Goal: Transaction & Acquisition: Purchase product/service

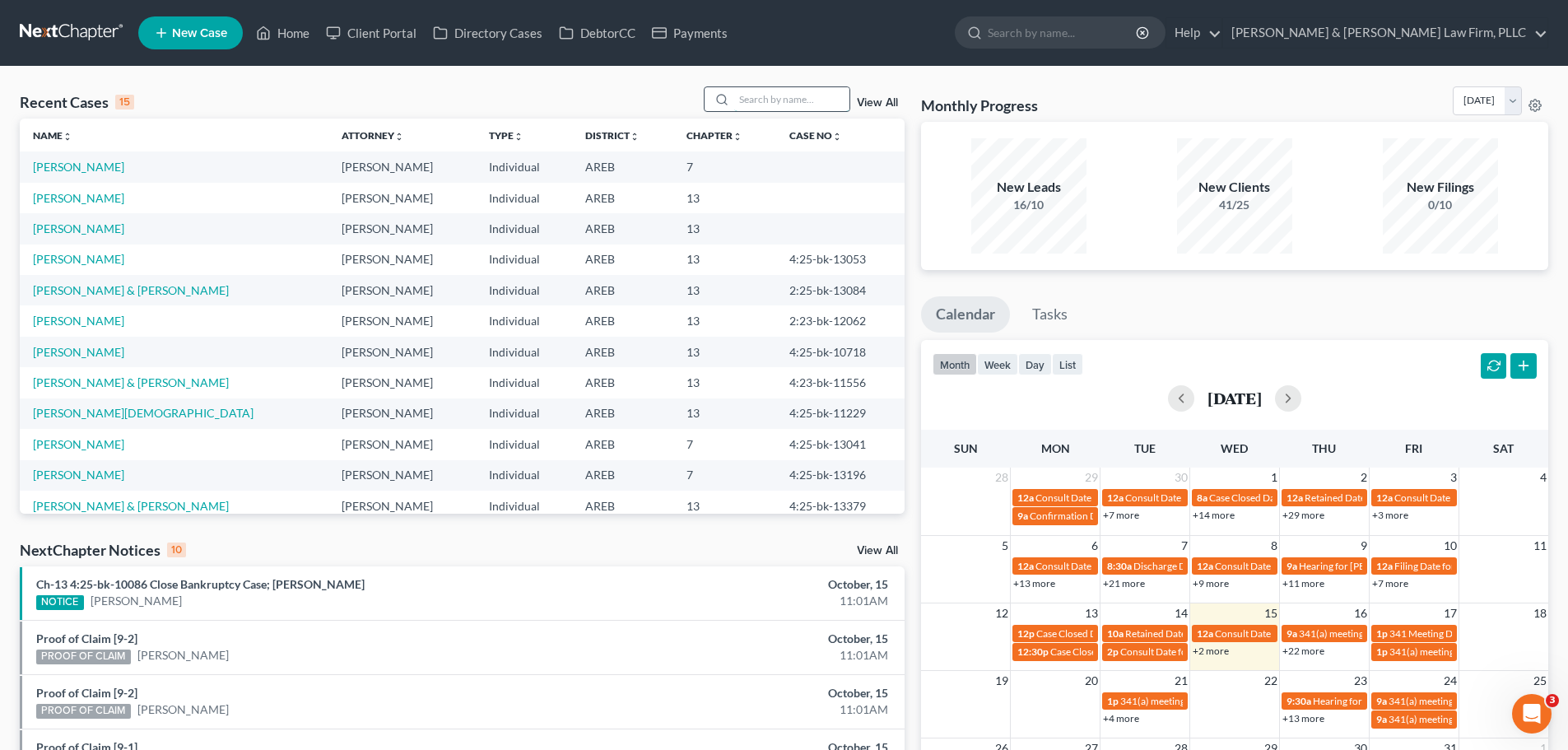
click at [783, 98] on input "search" at bounding box center [792, 99] width 115 height 24
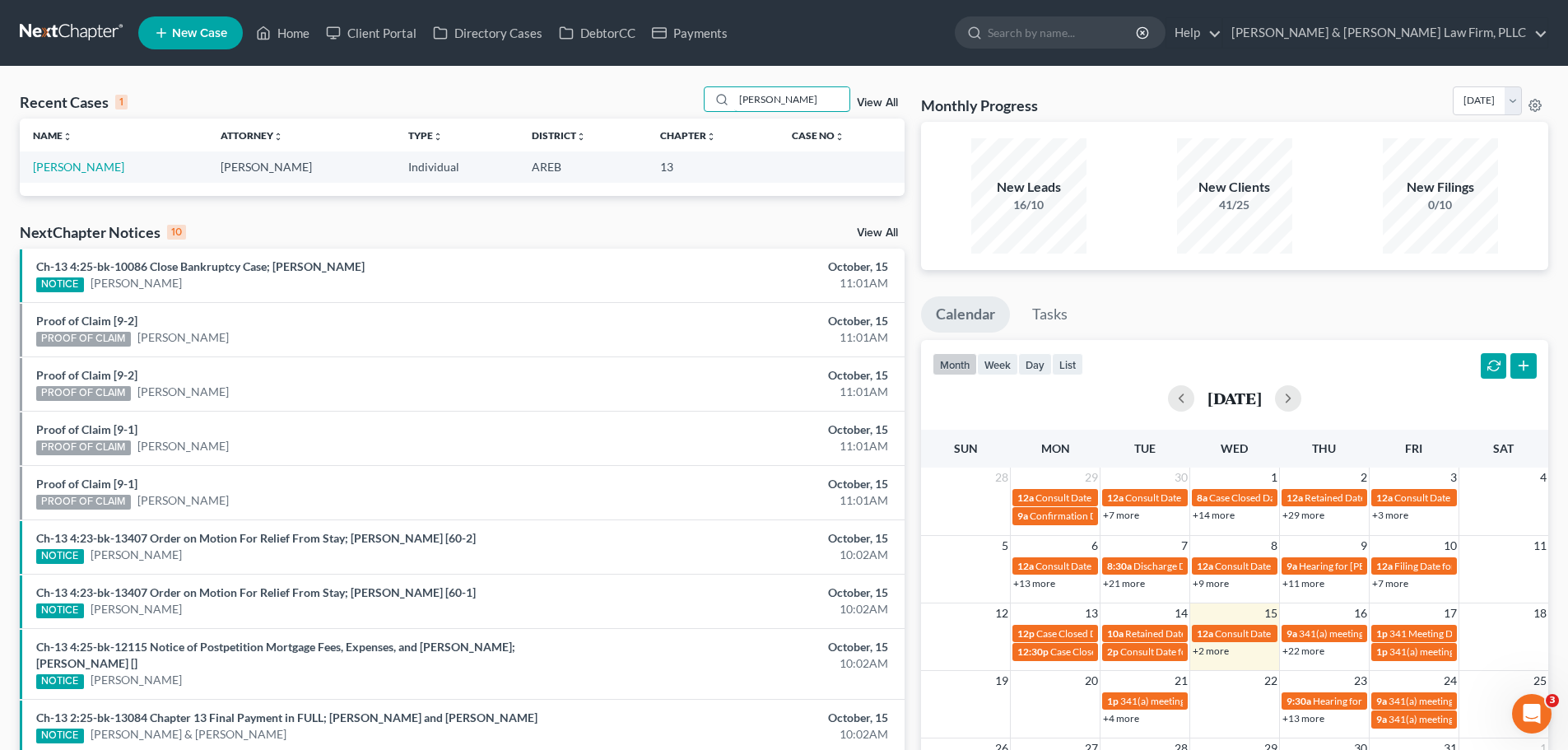
type input "[PERSON_NAME]"
click at [85, 169] on link "[PERSON_NAME]" at bounding box center [79, 166] width 92 height 14
select select "6"
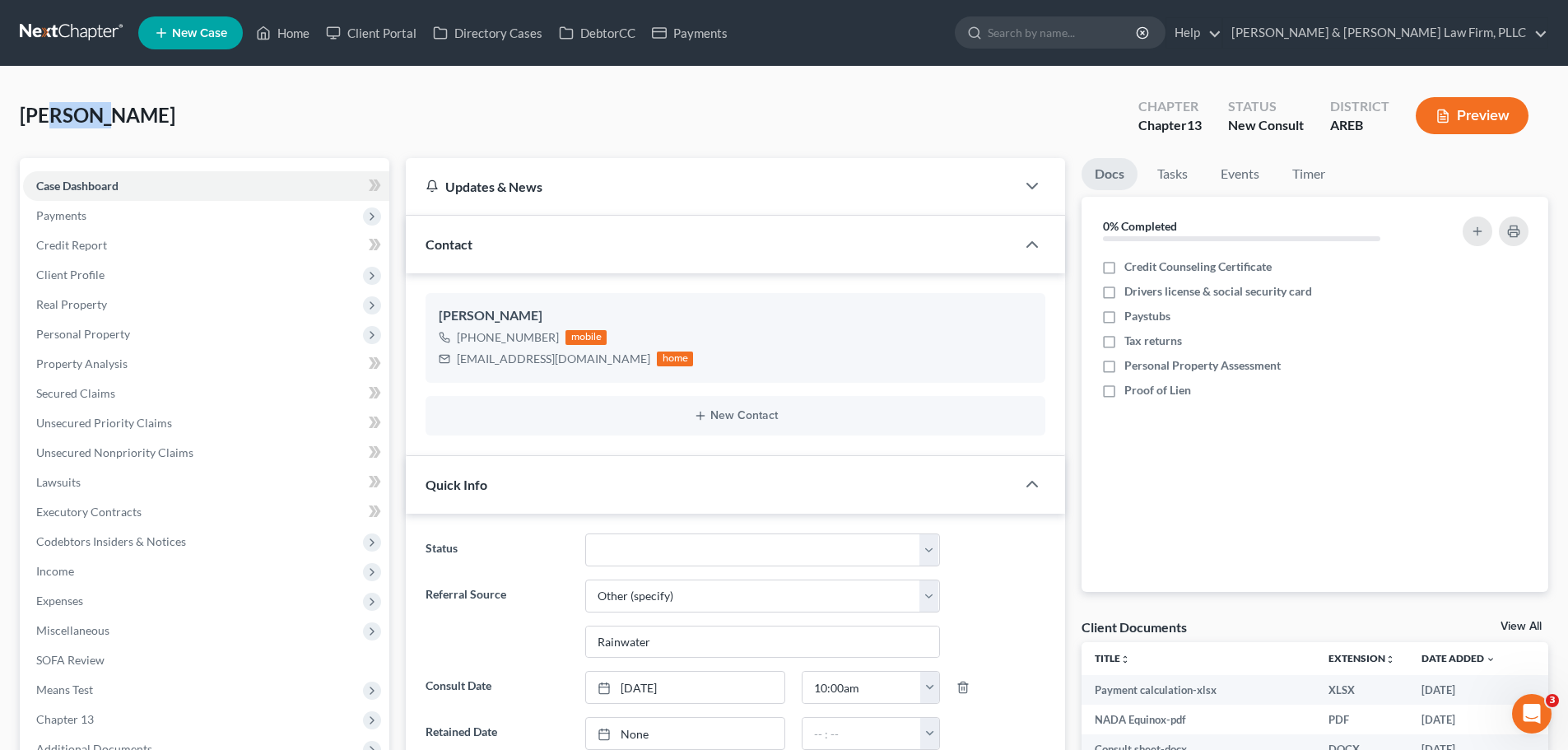
drag, startPoint x: 52, startPoint y: 121, endPoint x: 100, endPoint y: 121, distance: 48.0
click at [100, 121] on span "[PERSON_NAME]" at bounding box center [98, 115] width 156 height 24
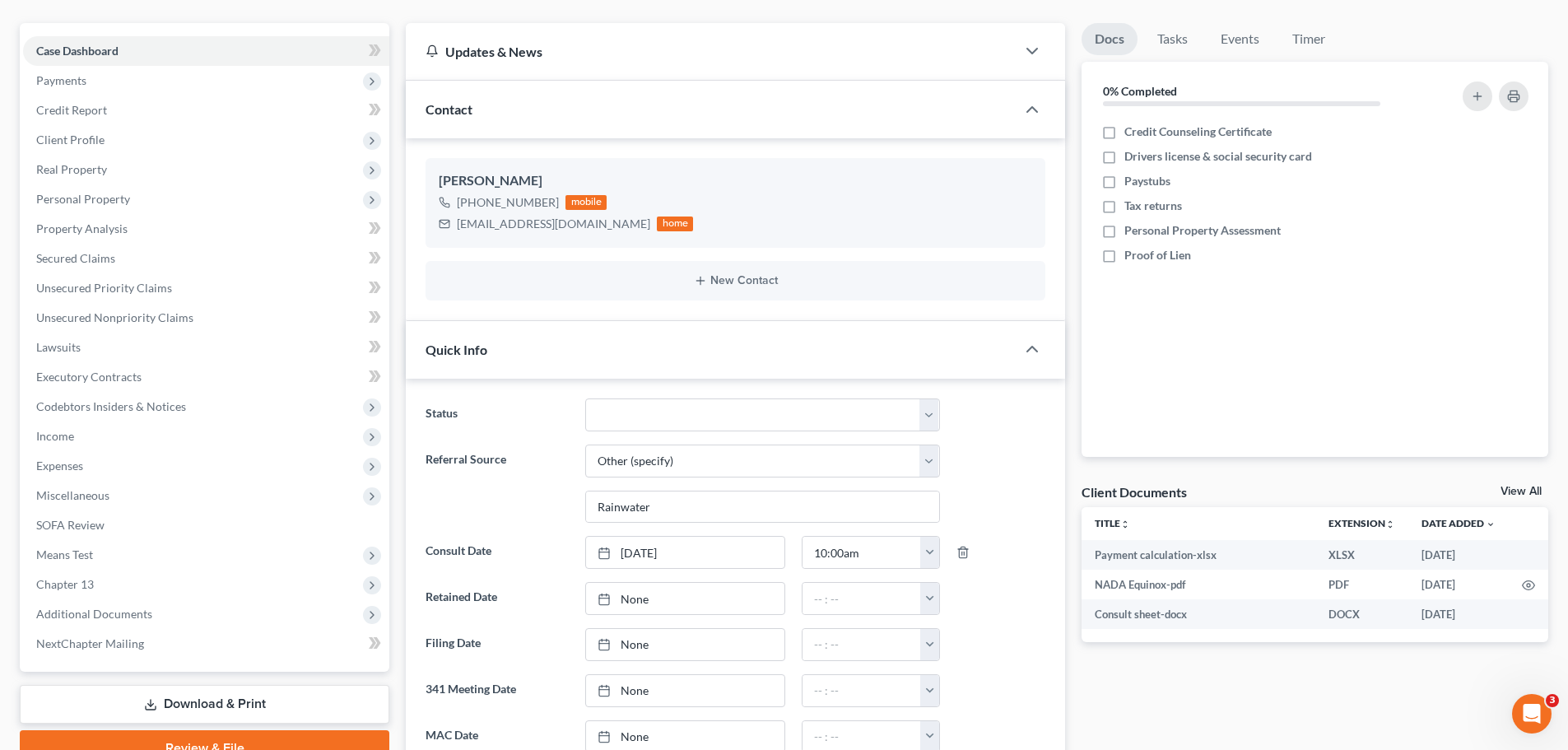
scroll to position [165, 0]
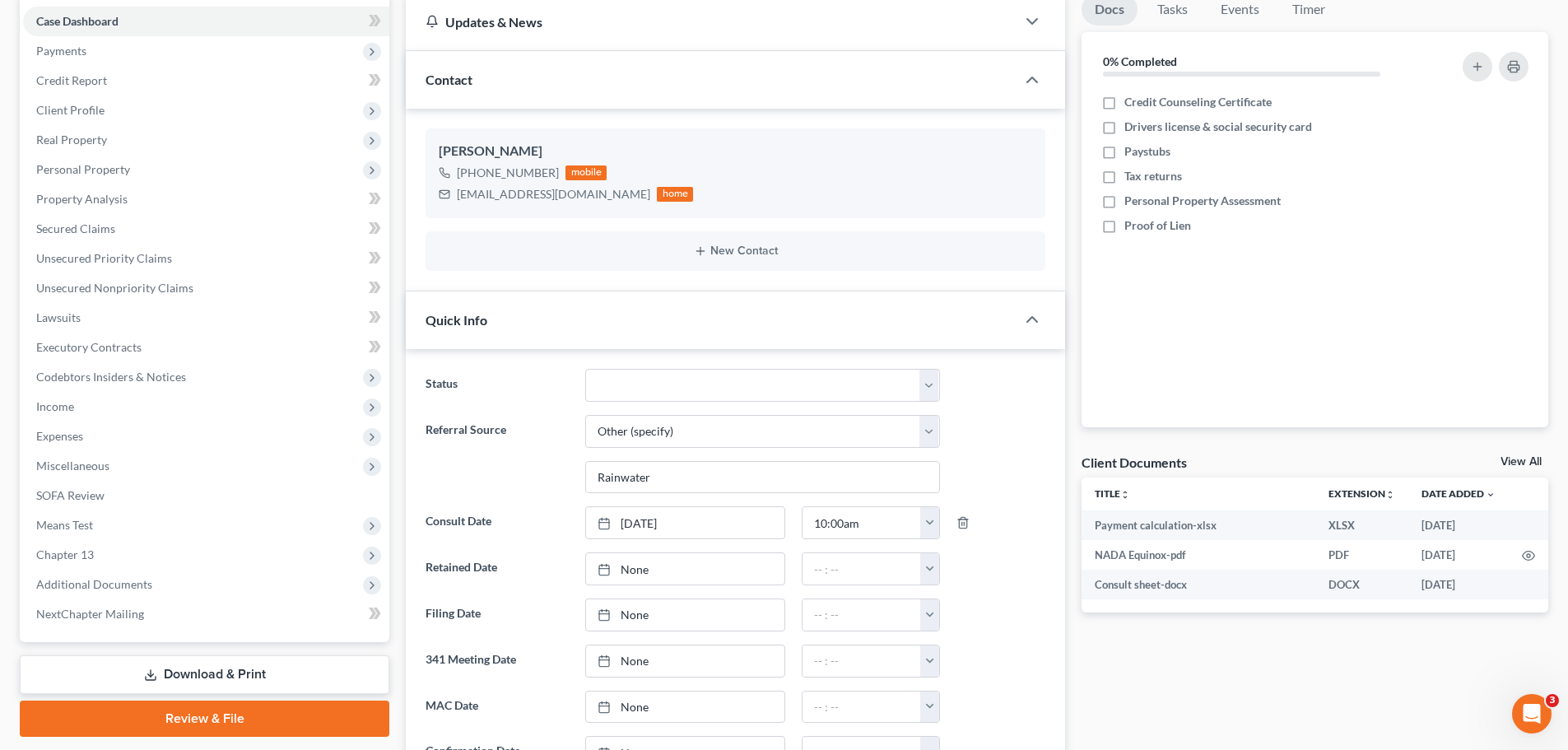
click at [1534, 463] on link "View All" at bounding box center [1520, 462] width 41 height 12
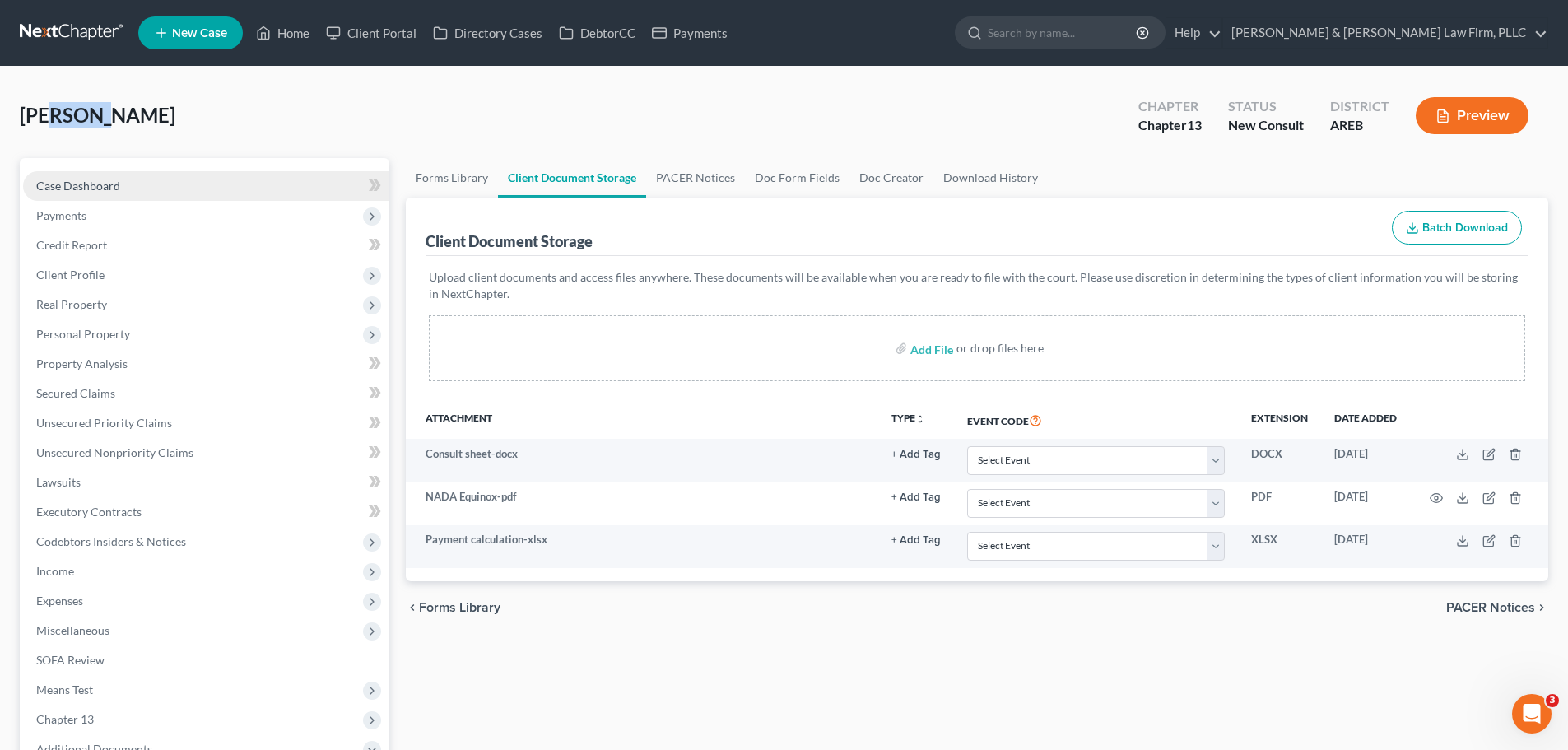
click at [100, 182] on span "Case Dashboard" at bounding box center [79, 185] width 84 height 14
select select "5"
select select "6"
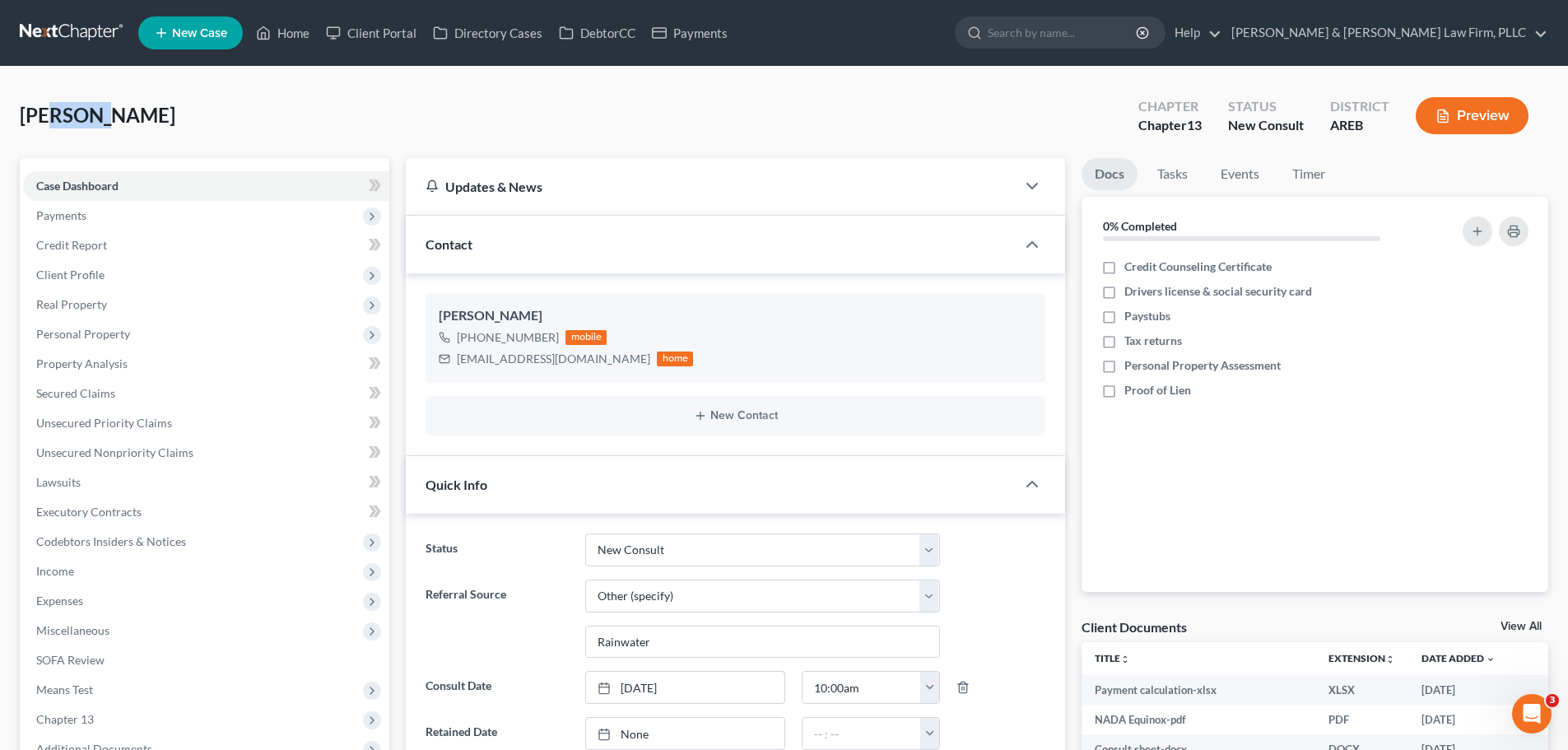
click at [89, 123] on span "[PERSON_NAME]" at bounding box center [98, 115] width 156 height 24
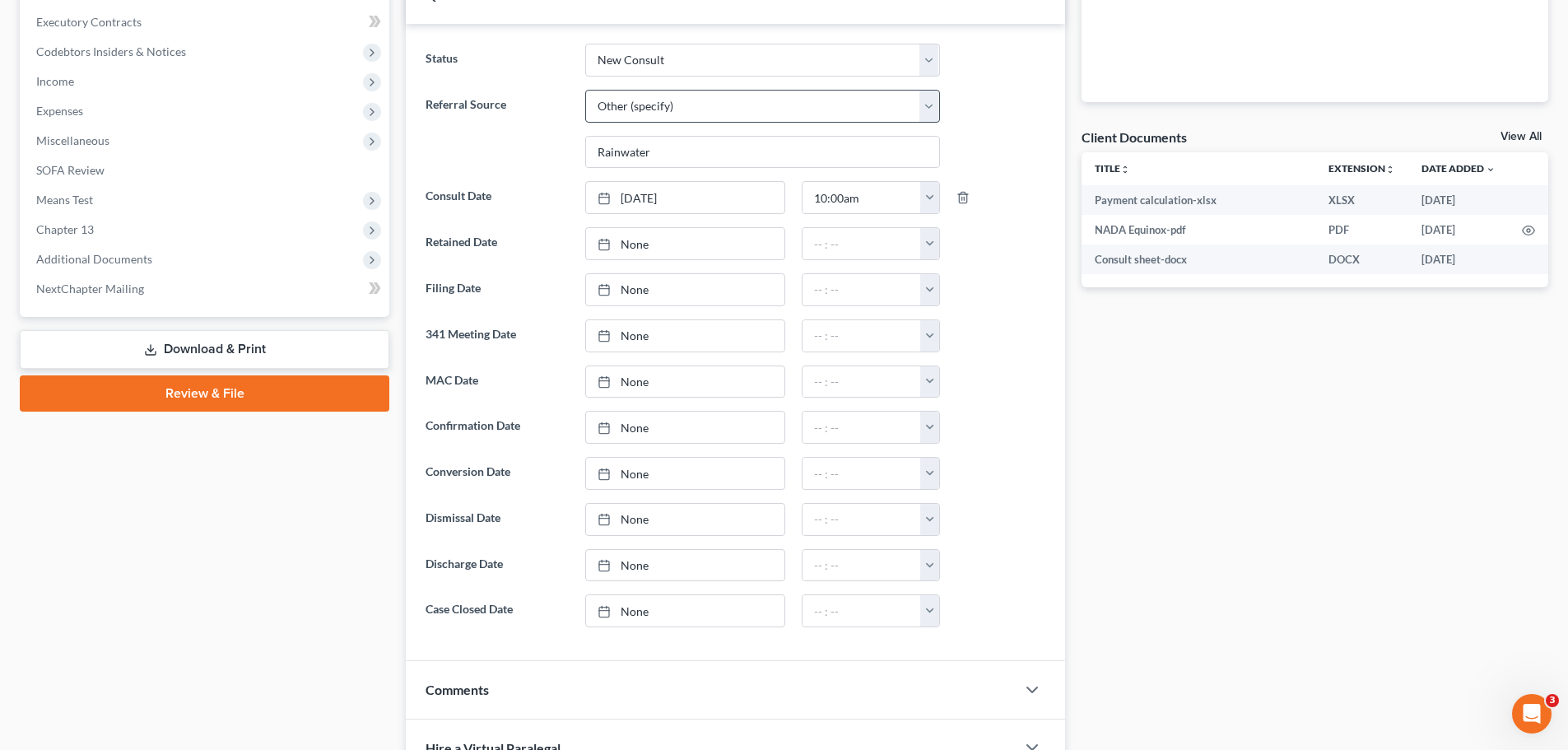
scroll to position [494, 0]
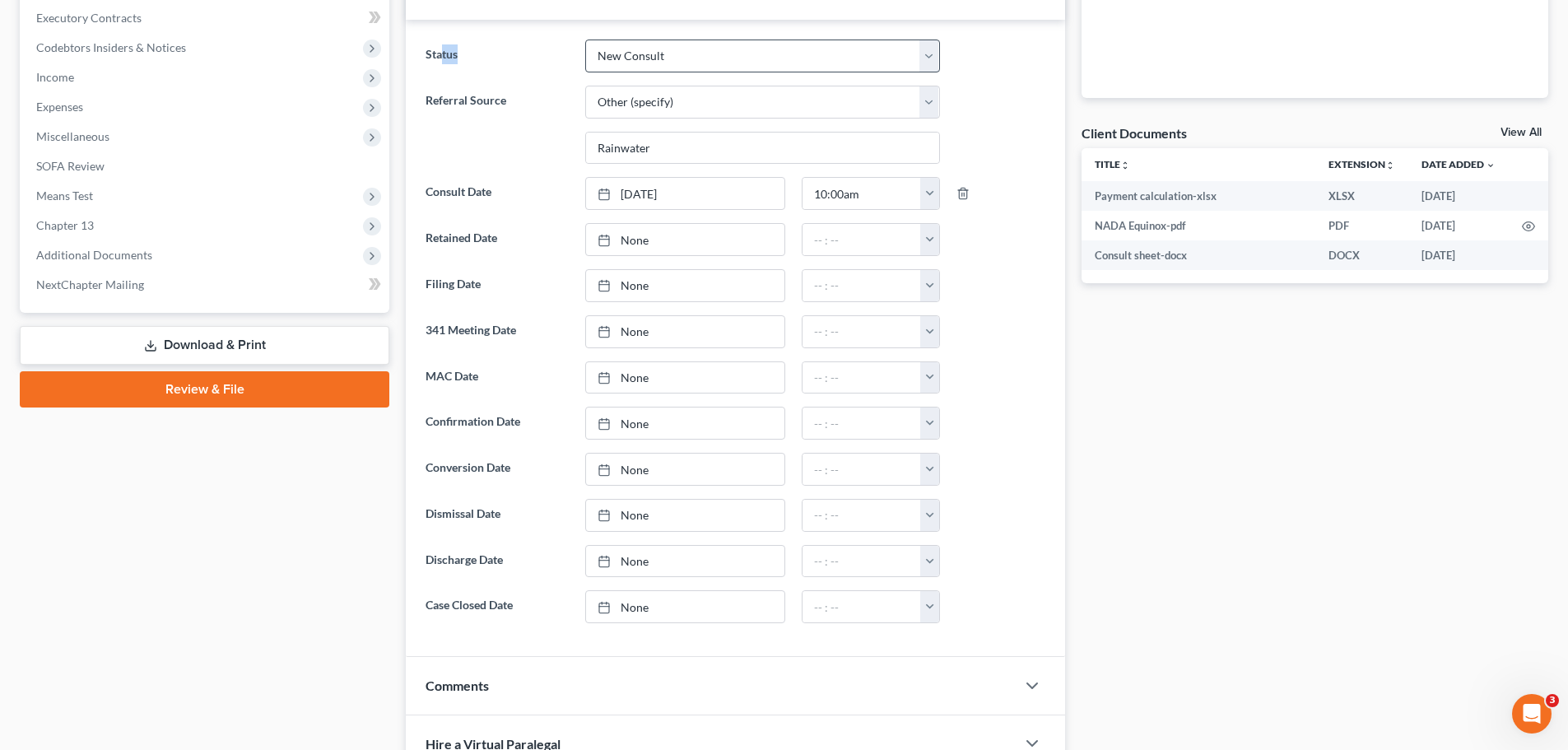
drag, startPoint x: 444, startPoint y: 57, endPoint x: 586, endPoint y: 55, distance: 142.0
click at [586, 55] on div "Status Awaiting 341 Chapter 7 - Attended Meeting Confirmed Discharged Dismissed…" at bounding box center [735, 56] width 636 height 33
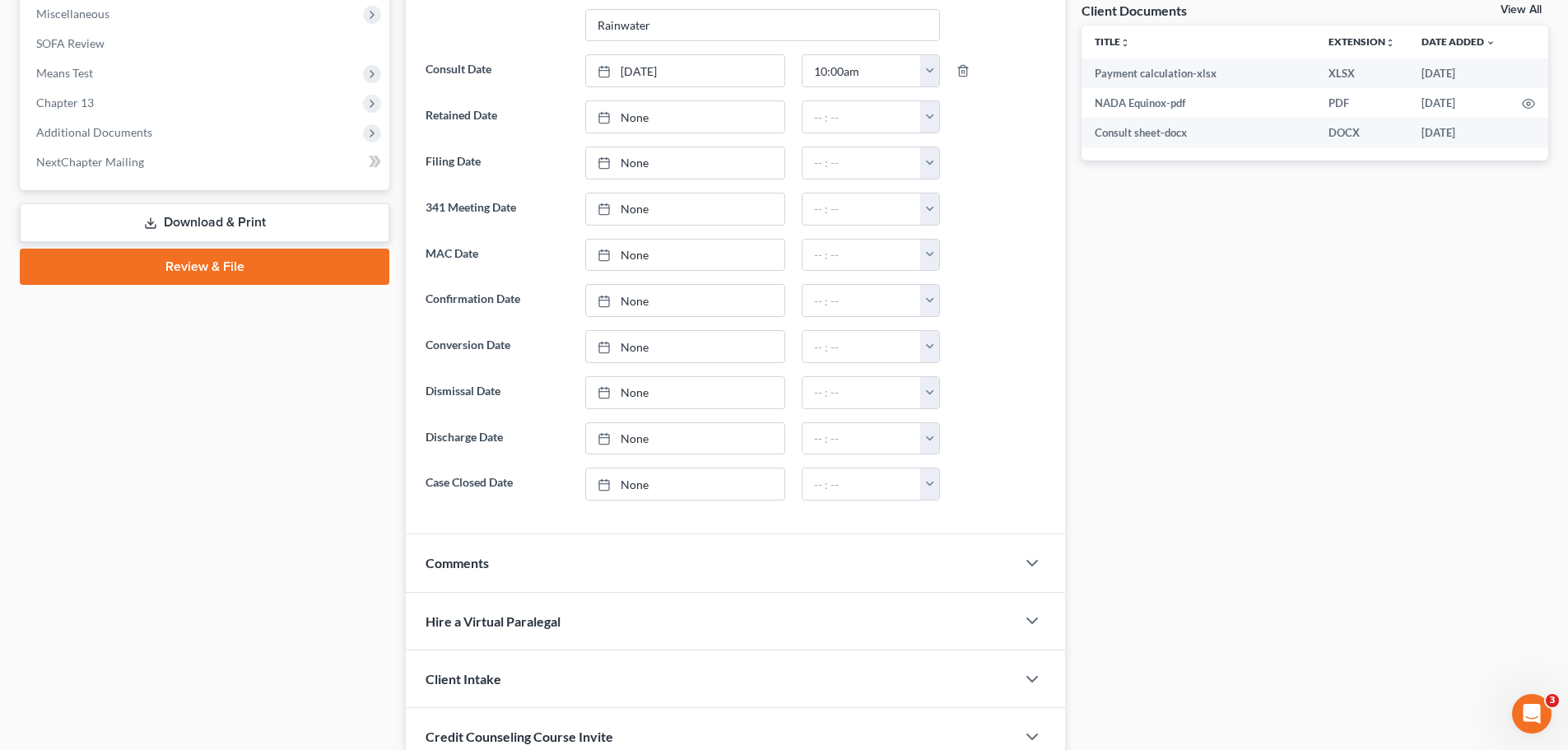
scroll to position [754, 0]
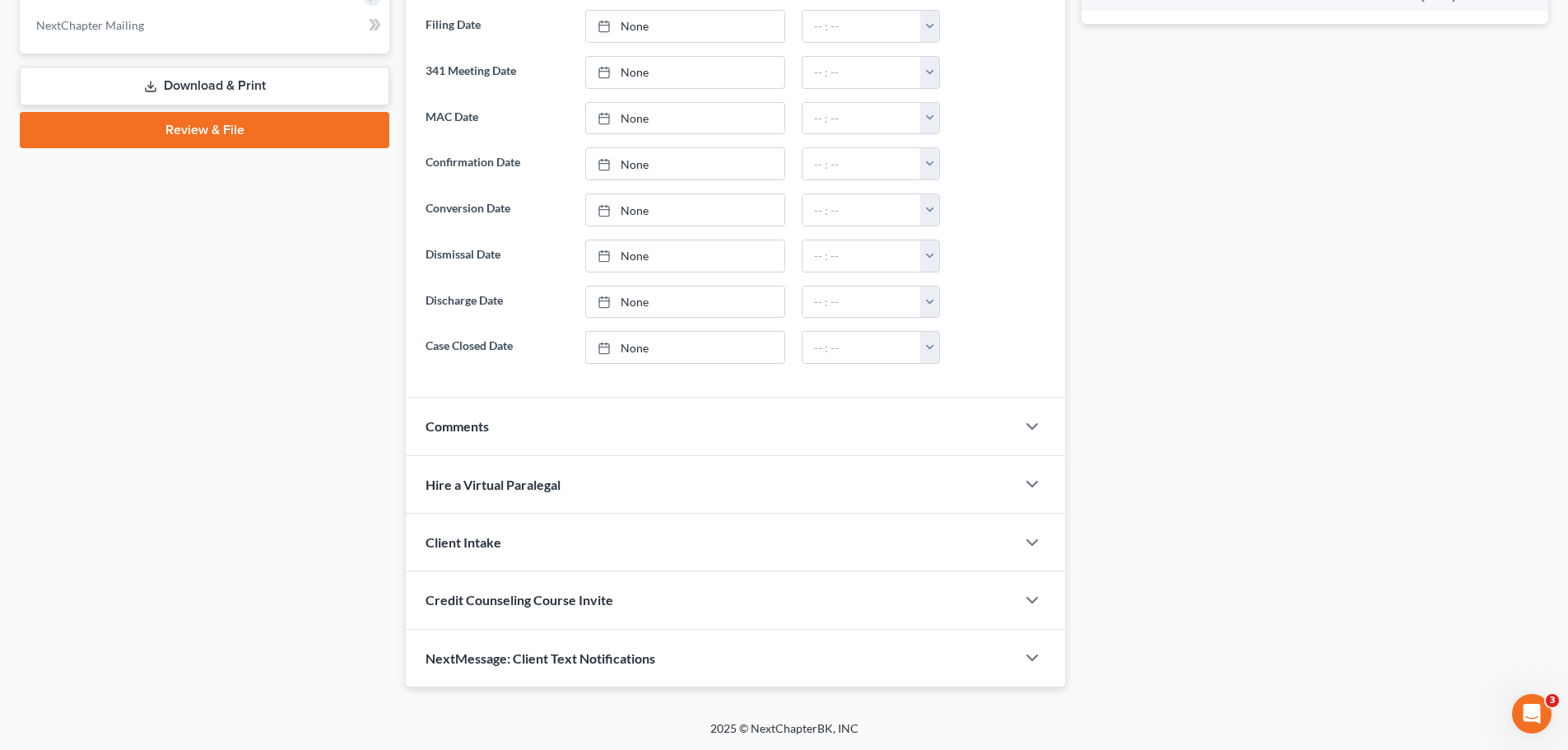
click at [497, 422] on div "Comments" at bounding box center [711, 426] width 610 height 57
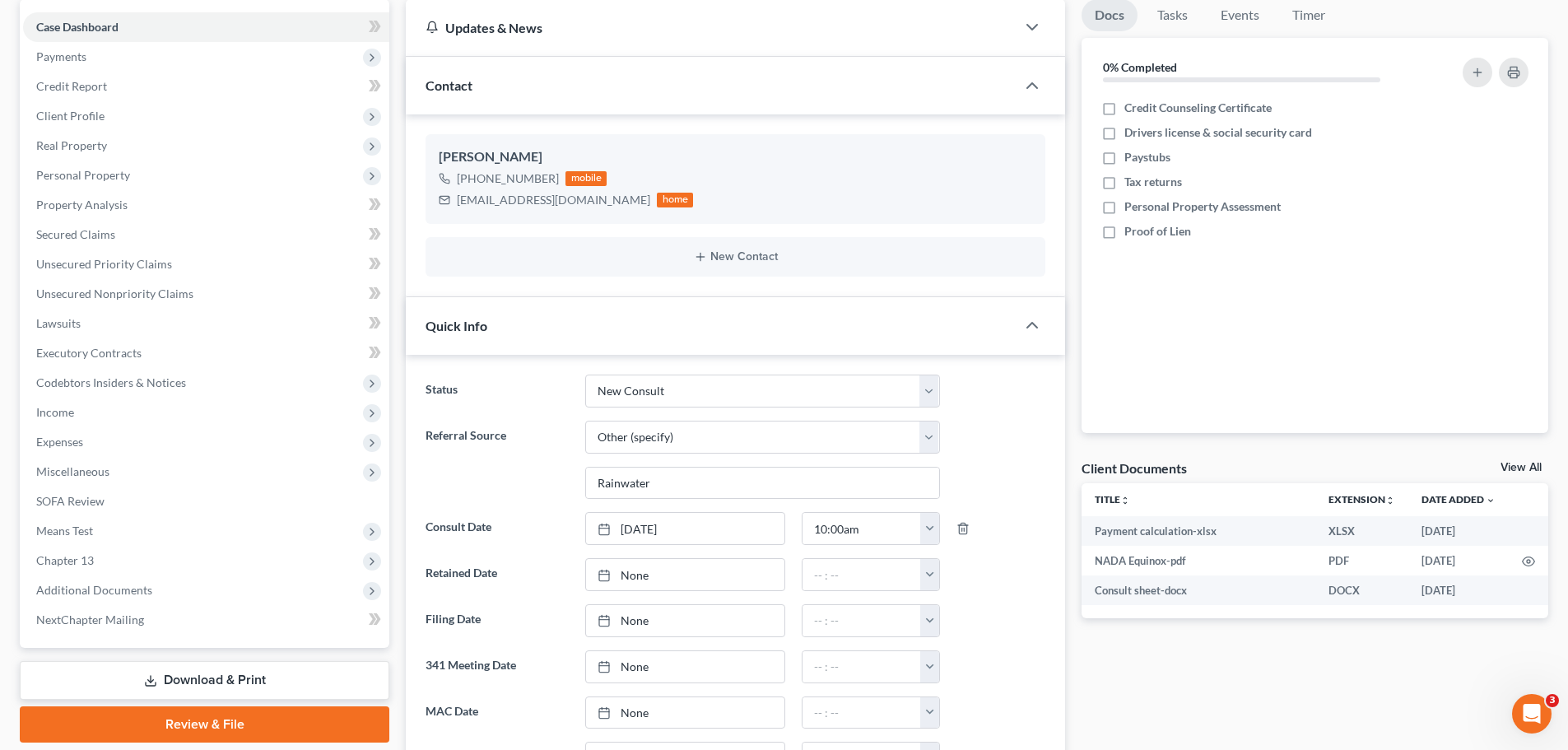
scroll to position [174, 0]
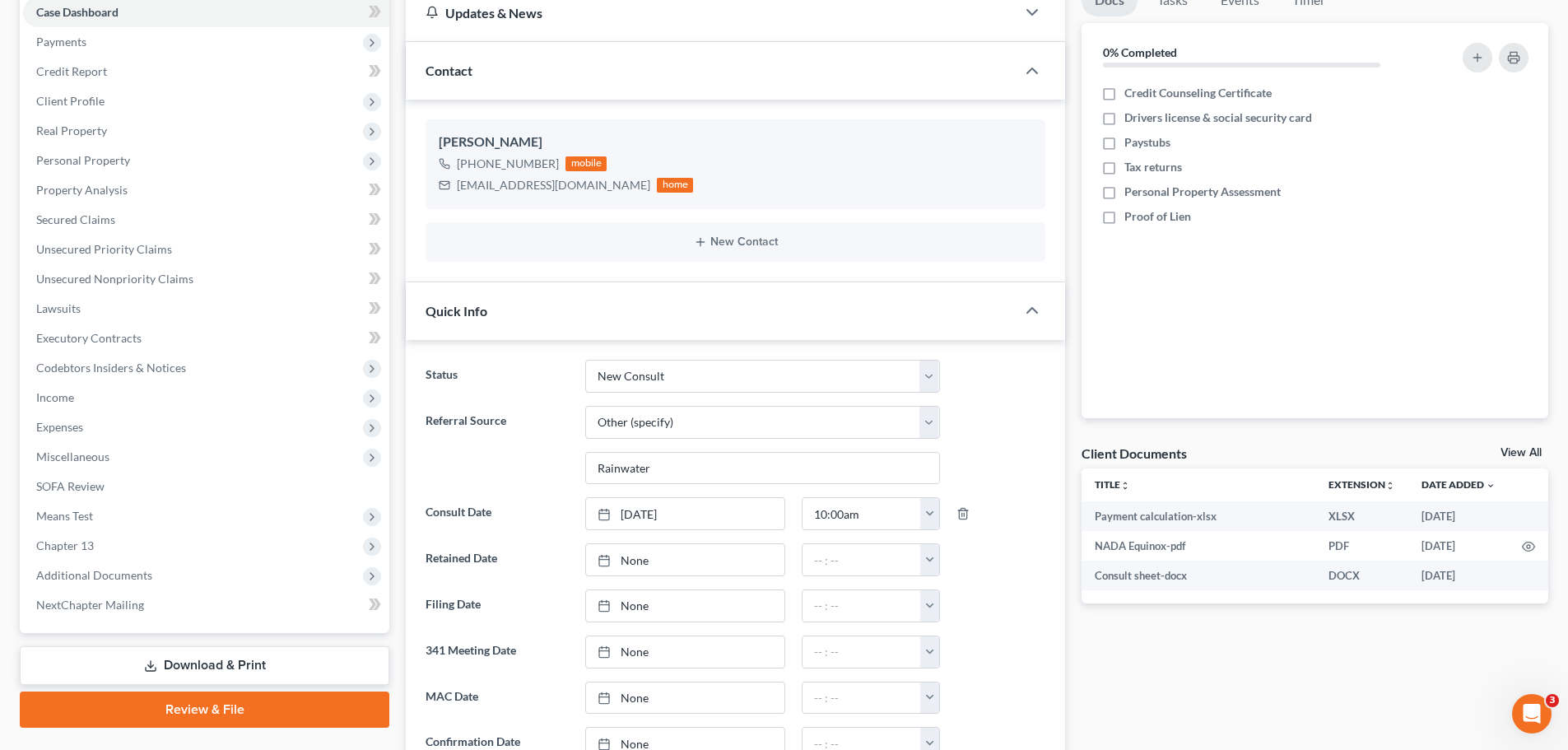
click at [1524, 448] on link "View All" at bounding box center [1520, 453] width 41 height 12
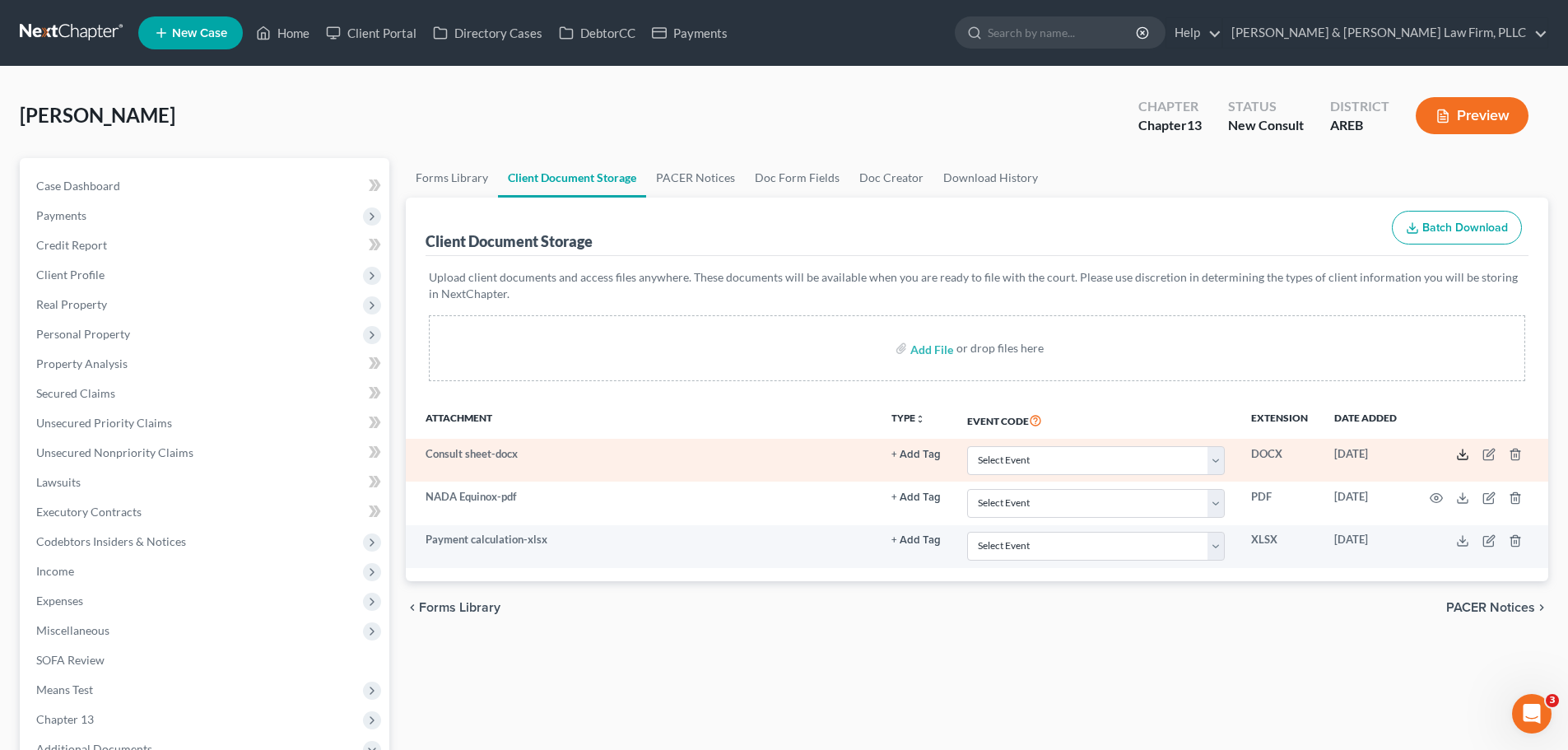
click at [1458, 455] on icon at bounding box center [1463, 455] width 13 height 13
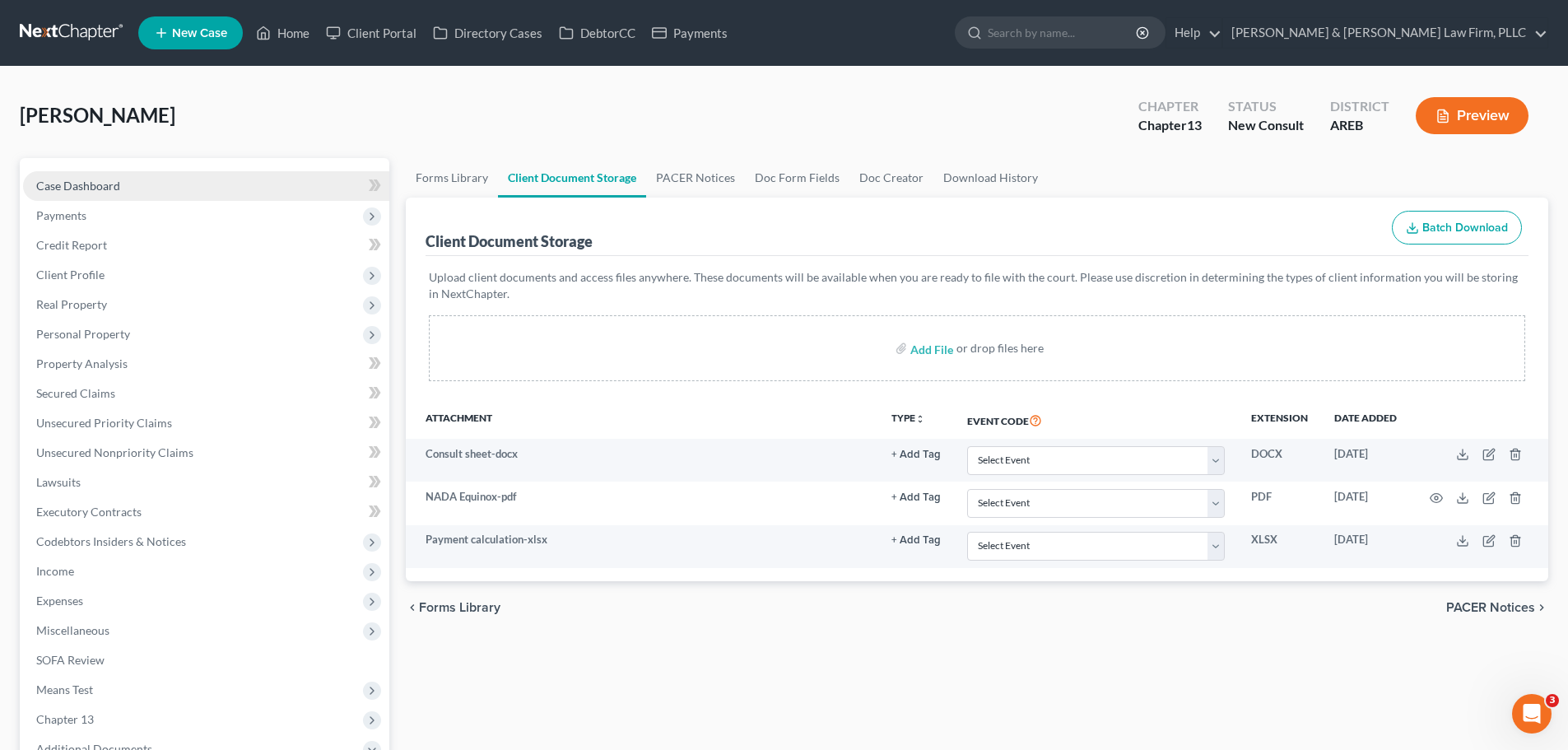
click at [125, 184] on link "Case Dashboard" at bounding box center [206, 186] width 367 height 29
select select "6"
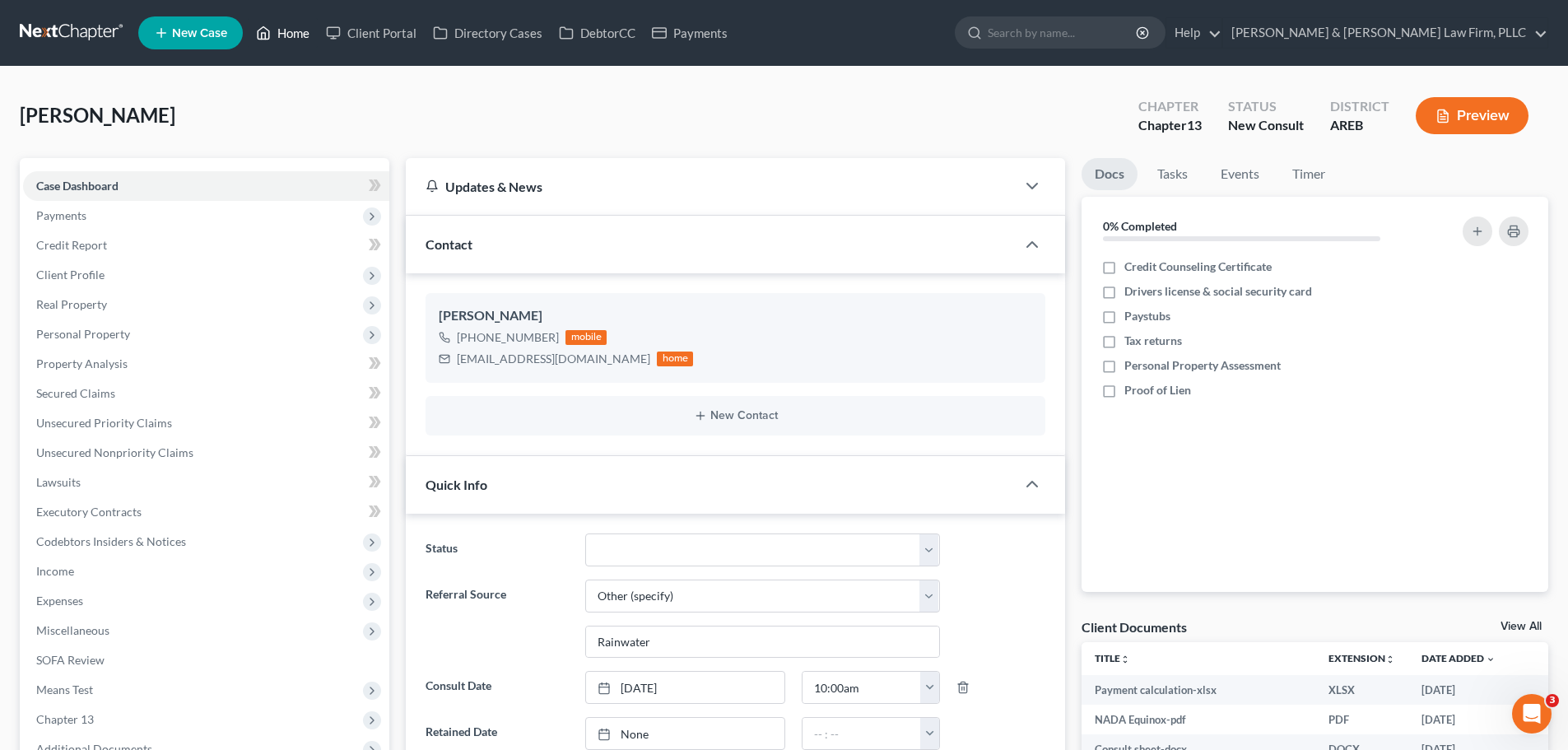
click at [273, 25] on link "Home" at bounding box center [282, 33] width 70 height 29
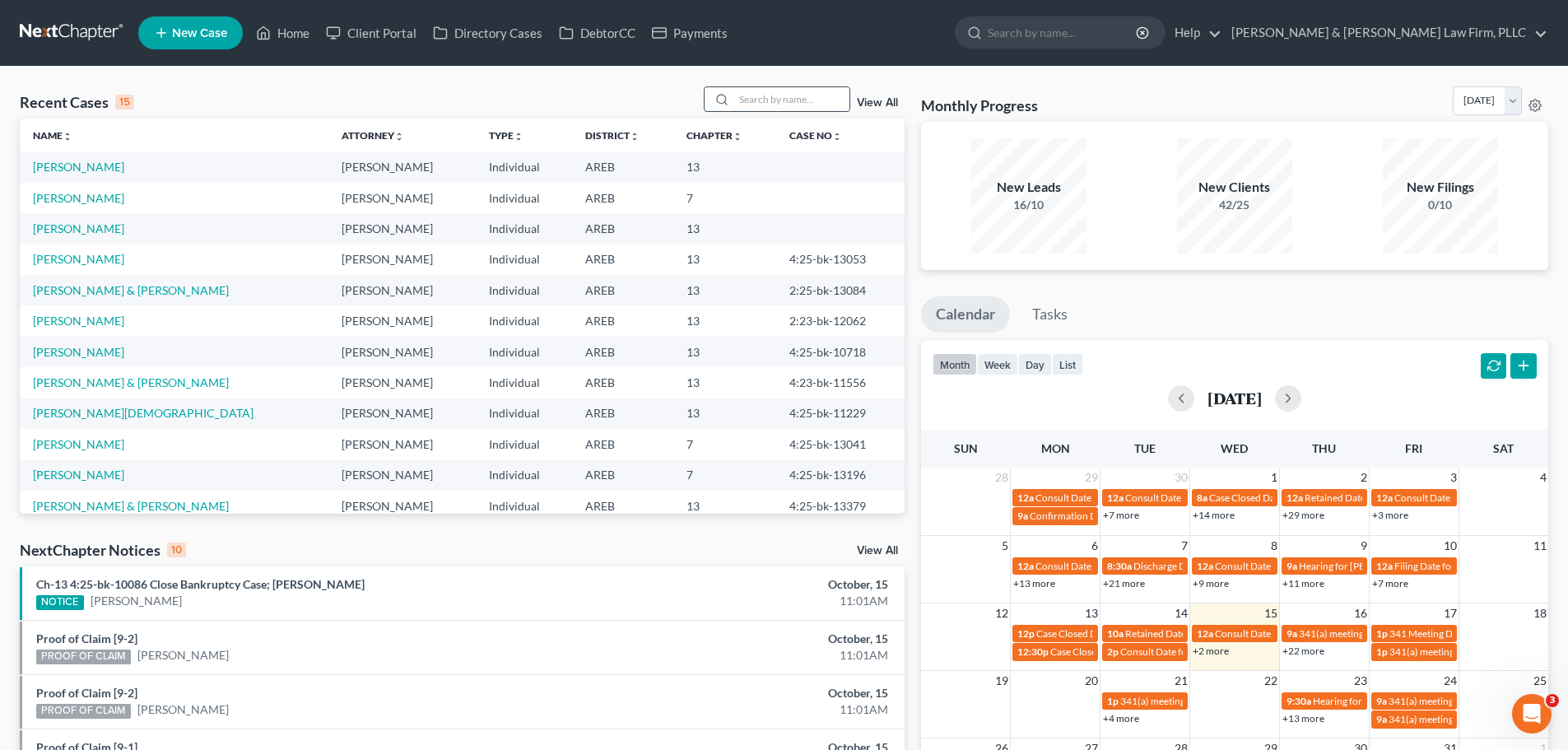
click at [771, 98] on input "search" at bounding box center [792, 99] width 115 height 24
click at [88, 167] on link "[PERSON_NAME]" at bounding box center [79, 166] width 92 height 14
select select "6"
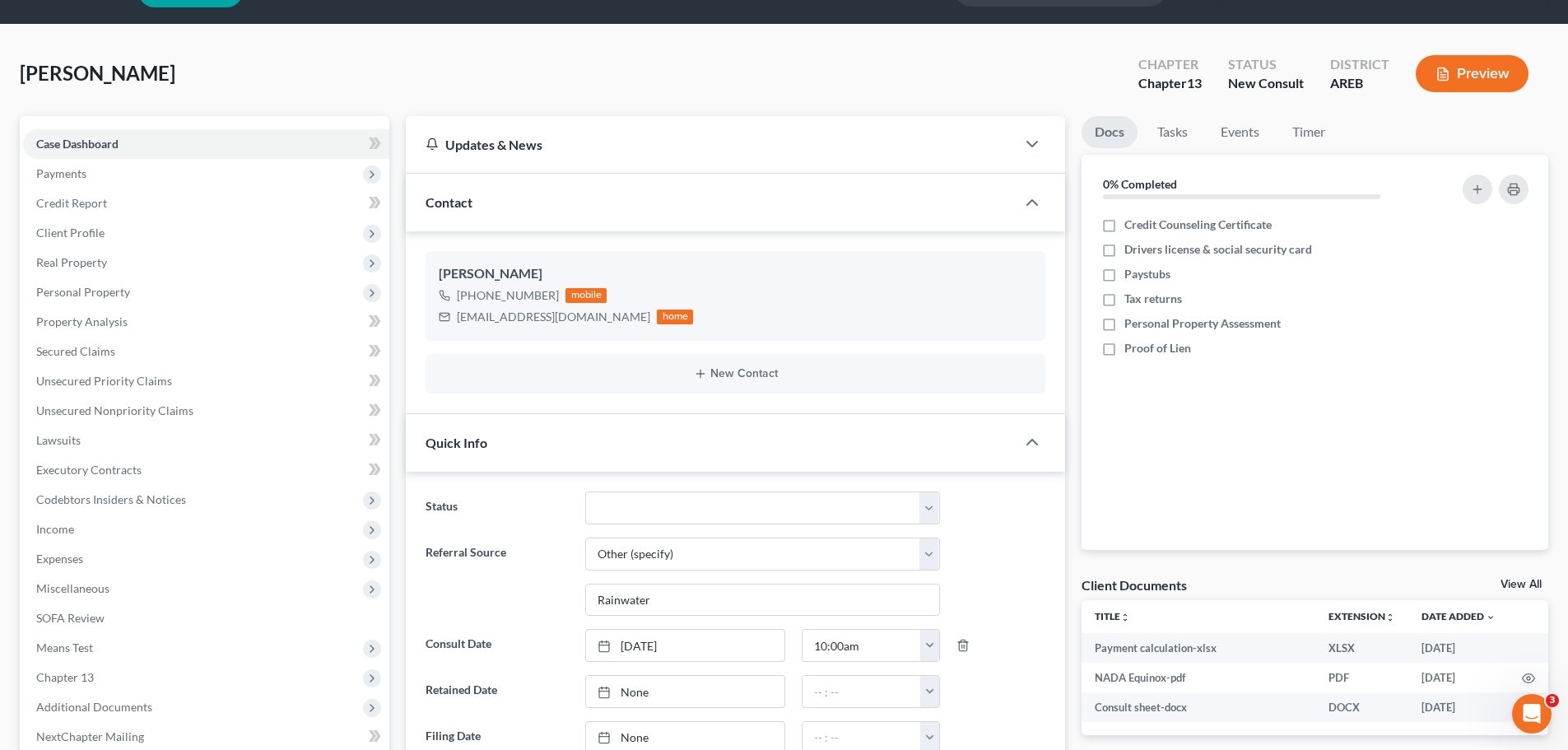
scroll to position [83, 0]
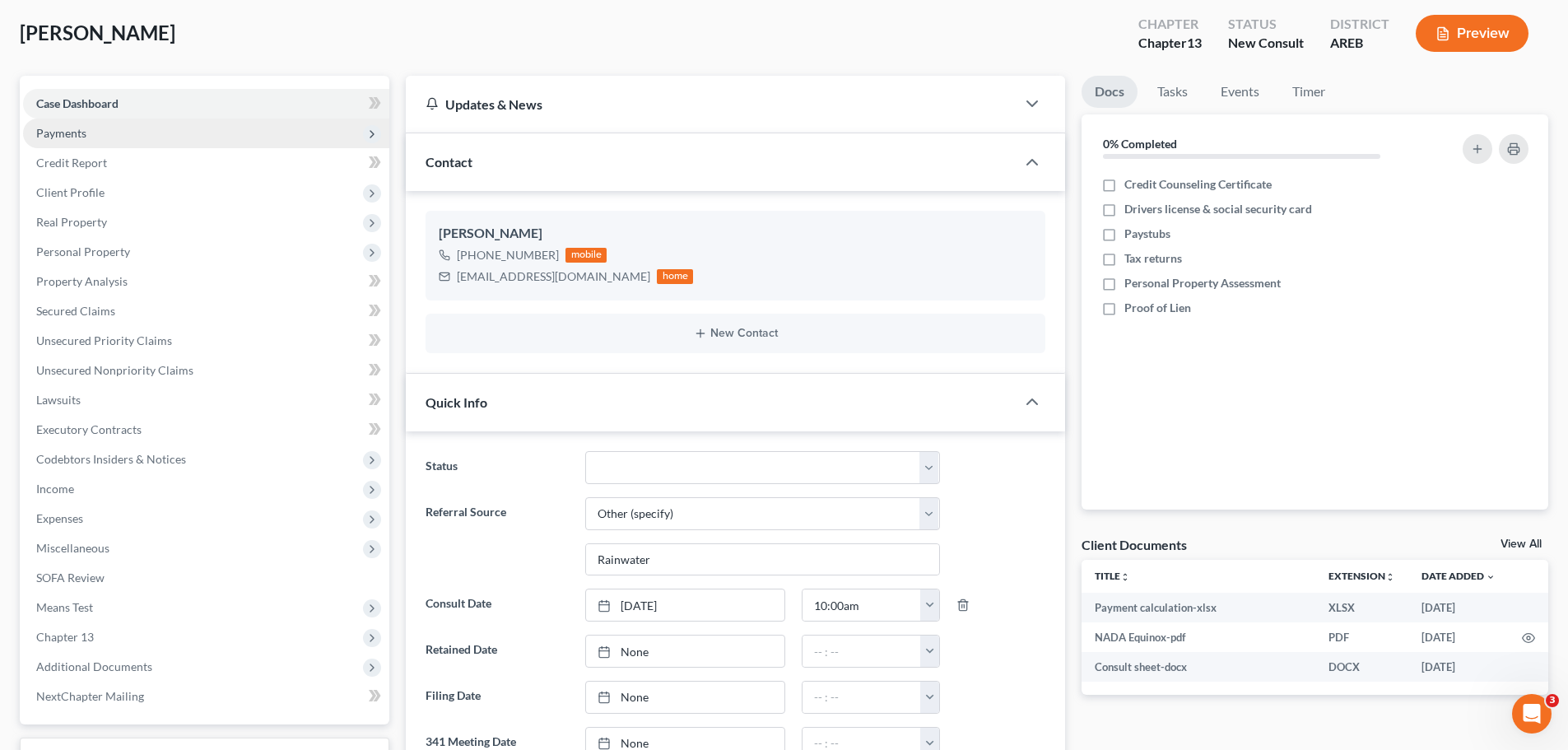
click at [112, 138] on span "Payments" at bounding box center [206, 133] width 367 height 29
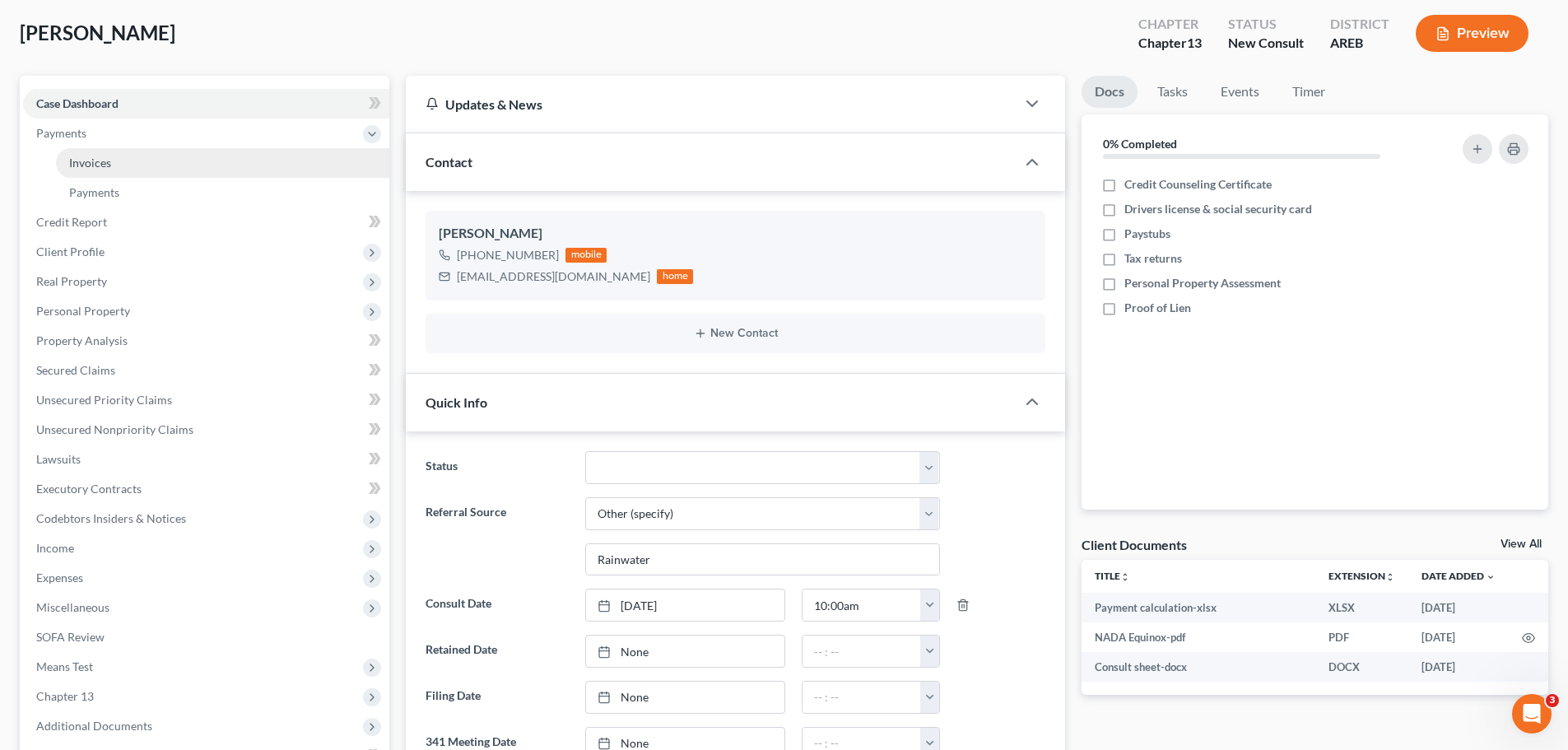
click at [130, 167] on link "Invoices" at bounding box center [223, 163] width 334 height 29
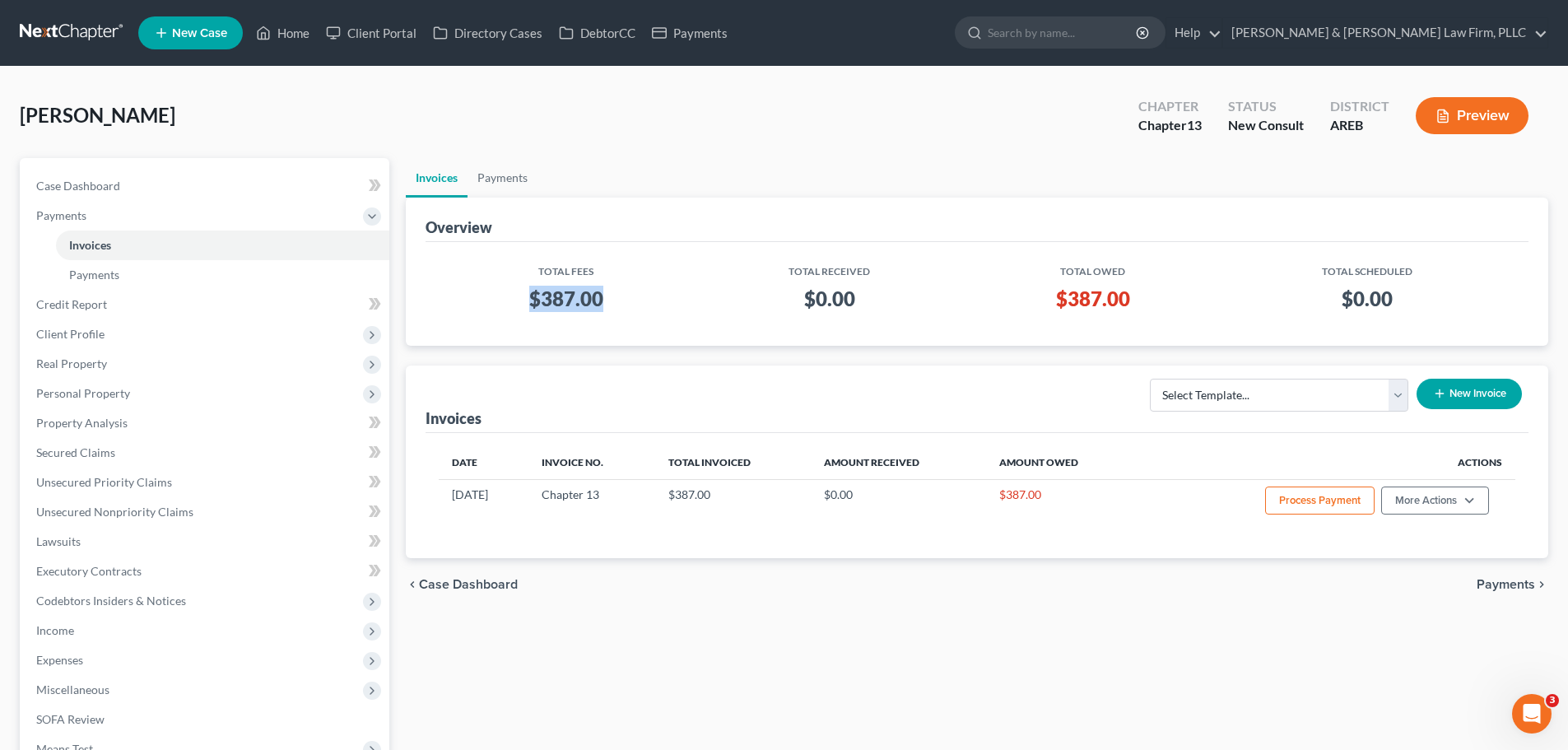
drag, startPoint x: 604, startPoint y: 299, endPoint x: 517, endPoint y: 303, distance: 87.1
click at [517, 303] on h3 "$387.00" at bounding box center [565, 299] width 228 height 27
click at [1248, 399] on select "Select Template... Chapter 13 Bankruptcy - Individual Chapter 13 Bankruptcy - J…" at bounding box center [1279, 395] width 258 height 33
click at [1477, 439] on div "Date Invoice No. Total Invoiced Amount Received Amount Owed Actions [DATE] Chap…" at bounding box center [977, 495] width 1103 height 126
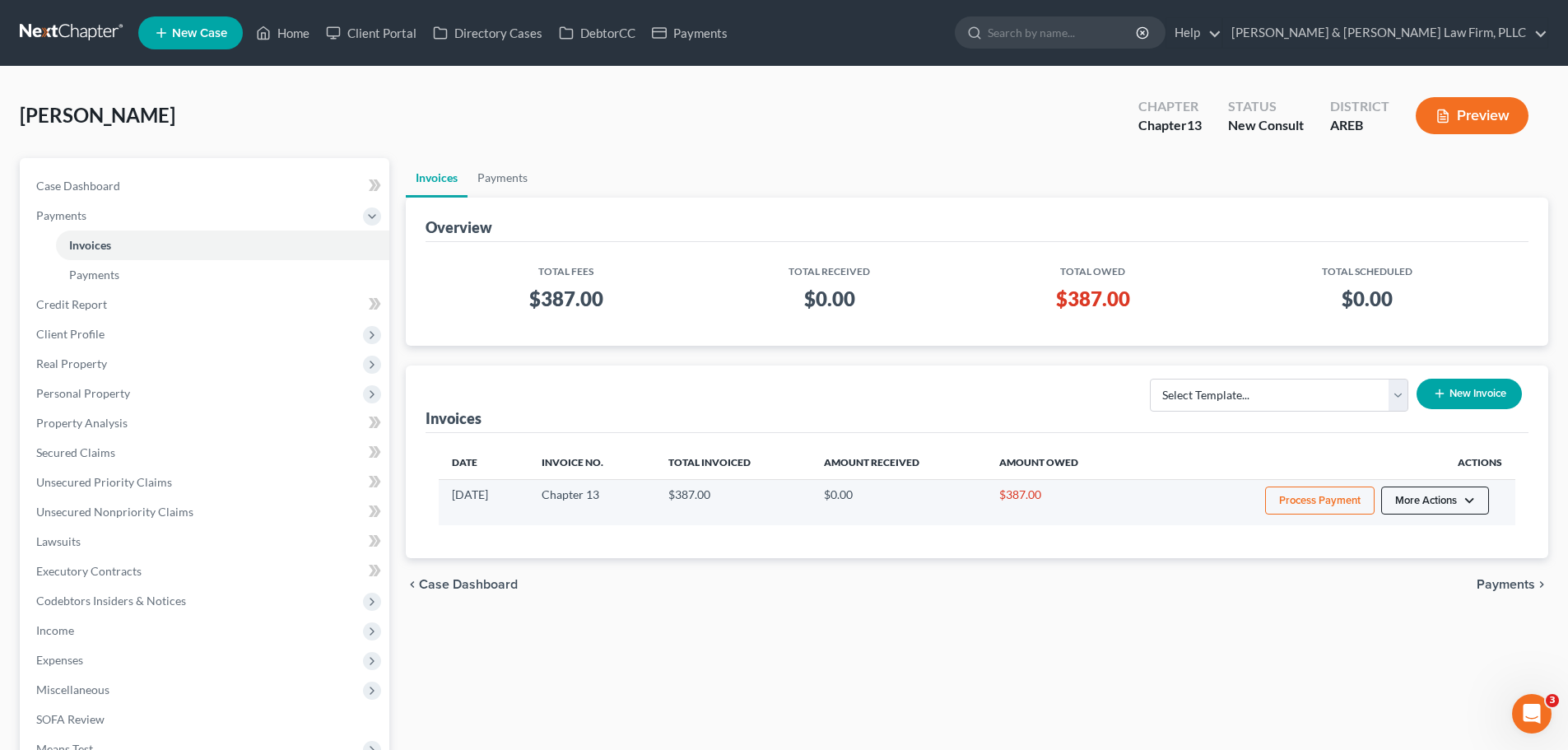
click at [1407, 507] on button "More Actions" at bounding box center [1435, 501] width 108 height 28
click at [1398, 584] on link "Delete" at bounding box center [1458, 590] width 192 height 28
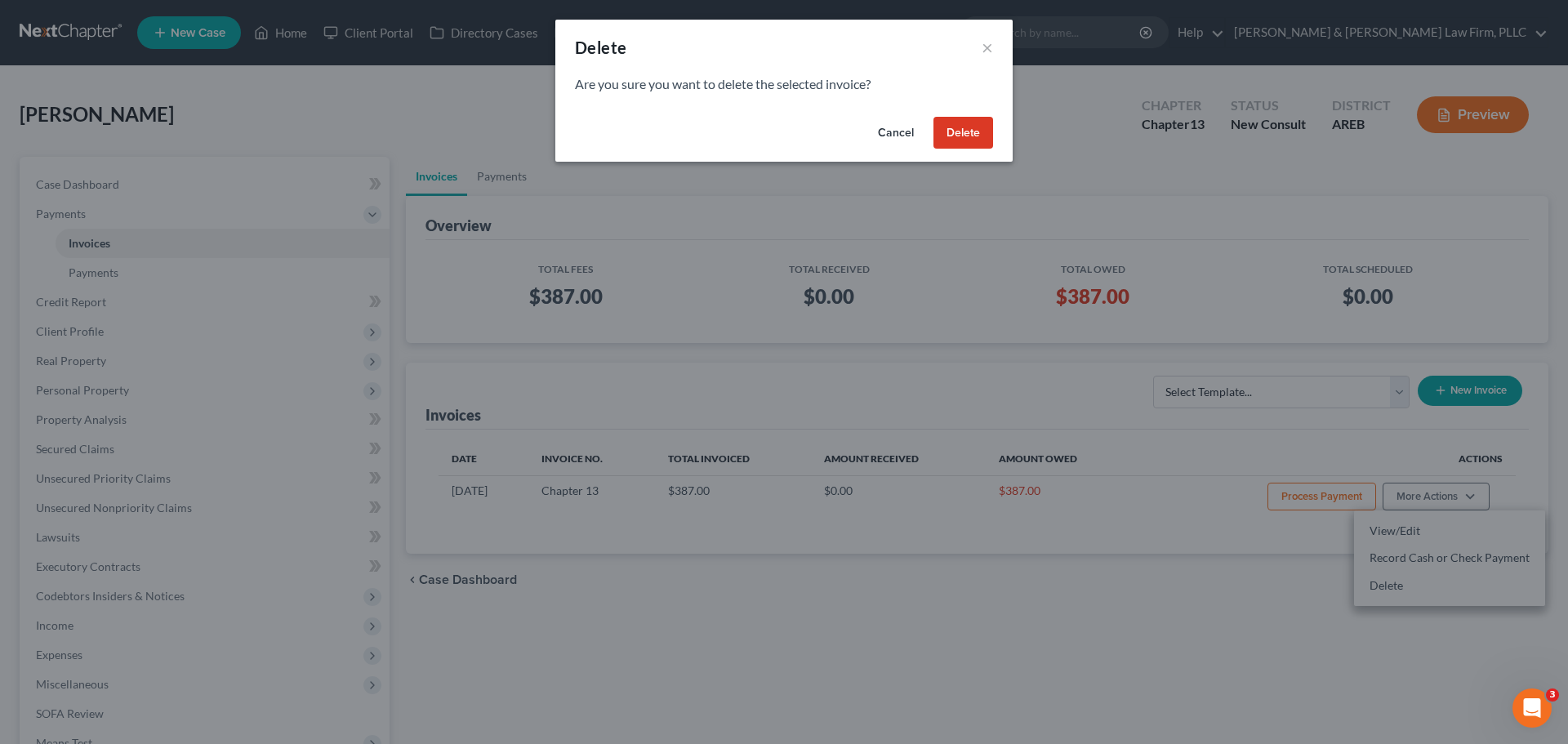
click at [954, 146] on button "Delete" at bounding box center [964, 133] width 60 height 33
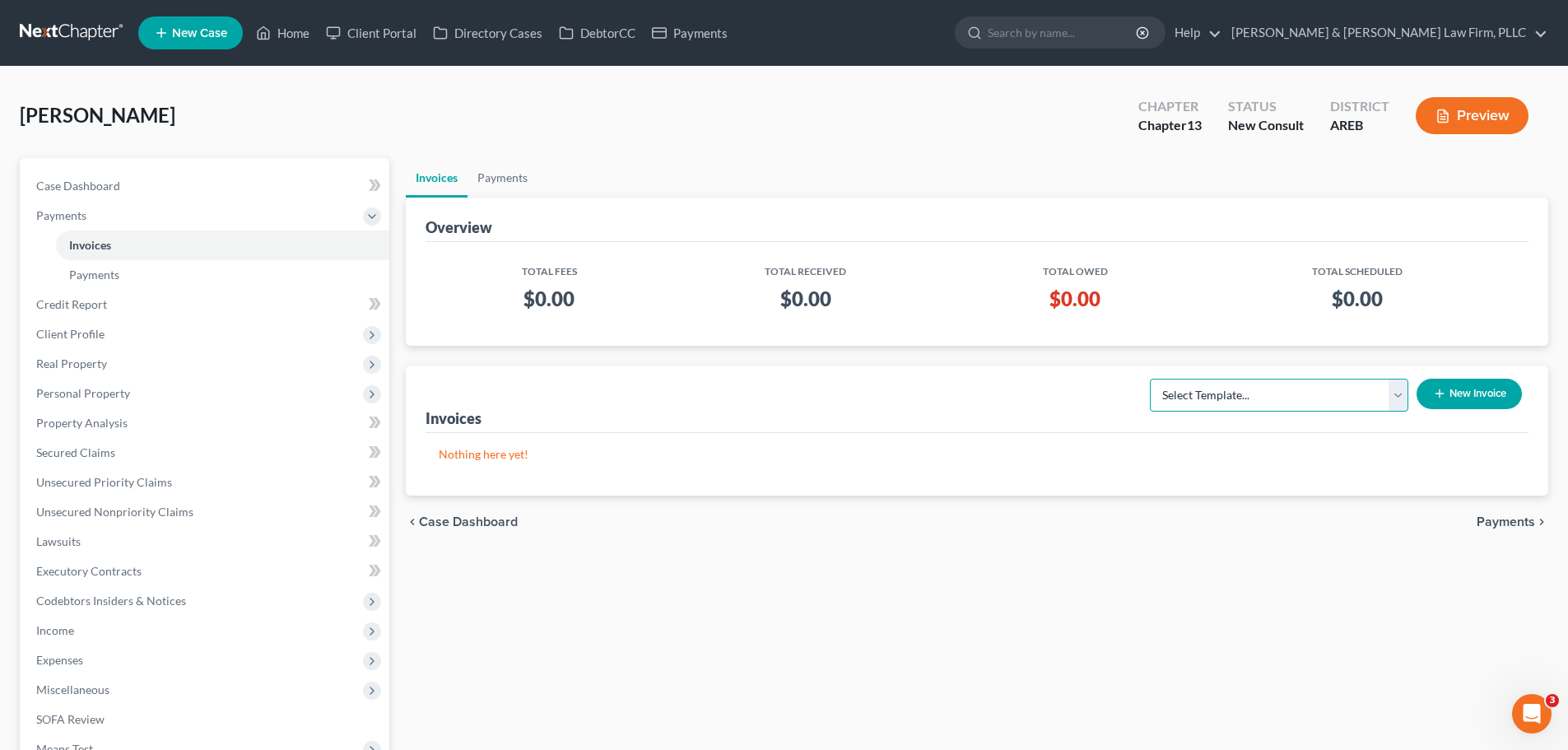
click at [1178, 385] on select "Select Template... Chapter 13 Bankruptcy - Individual Chapter 13 Bankruptcy - J…" at bounding box center [1279, 395] width 258 height 33
select select "0"
click at [1151, 379] on select "Select Template... Chapter 13 Bankruptcy - Individual Chapter 13 Bankruptcy - J…" at bounding box center [1279, 395] width 258 height 33
click at [1459, 396] on button "New Invoice" at bounding box center [1469, 393] width 105 height 30
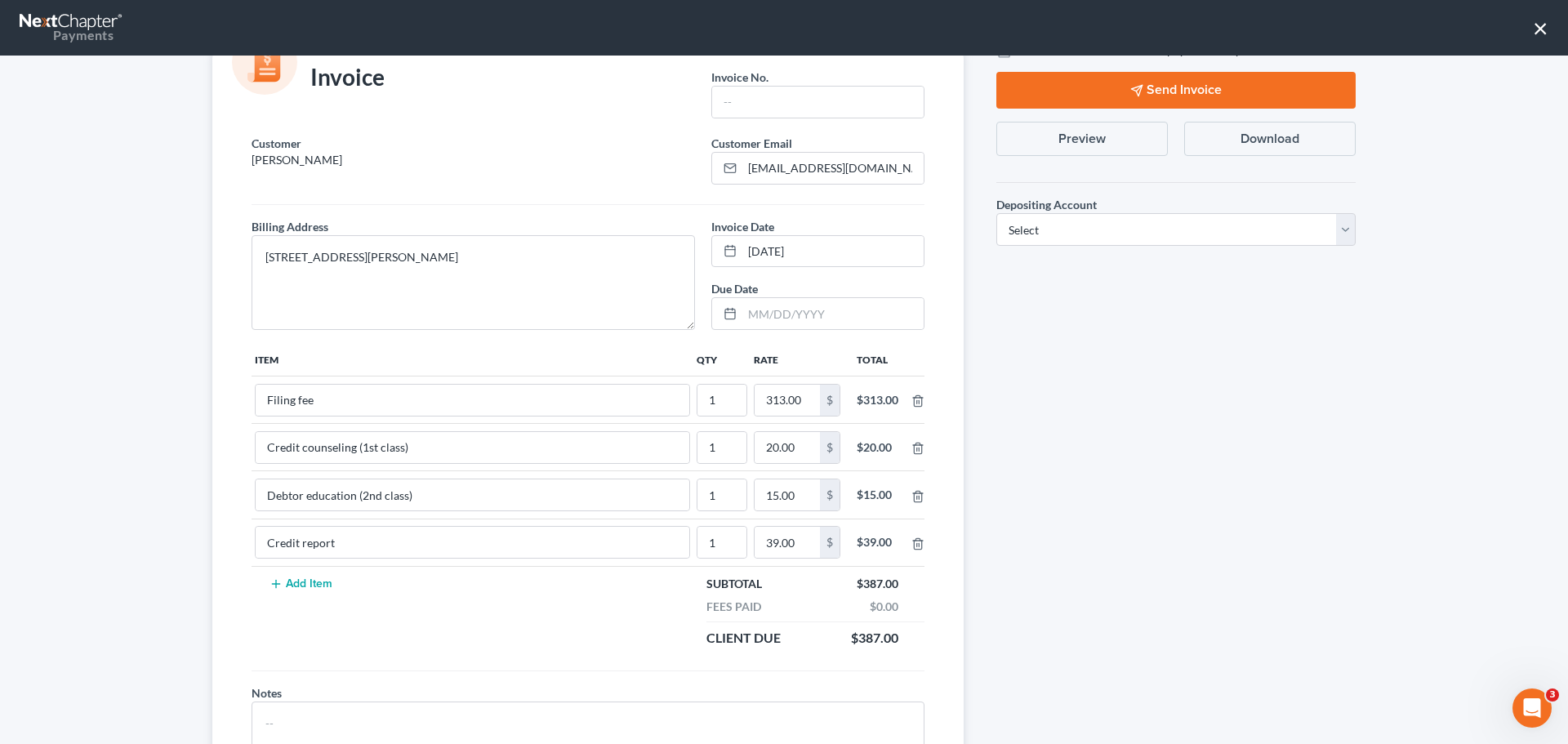
scroll to position [142, 0]
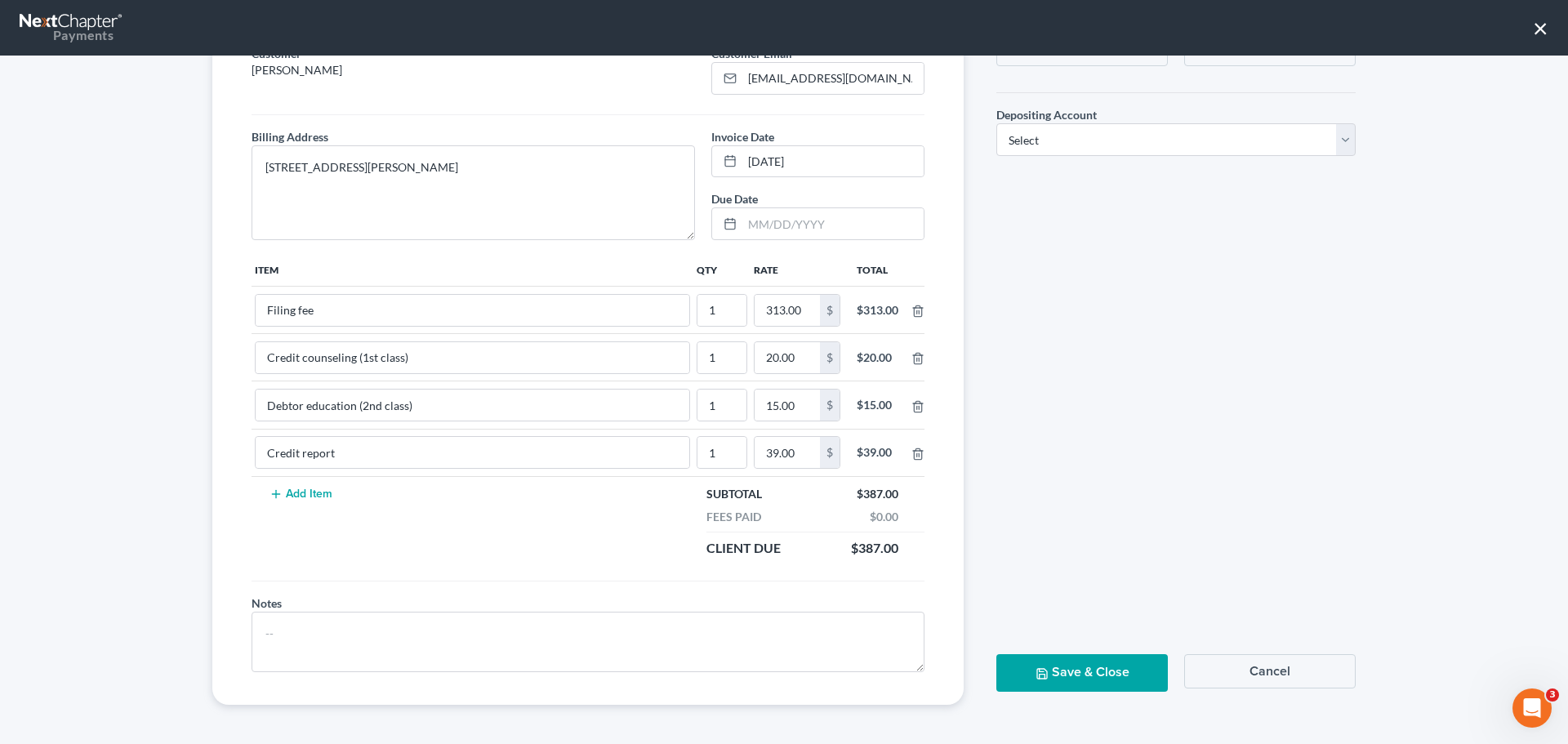
click at [1041, 657] on button "Save & Close" at bounding box center [1082, 672] width 172 height 36
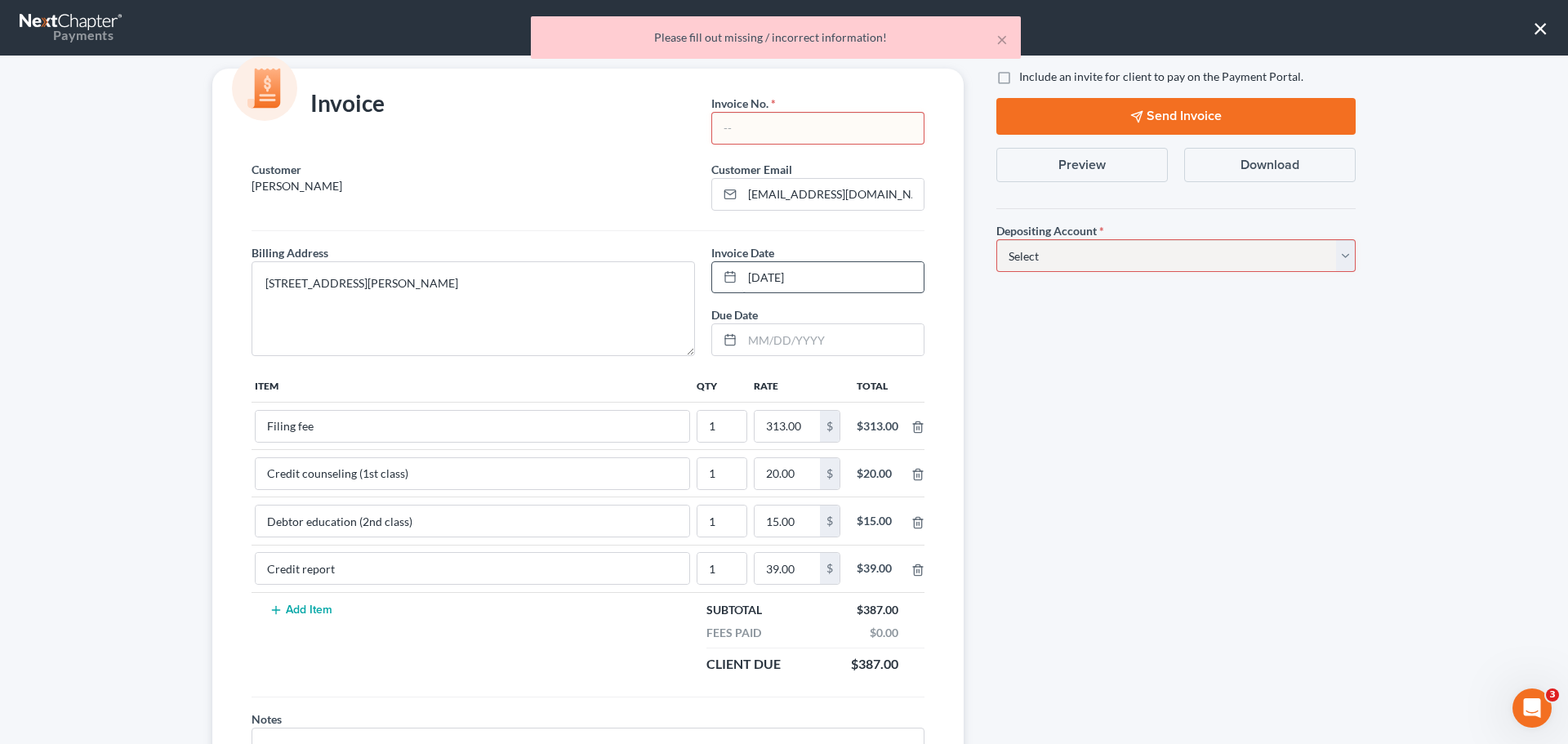
scroll to position [0, 0]
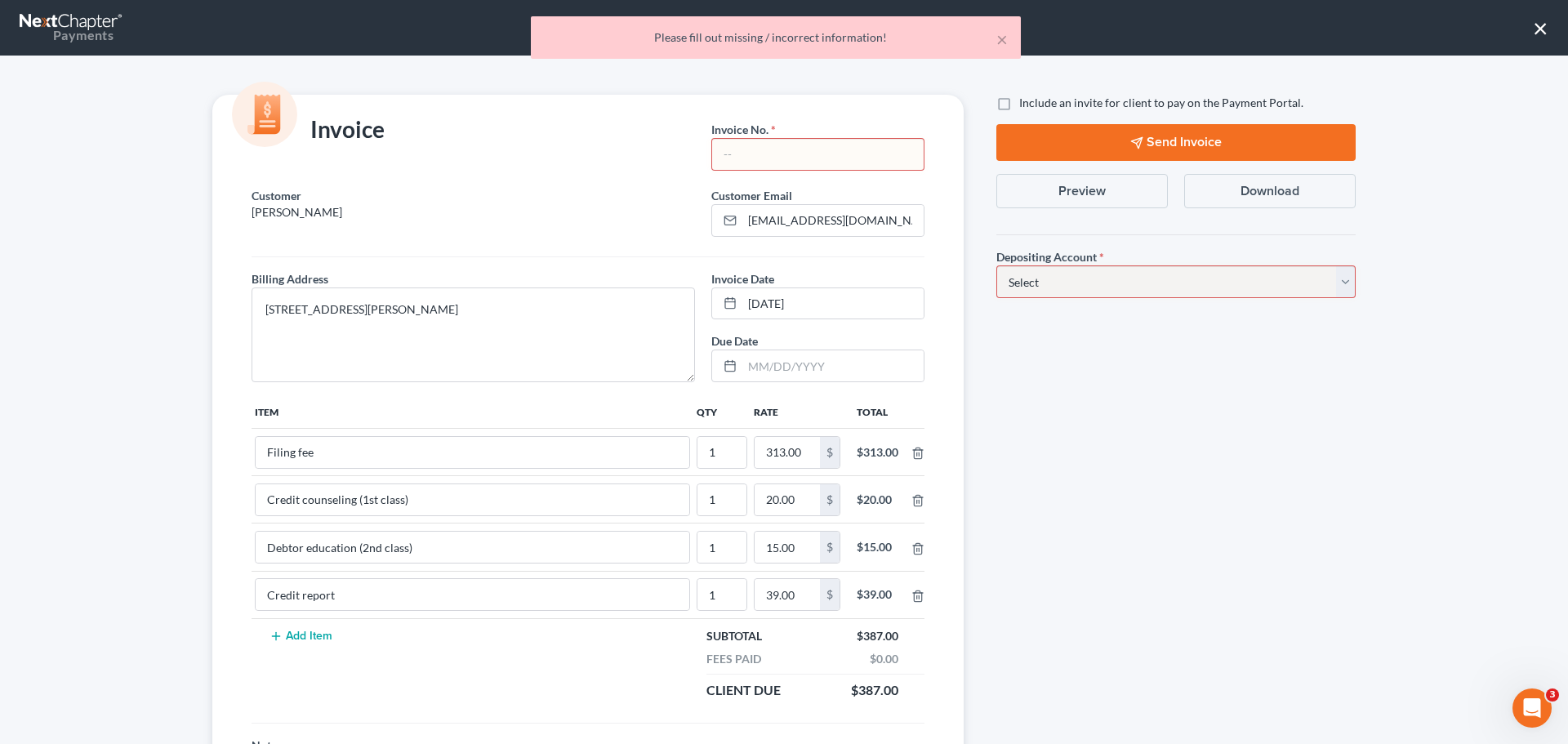
click at [793, 156] on input "text" at bounding box center [818, 155] width 212 height 31
type input "Ch 13"
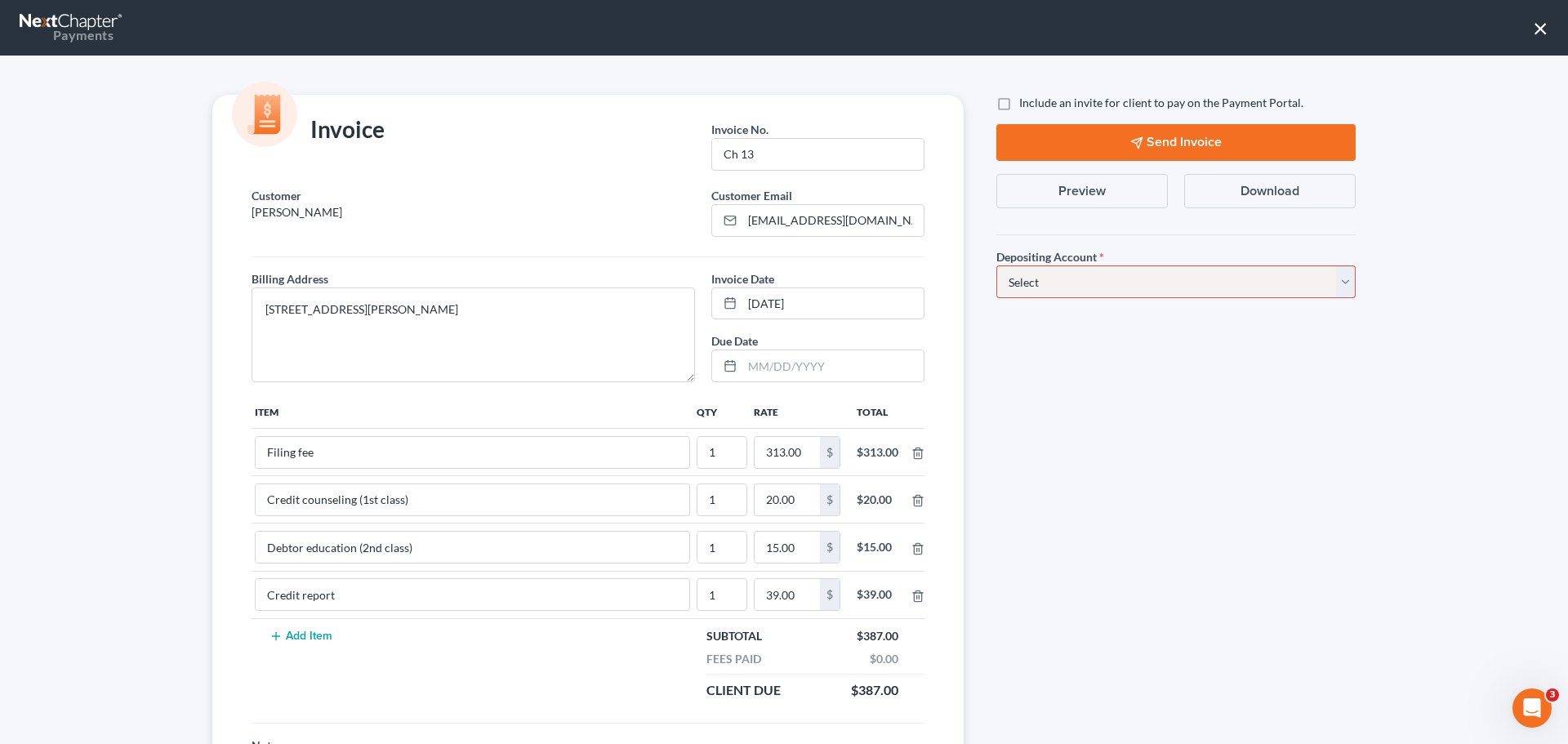
click at [1025, 285] on select "Select Operation Trust" at bounding box center [1176, 282] width 359 height 33
select select "1"
click at [997, 266] on select "Select Operation Trust" at bounding box center [1176, 282] width 359 height 33
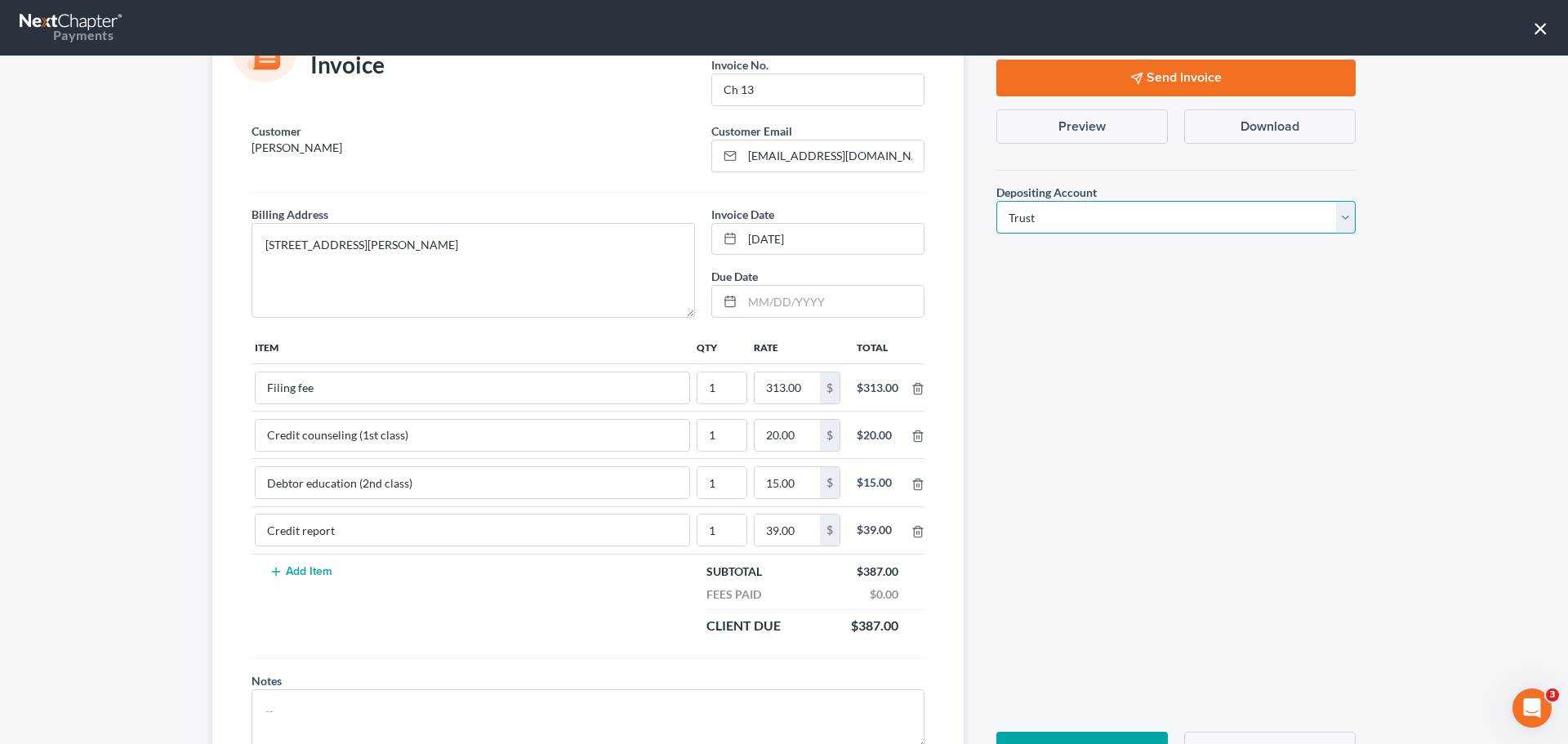
scroll to position [142, 0]
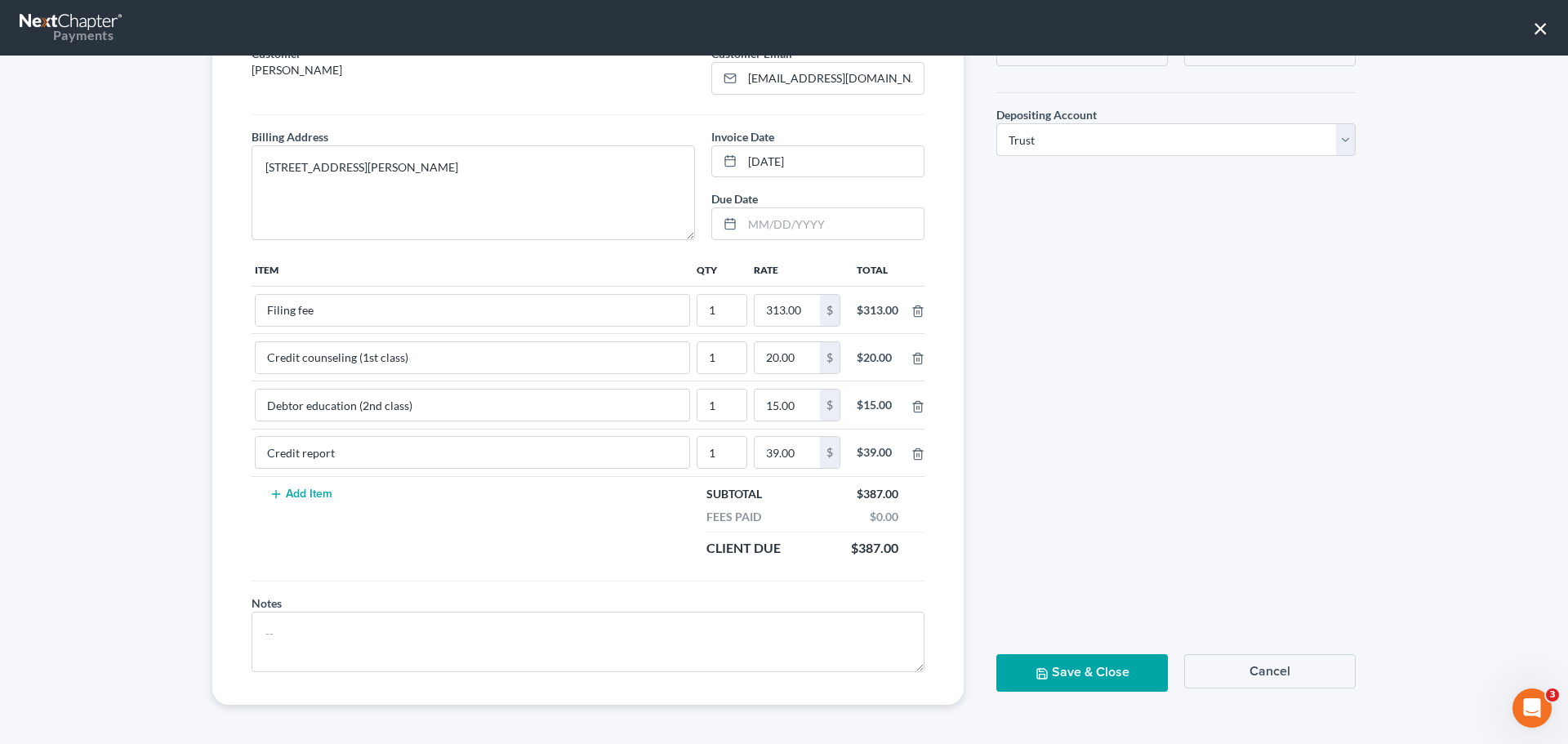
click at [1076, 666] on button "Save & Close" at bounding box center [1082, 672] width 172 height 36
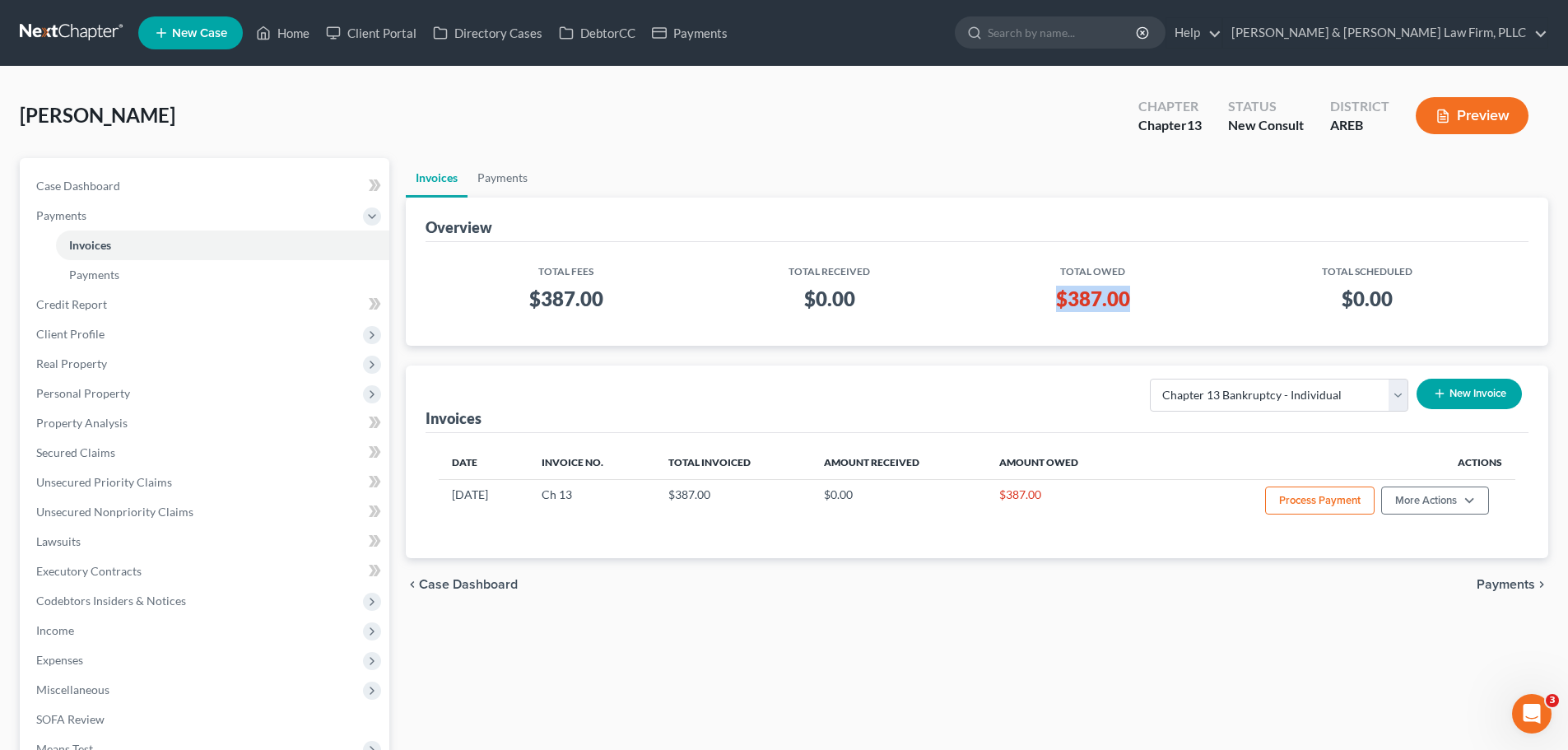
drag, startPoint x: 1133, startPoint y: 295, endPoint x: 1024, endPoint y: 304, distance: 109.4
click at [1024, 304] on h3 "$387.00" at bounding box center [1092, 299] width 228 height 27
click at [1086, 302] on h3 "$387.00" at bounding box center [1092, 299] width 228 height 27
drag, startPoint x: 873, startPoint y: 299, endPoint x: 799, endPoint y: 295, distance: 74.1
click at [799, 295] on h3 "$0.00" at bounding box center [829, 299] width 247 height 27
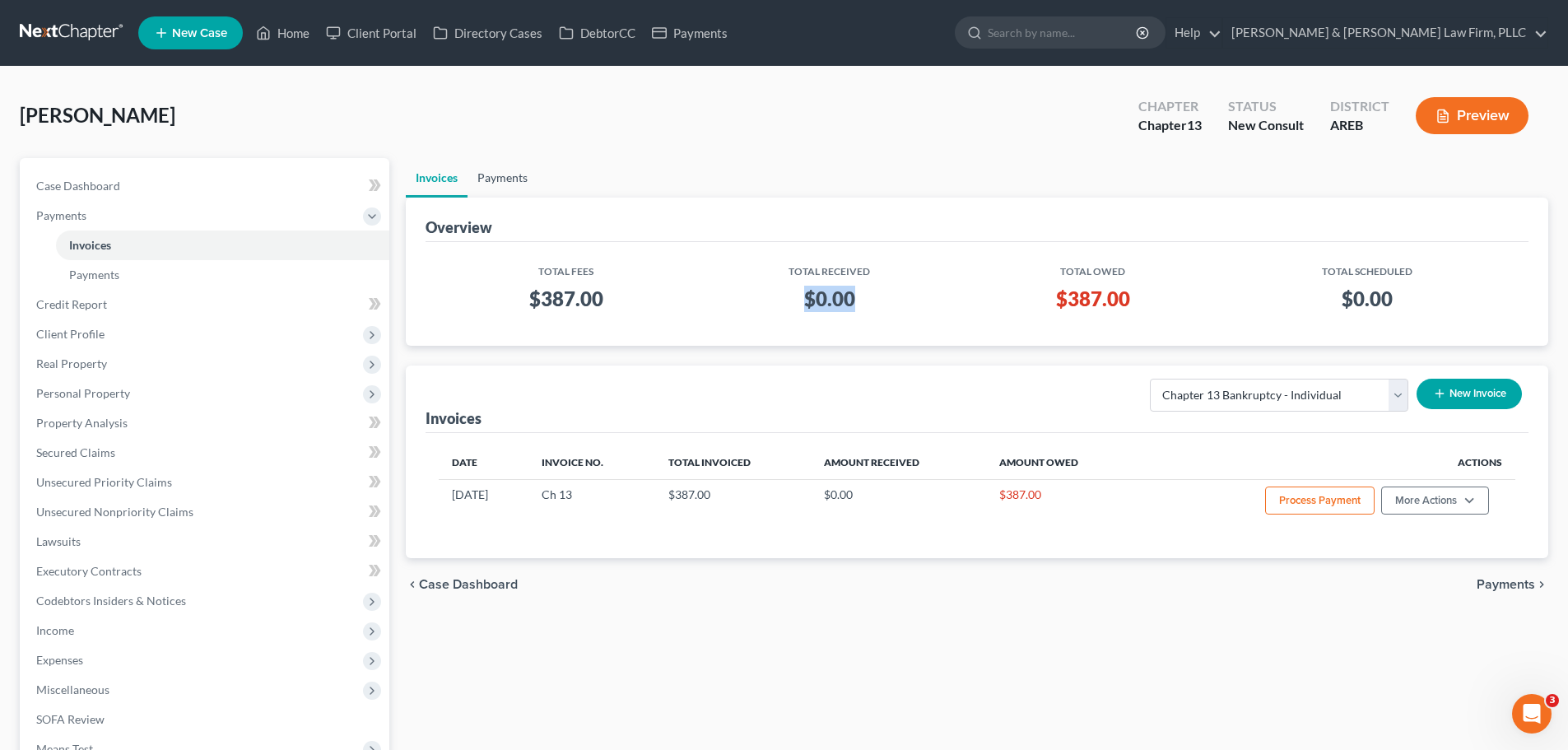
click at [502, 181] on link "Payments" at bounding box center [502, 177] width 70 height 39
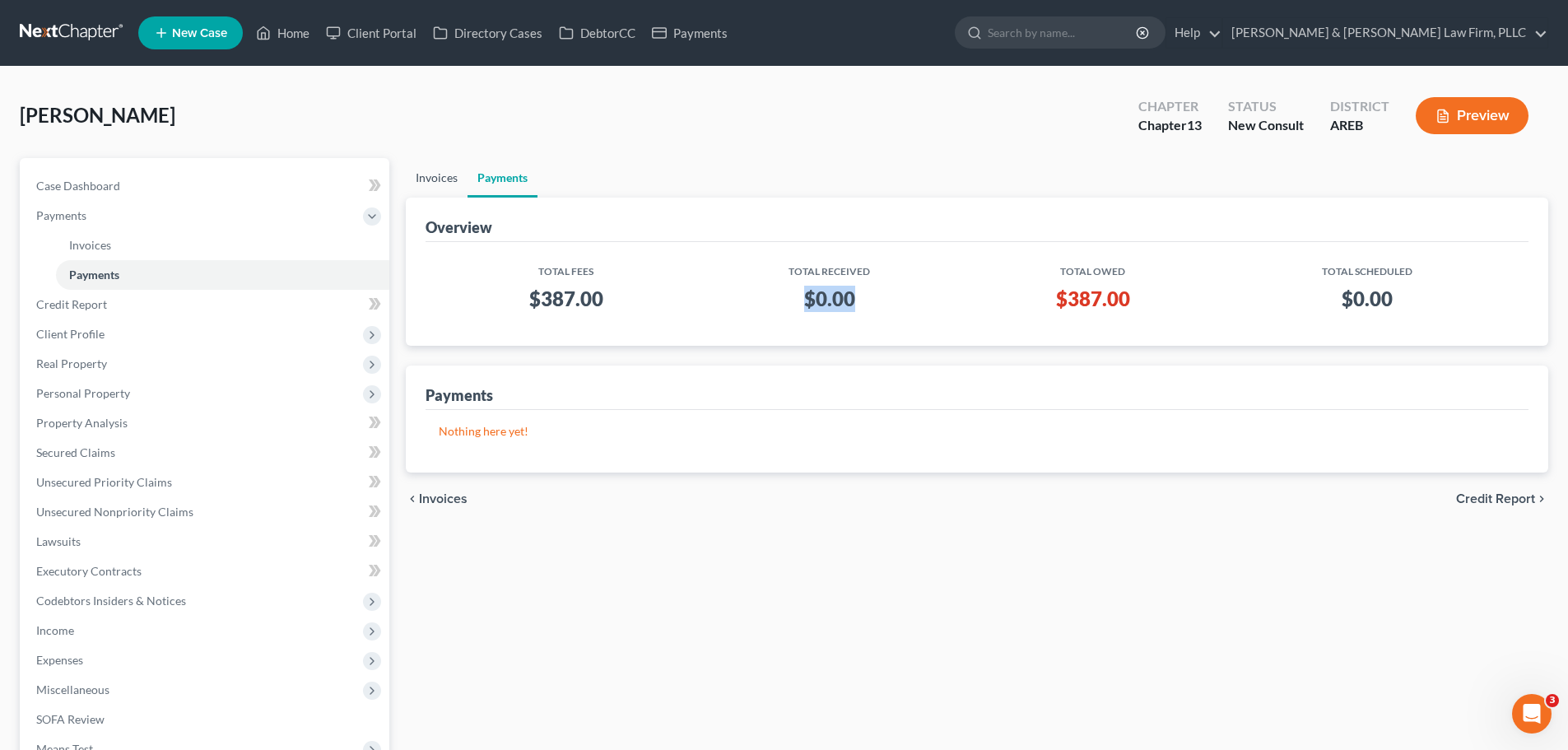
click at [439, 171] on link "Invoices" at bounding box center [436, 177] width 61 height 39
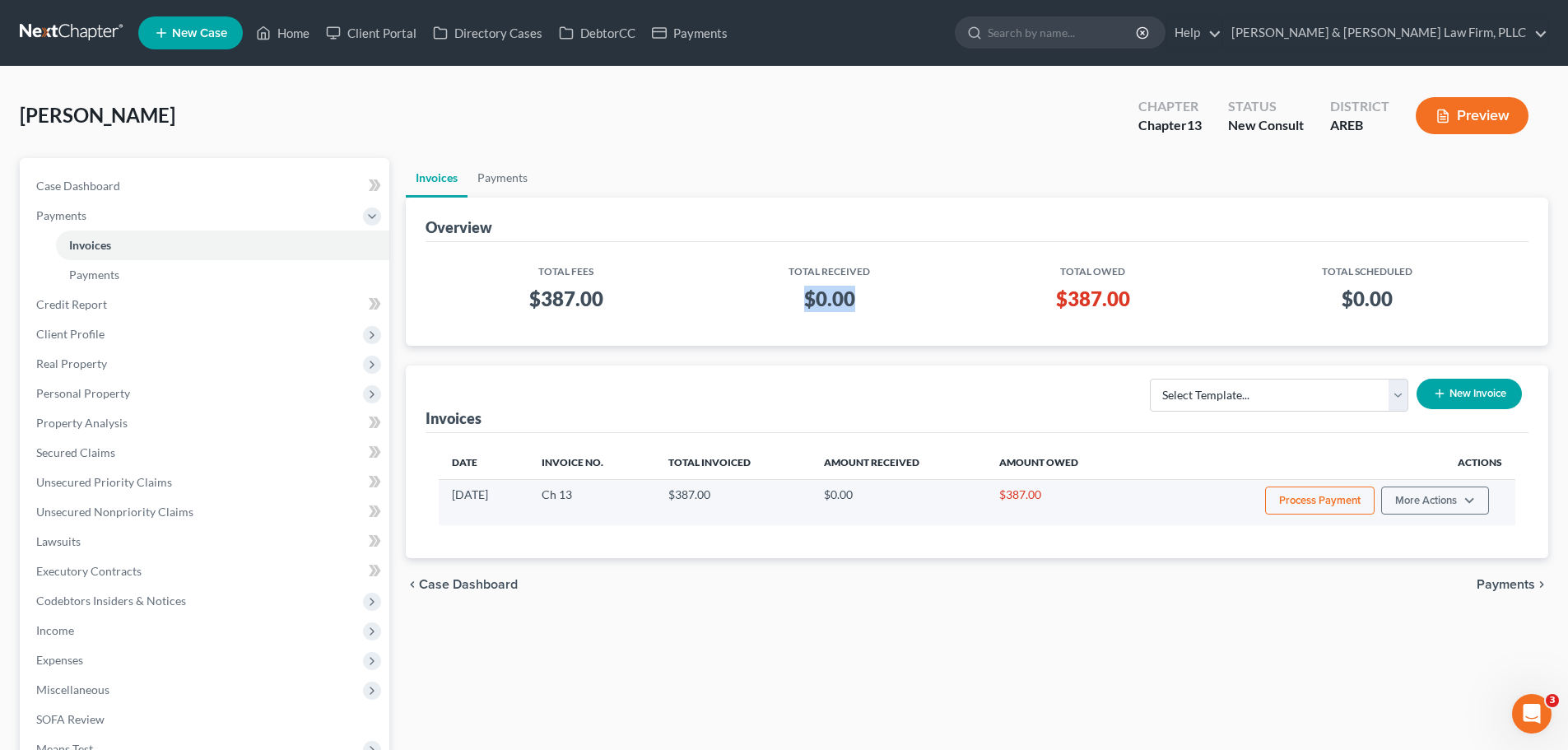
click at [1303, 499] on button "Process Payment" at bounding box center [1319, 501] width 109 height 28
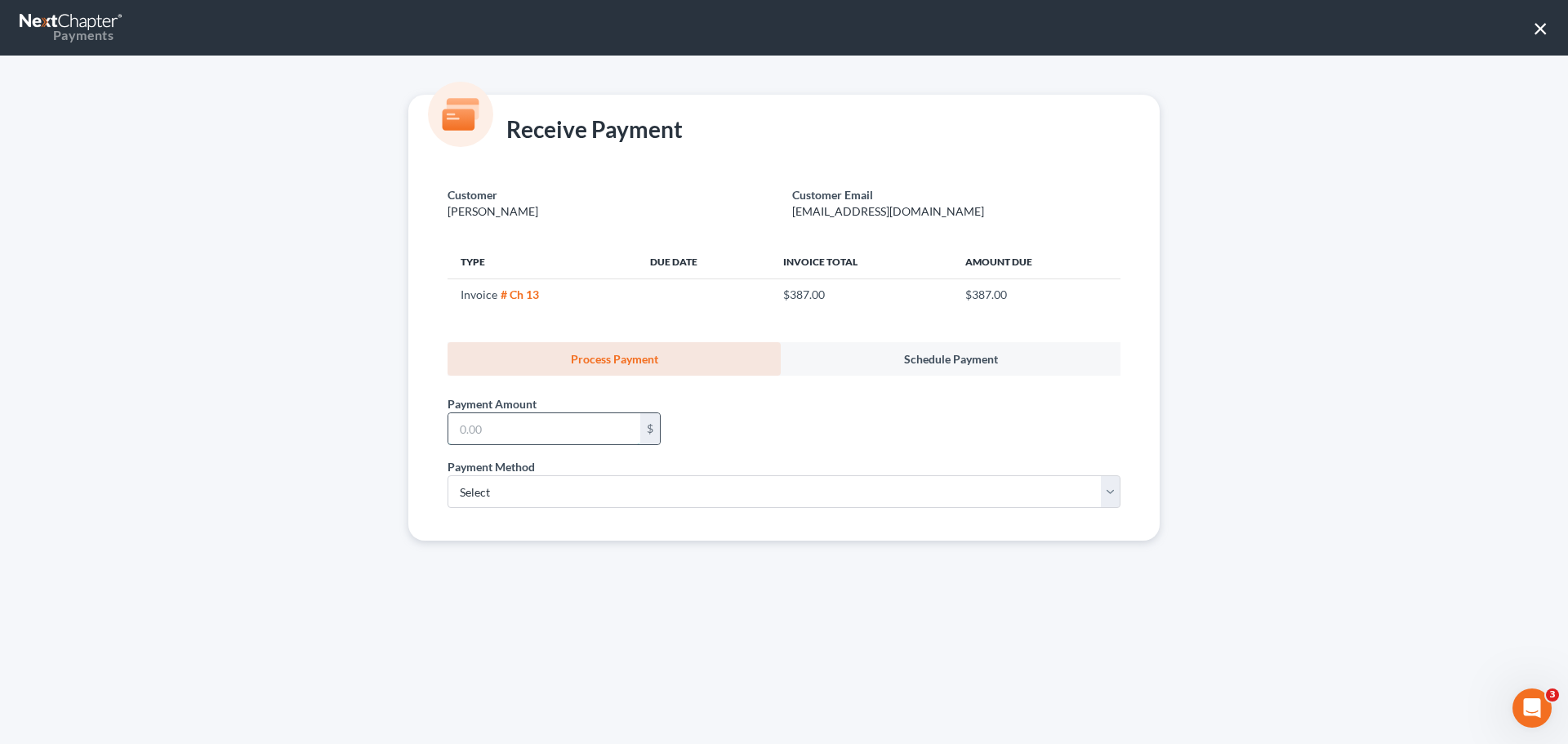
click at [555, 430] on input "text" at bounding box center [544, 428] width 192 height 31
type input "100.00"
click at [473, 488] on select "Select ACH Credit Card" at bounding box center [784, 492] width 673 height 33
select select "1"
click at [447, 476] on select "Select ACH Credit Card" at bounding box center [784, 492] width 673 height 33
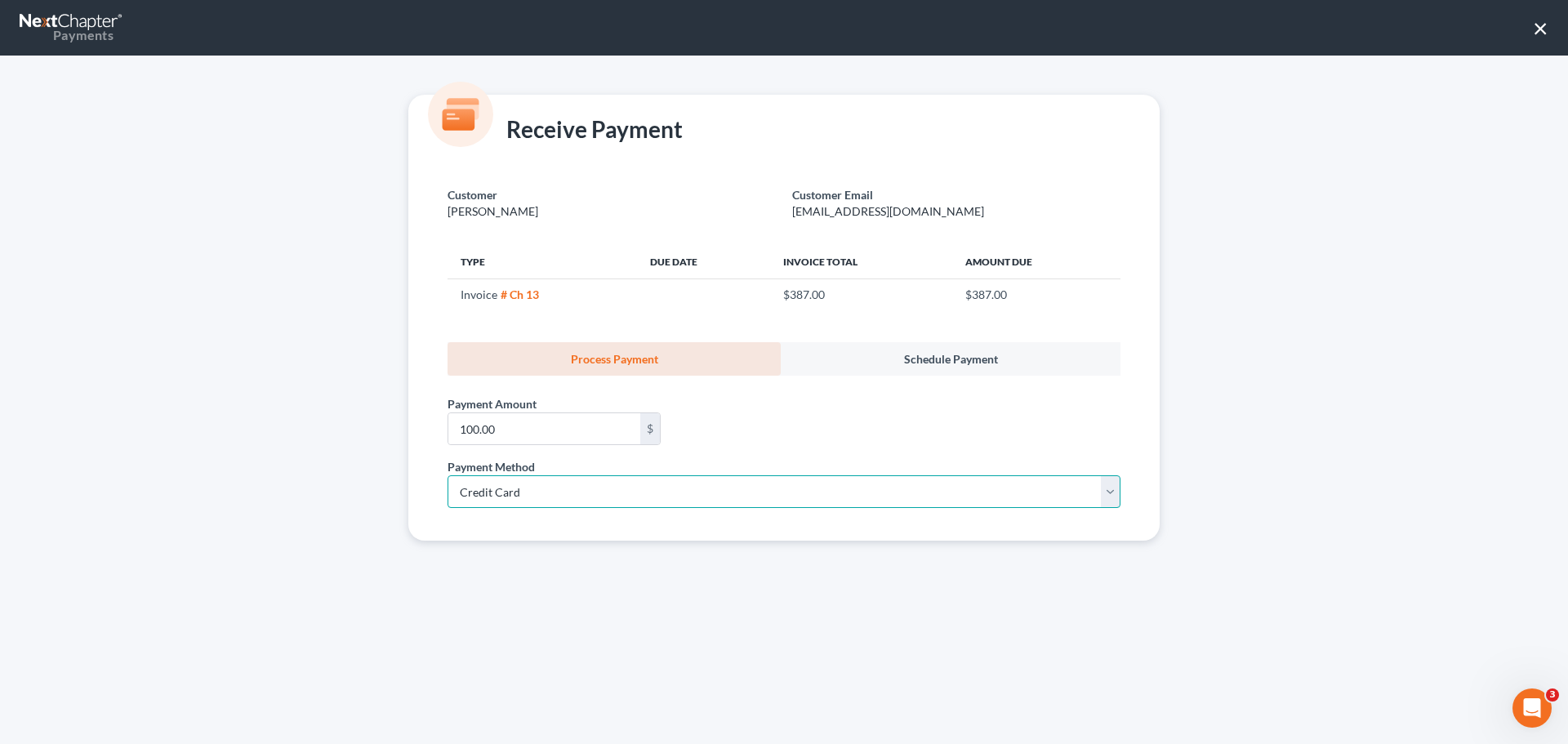
select select "2"
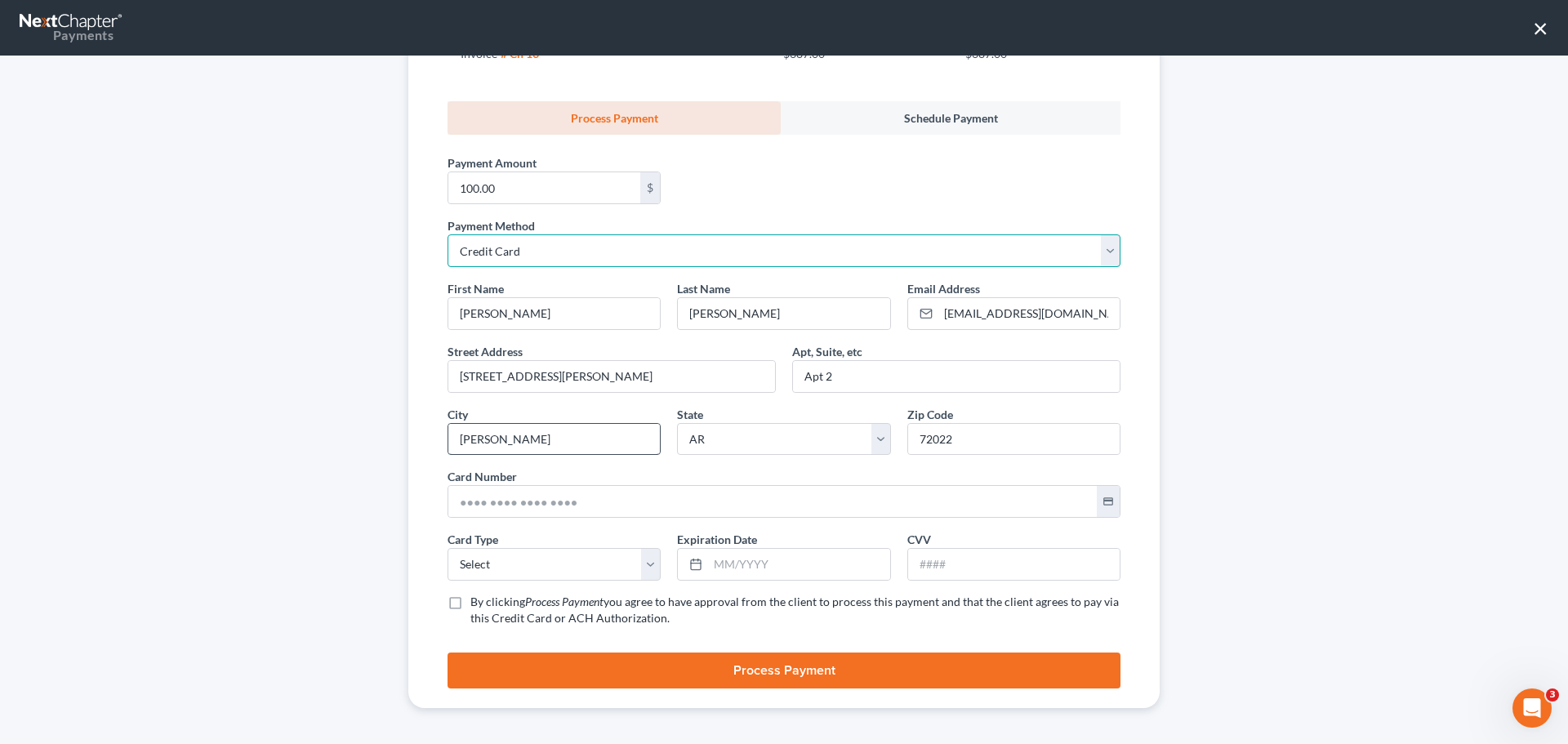
scroll to position [245, 0]
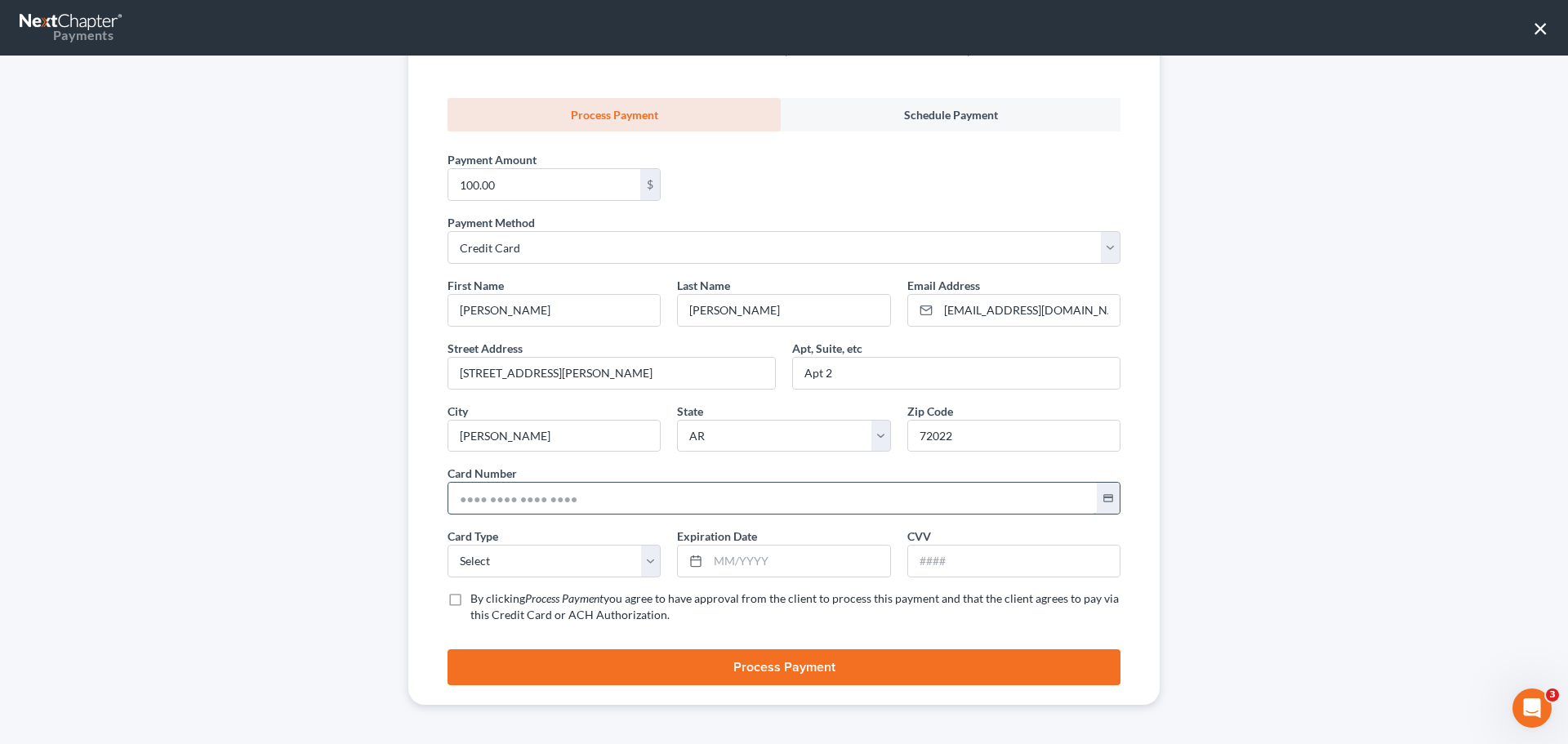
click at [505, 491] on input "text" at bounding box center [772, 498] width 648 height 31
click at [500, 501] on input "text" at bounding box center [772, 498] width 648 height 31
drag, startPoint x: 493, startPoint y: 310, endPoint x: 456, endPoint y: 314, distance: 37.2
click at [448, 312] on input "[PERSON_NAME]" at bounding box center [554, 310] width 212 height 31
drag, startPoint x: 742, startPoint y: 310, endPoint x: 663, endPoint y: 317, distance: 79.3
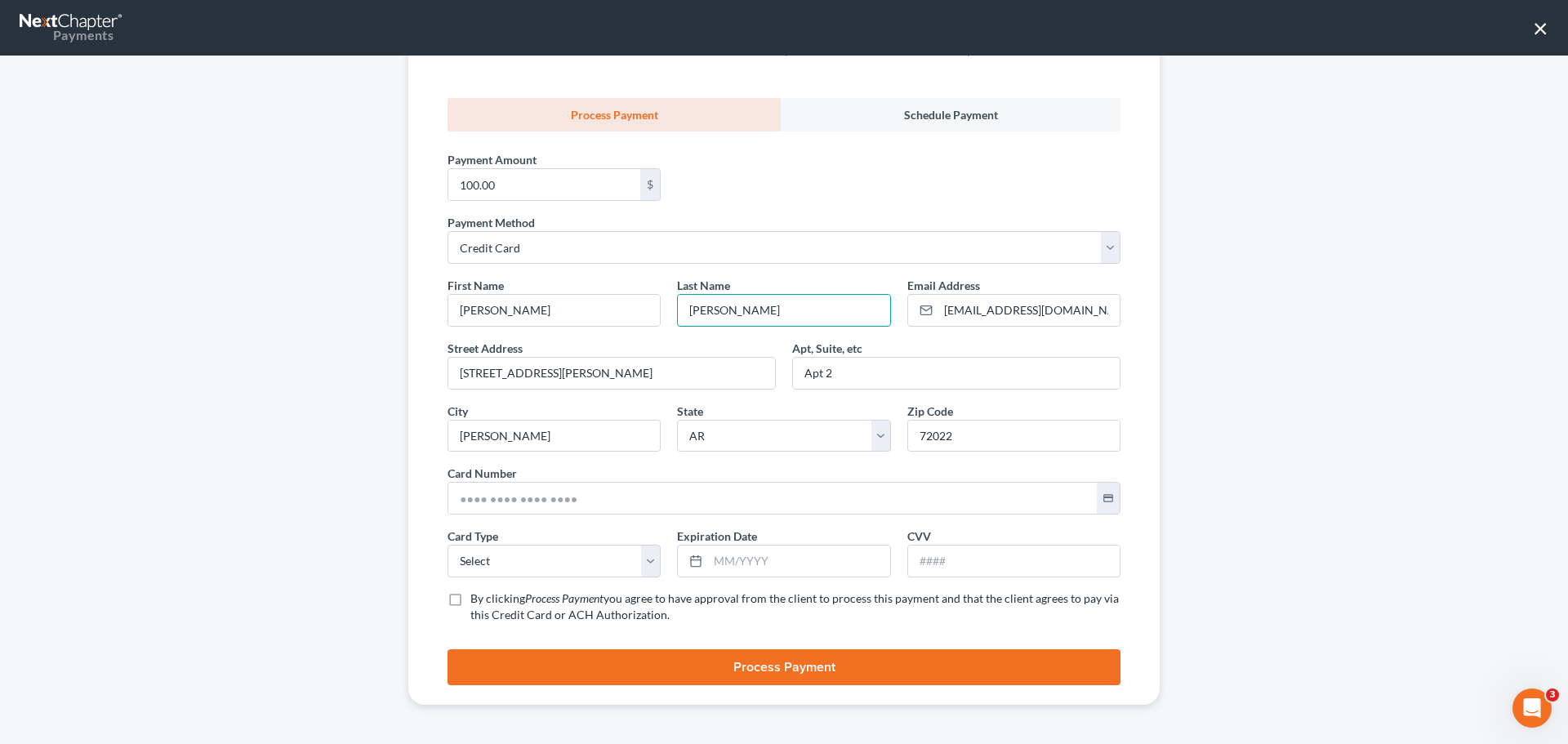
click at [669, 317] on div "Last Name * [PERSON_NAME]" at bounding box center [784, 301] width 229 height 50
drag, startPoint x: 541, startPoint y: 310, endPoint x: 446, endPoint y: 309, distance: 95.0
click at [448, 309] on input "[PERSON_NAME]" at bounding box center [554, 310] width 212 height 31
drag, startPoint x: 742, startPoint y: 308, endPoint x: 671, endPoint y: 314, distance: 71.3
click at [678, 314] on input "[PERSON_NAME]" at bounding box center [783, 310] width 212 height 31
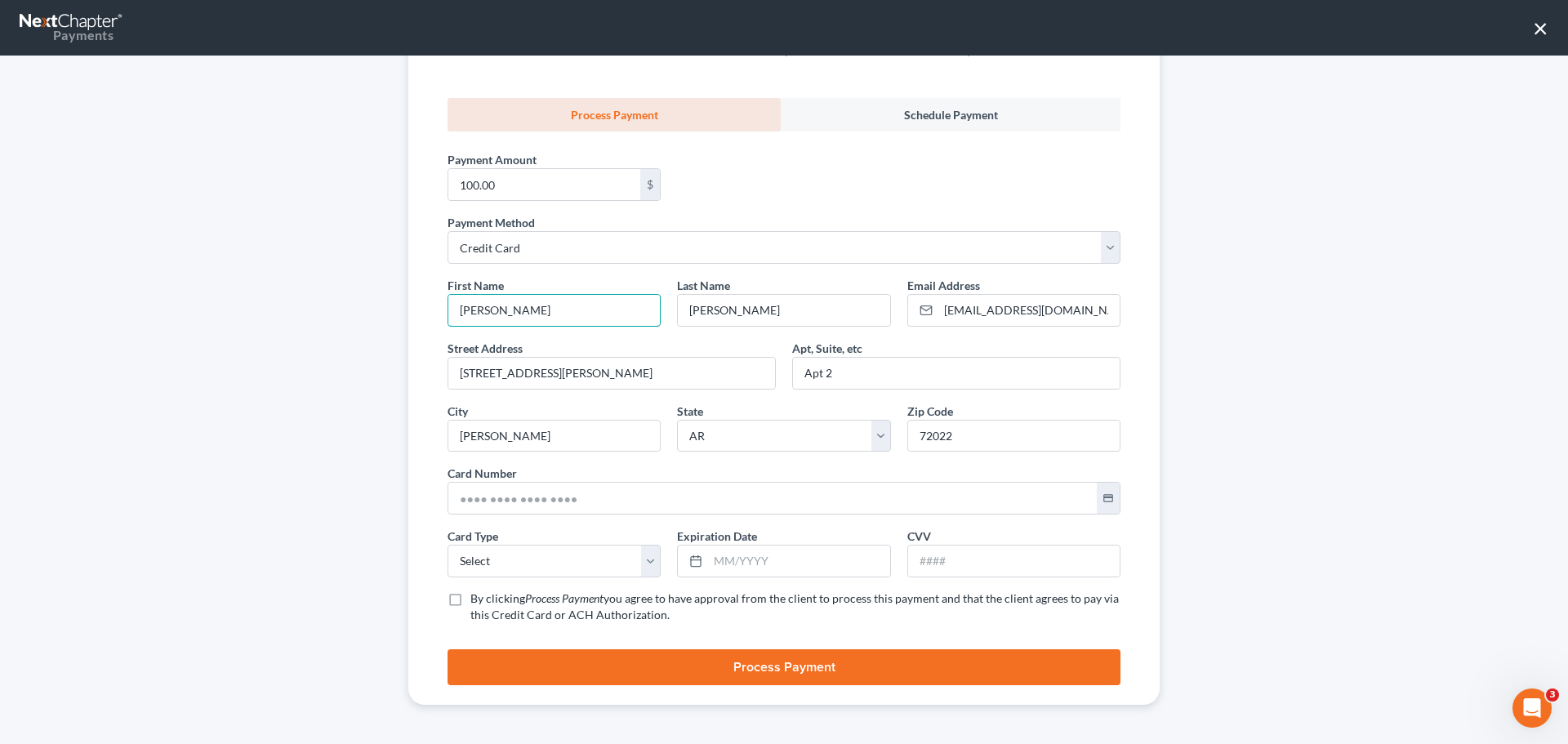
drag, startPoint x: 527, startPoint y: 310, endPoint x: 437, endPoint y: 320, distance: 90.6
click at [439, 320] on div "First Name * [PERSON_NAME]" at bounding box center [554, 301] width 229 height 50
click at [491, 317] on input "[PERSON_NAME]" at bounding box center [554, 310] width 212 height 31
drag, startPoint x: 500, startPoint y: 309, endPoint x: 440, endPoint y: 315, distance: 60.3
click at [440, 315] on div "First Name * [PERSON_NAME]" at bounding box center [554, 301] width 229 height 50
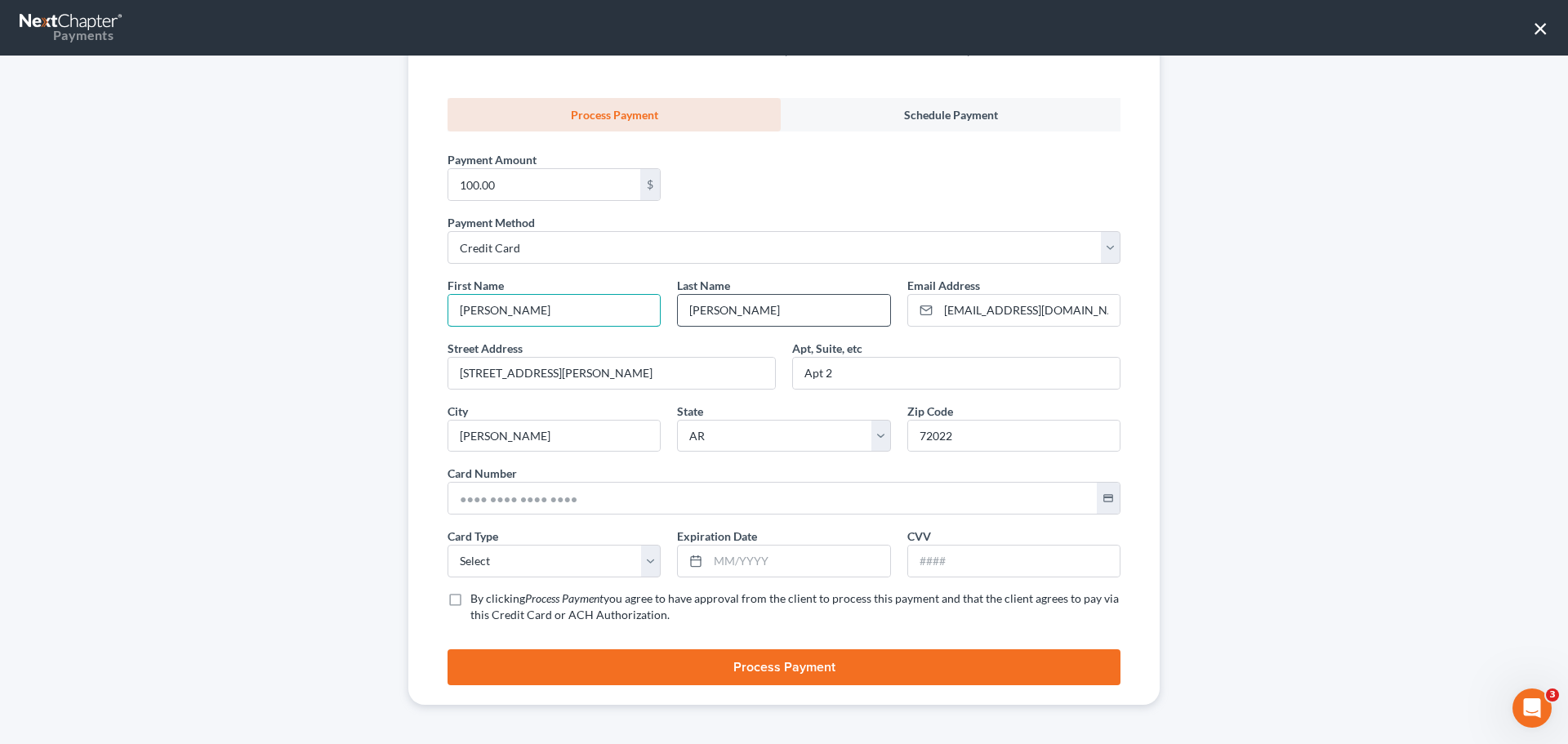
type input "[PERSON_NAME]"
drag, startPoint x: 709, startPoint y: 314, endPoint x: 592, endPoint y: 323, distance: 117.3
click at [592, 323] on div "First Name * [PERSON_NAME] Last Name * [PERSON_NAME] Email Address * [EMAIL_ADD…" at bounding box center [784, 456] width 689 height 359
type input "[PERSON_NAME]"
drag, startPoint x: 558, startPoint y: 376, endPoint x: 678, endPoint y: 369, distance: 120.2
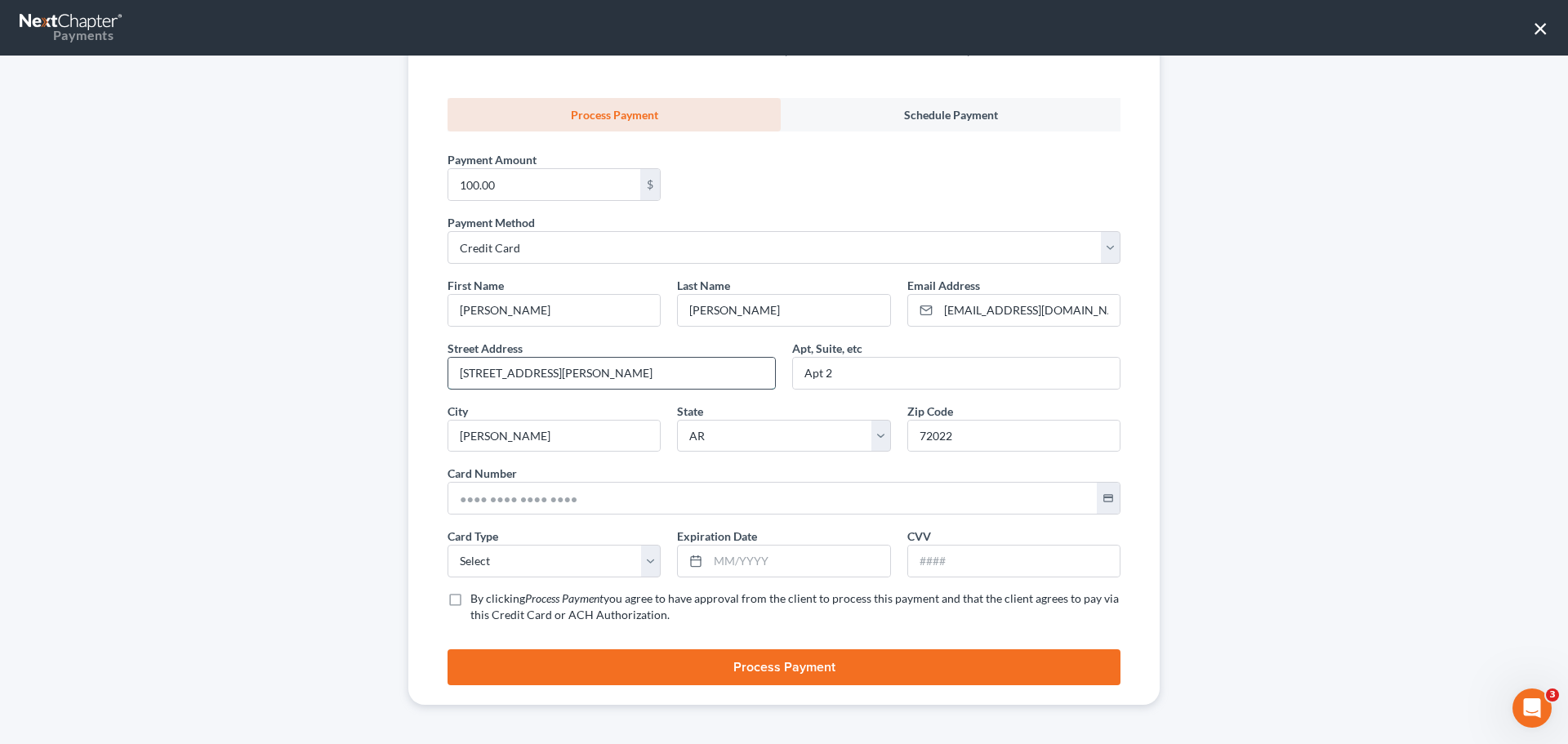
click at [429, 396] on div "Customer [PERSON_NAME] Customer Email [EMAIL_ADDRESS][DOMAIN_NAME] Type Due Dat…" at bounding box center [784, 314] width 751 height 782
drag, startPoint x: 853, startPoint y: 367, endPoint x: 727, endPoint y: 399, distance: 130.0
click at [727, 399] on div "First Name * [PERSON_NAME] Last Name * [PERSON_NAME] Email Address * [EMAIL_ADD…" at bounding box center [784, 456] width 689 height 359
click at [524, 373] on input "text" at bounding box center [611, 373] width 327 height 31
click at [524, 374] on input "text" at bounding box center [611, 373] width 327 height 31
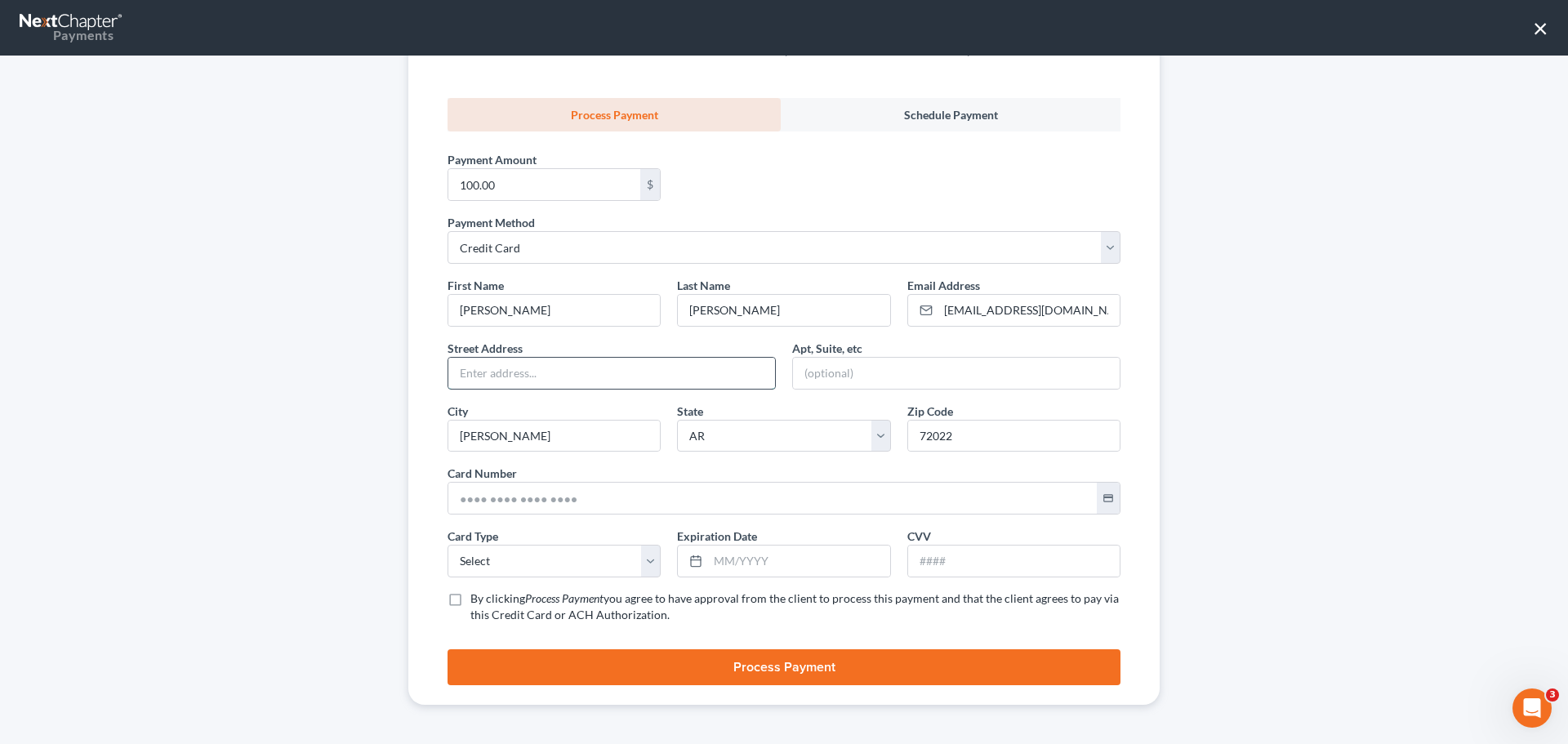
click at [518, 376] on input "text" at bounding box center [611, 373] width 327 height 31
drag, startPoint x: 506, startPoint y: 436, endPoint x: 433, endPoint y: 445, distance: 73.6
click at [439, 445] on div "City * [PERSON_NAME]" at bounding box center [554, 427] width 229 height 50
drag, startPoint x: 733, startPoint y: 437, endPoint x: 632, endPoint y: 444, distance: 101.2
click at [632, 444] on div "First Name * [PERSON_NAME] Last Name * [PERSON_NAME] Email Address * [EMAIL_ADD…" at bounding box center [784, 456] width 689 height 359
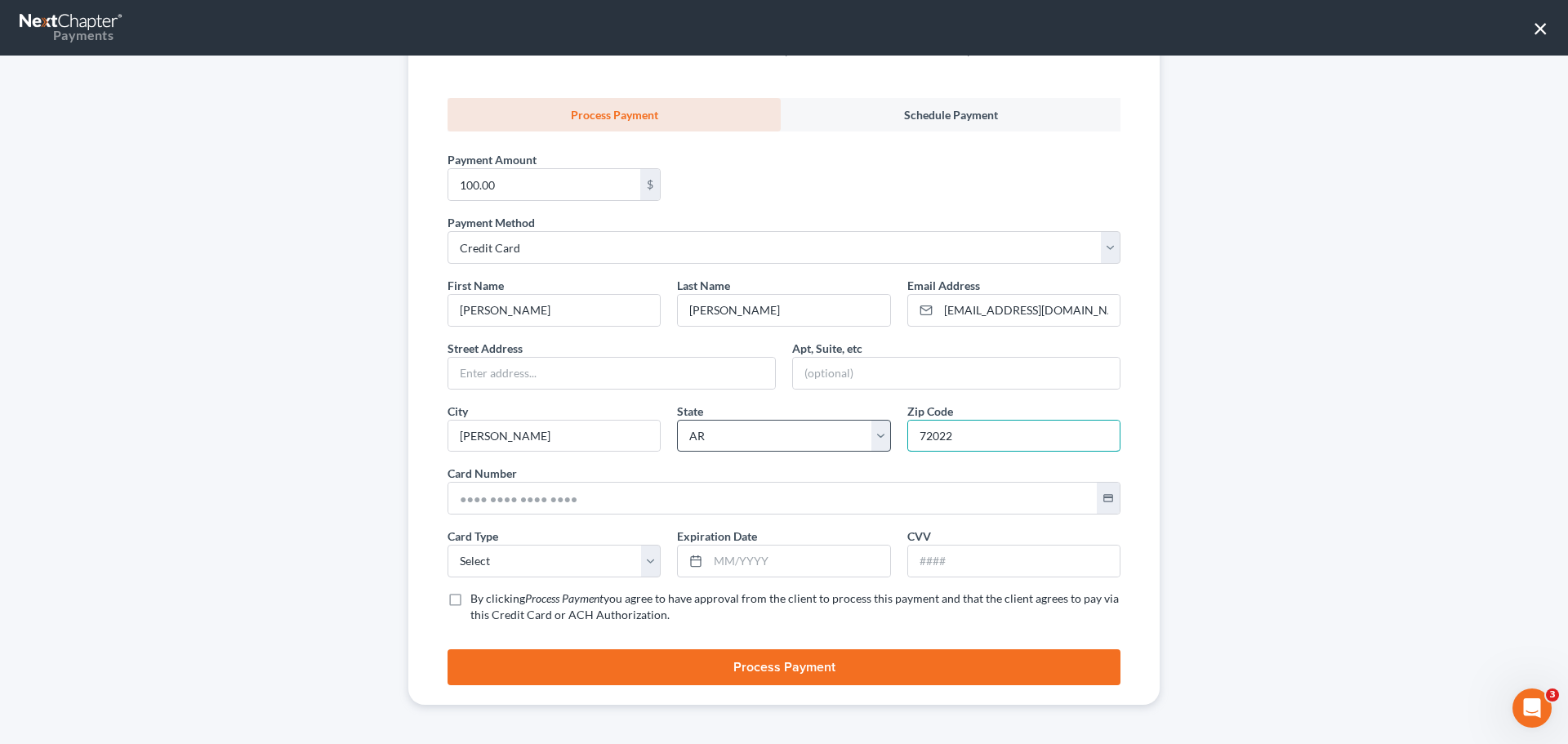
drag, startPoint x: 957, startPoint y: 437, endPoint x: 863, endPoint y: 452, distance: 95.2
click at [863, 452] on div "First Name * [PERSON_NAME] Last Name * [PERSON_NAME] Email Address * [EMAIL_ADD…" at bounding box center [784, 456] width 689 height 359
click at [568, 501] on input "text" at bounding box center [772, 498] width 648 height 31
drag, startPoint x: 512, startPoint y: 437, endPoint x: 428, endPoint y: 444, distance: 84.3
click at [428, 444] on div "Customer [PERSON_NAME] Customer Email [EMAIL_ADDRESS][DOMAIN_NAME] Type Due Dat…" at bounding box center [784, 314] width 751 height 782
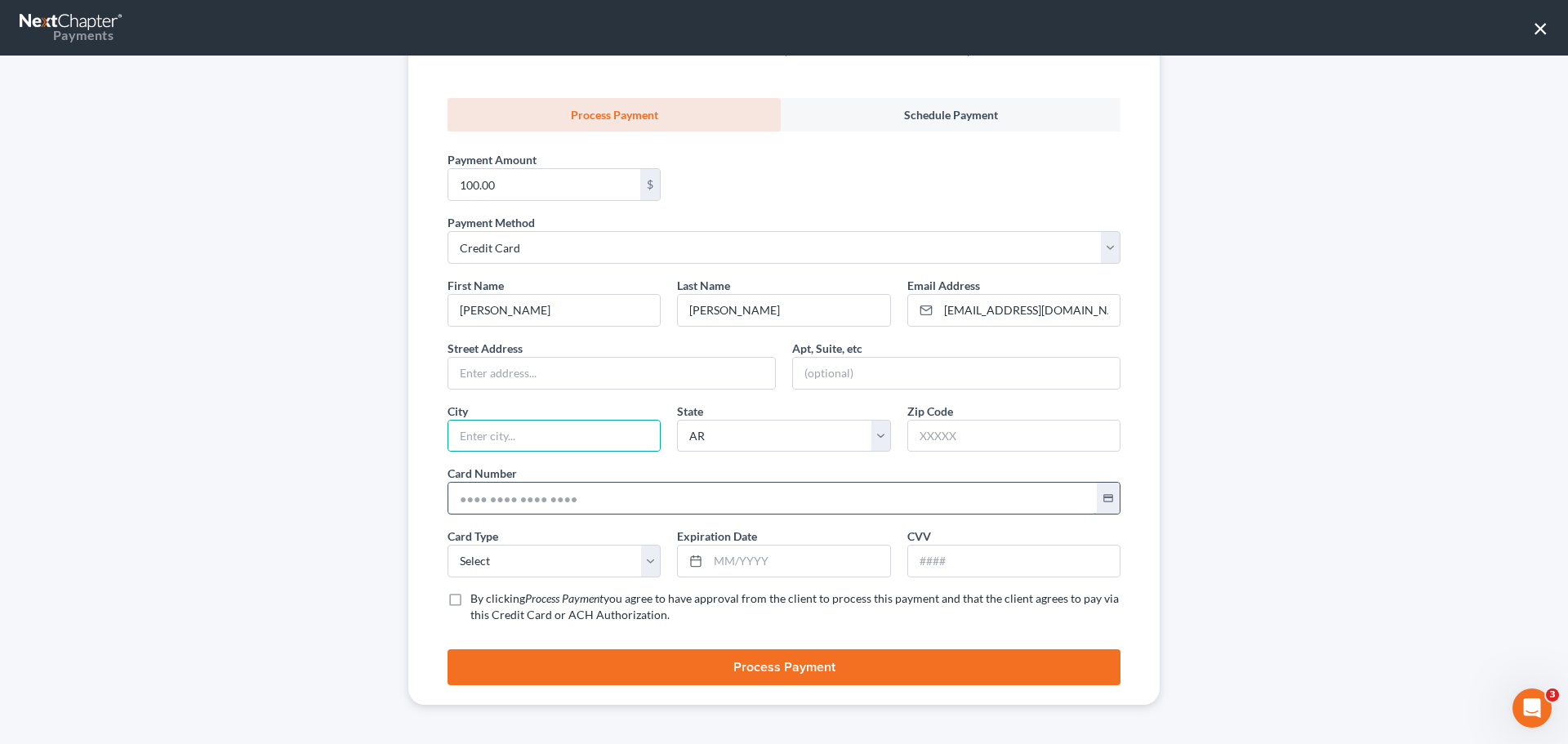
click at [482, 497] on input "text" at bounding box center [772, 498] width 648 height 31
click at [491, 499] on input "text" at bounding box center [772, 498] width 648 height 31
type input "[CREDIT_CARD_NUMBER]"
click at [489, 554] on select "Select Visa MasterCard Discover American Express" at bounding box center [554, 561] width 213 height 33
click at [756, 573] on input "text" at bounding box center [799, 561] width 181 height 31
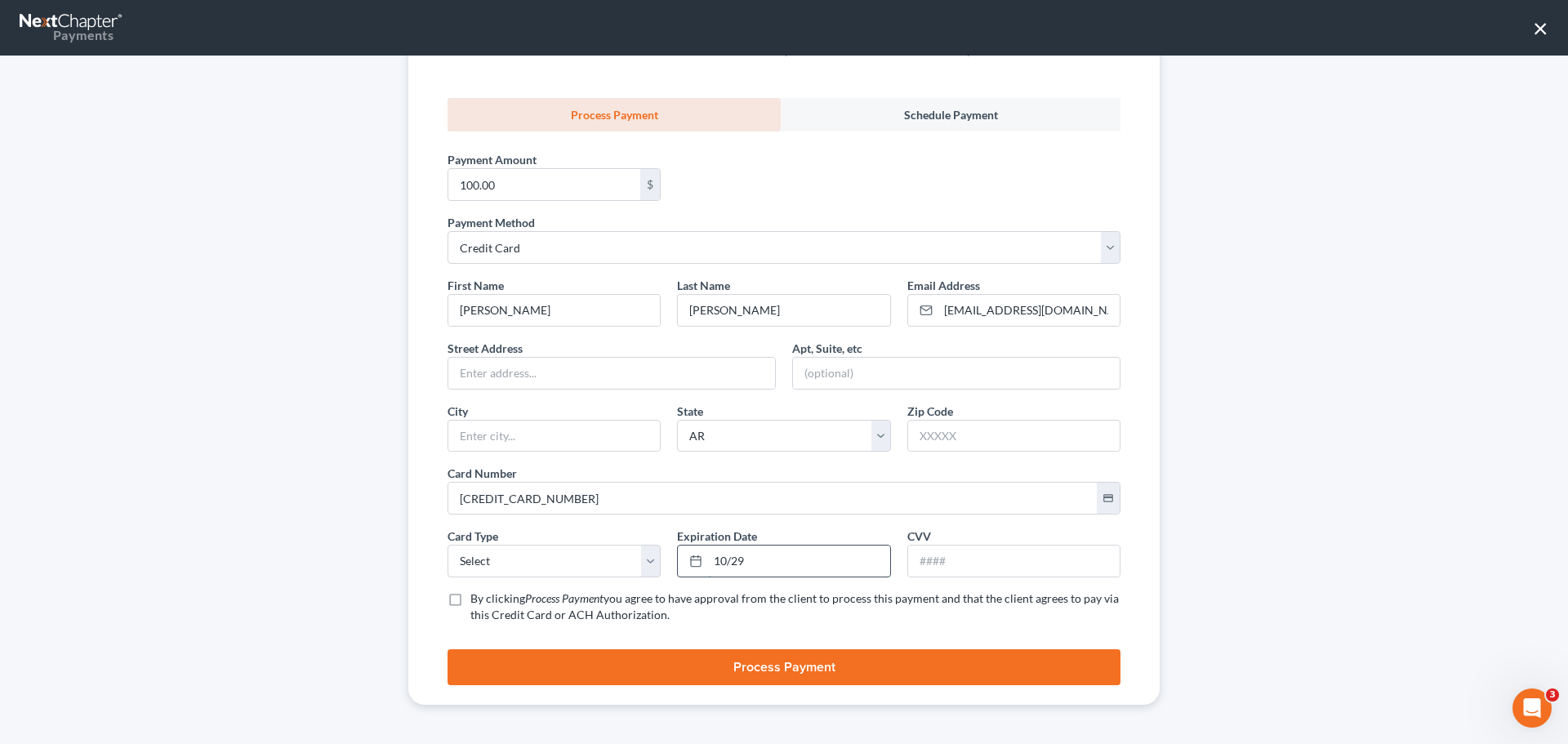
click at [731, 566] on input "10/29" at bounding box center [799, 561] width 181 height 31
click at [768, 563] on input "10/209" at bounding box center [799, 561] width 181 height 31
type input "10/2029"
click at [940, 571] on input "text" at bounding box center [1014, 561] width 212 height 31
type input "110"
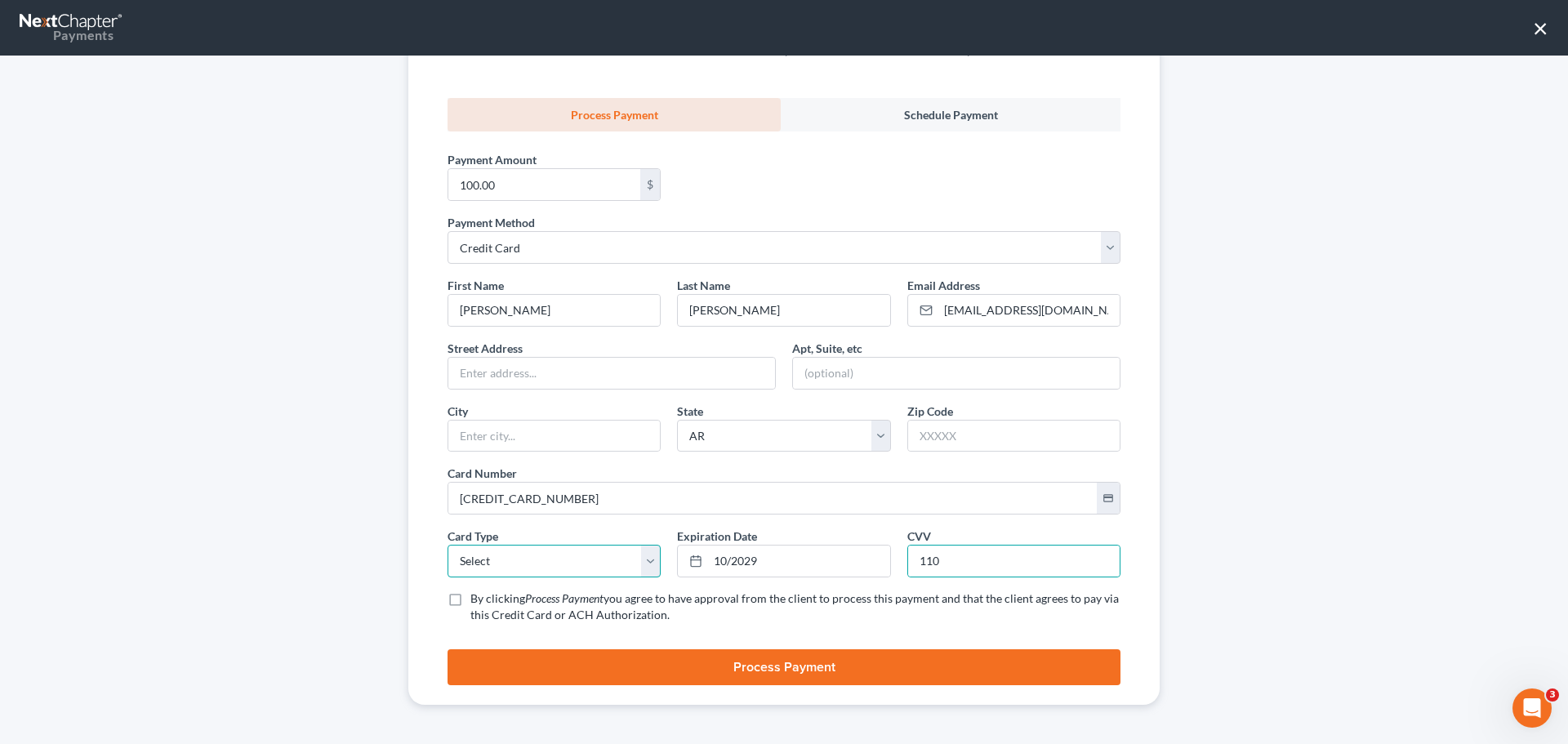
click at [564, 565] on select "Select Visa MasterCard Discover American Express" at bounding box center [554, 561] width 213 height 33
click at [488, 370] on input "text" at bounding box center [611, 373] width 327 height 31
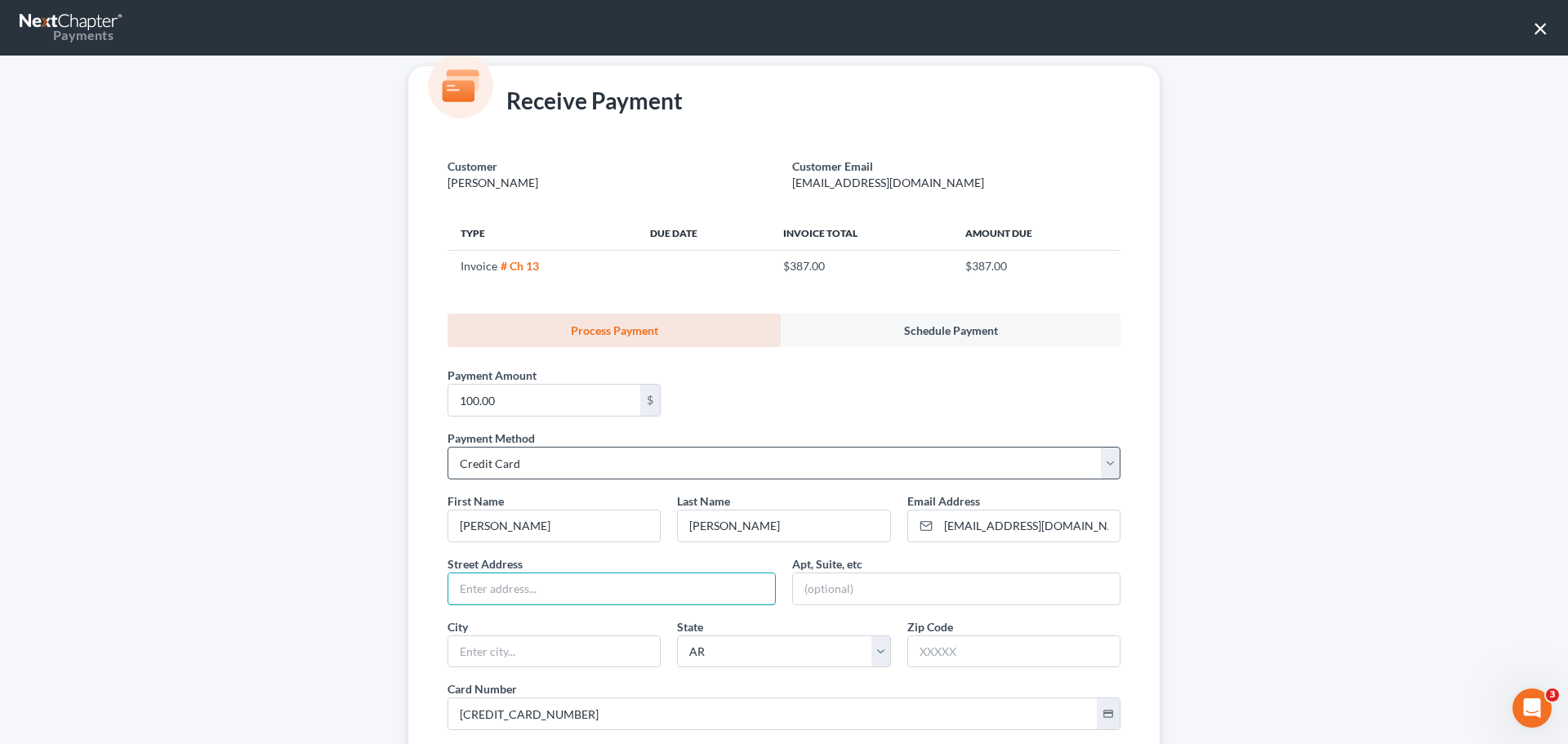
scroll to position [0, 0]
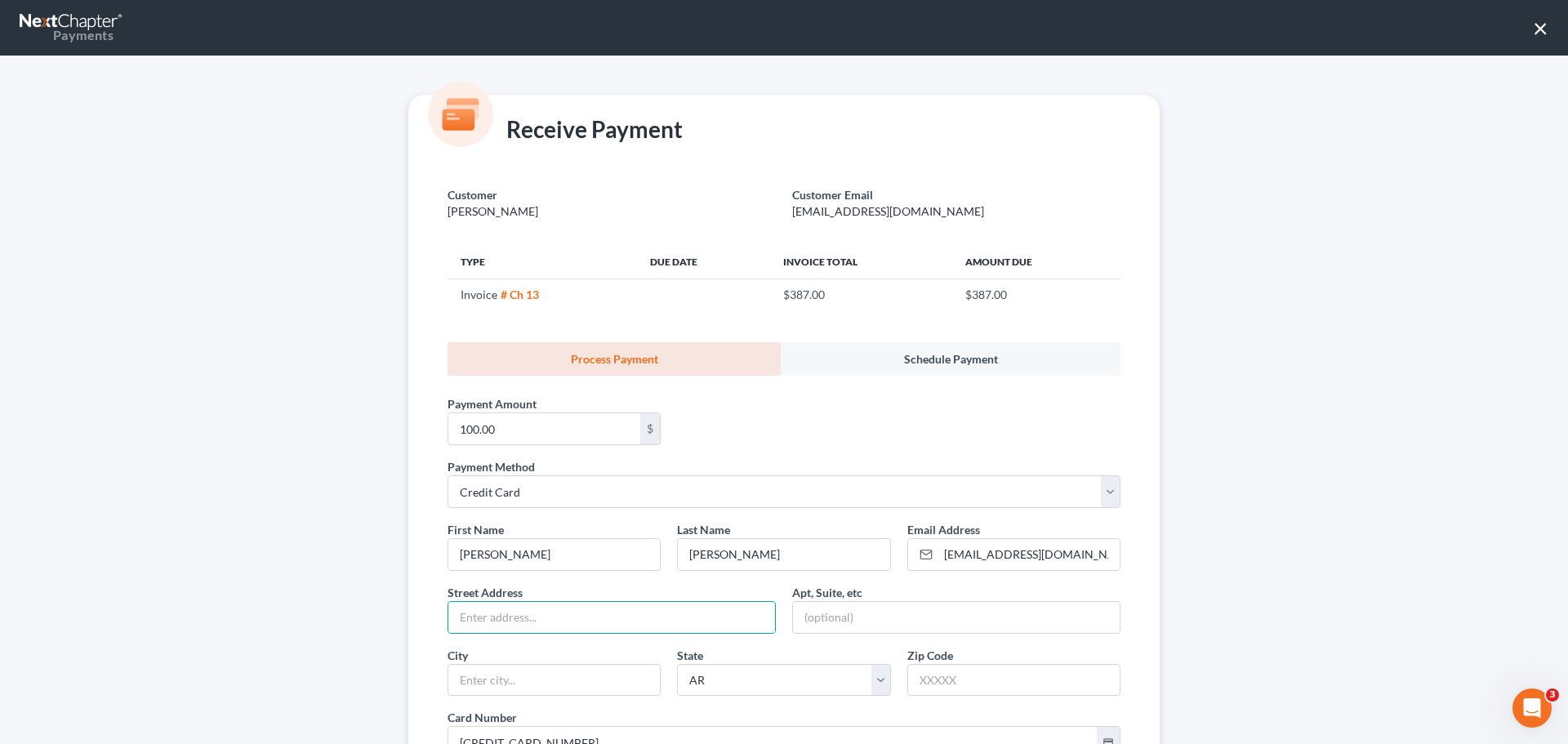
click at [718, 433] on div "Payment Amount * 100.00 $" at bounding box center [784, 417] width 689 height 83
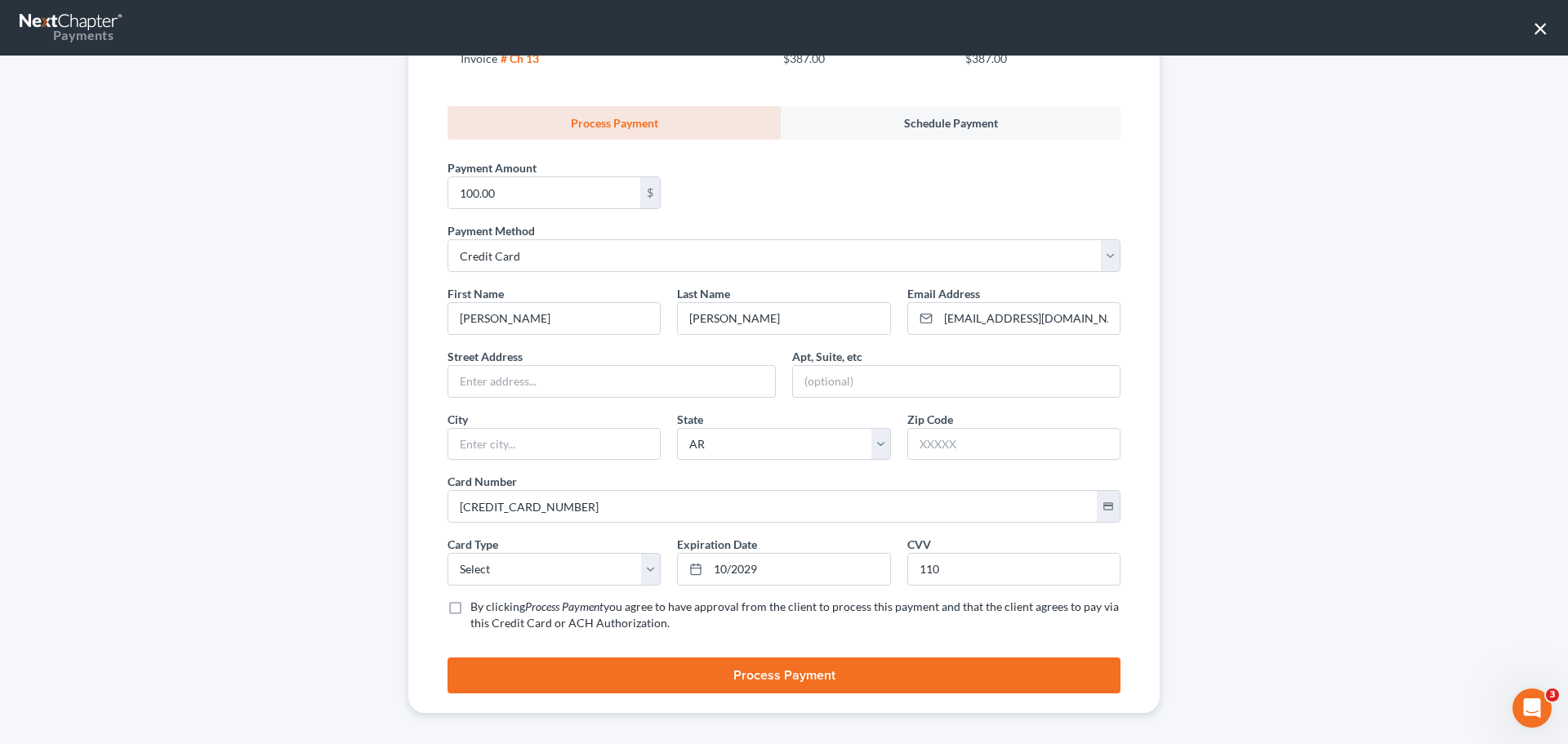
scroll to position [245, 0]
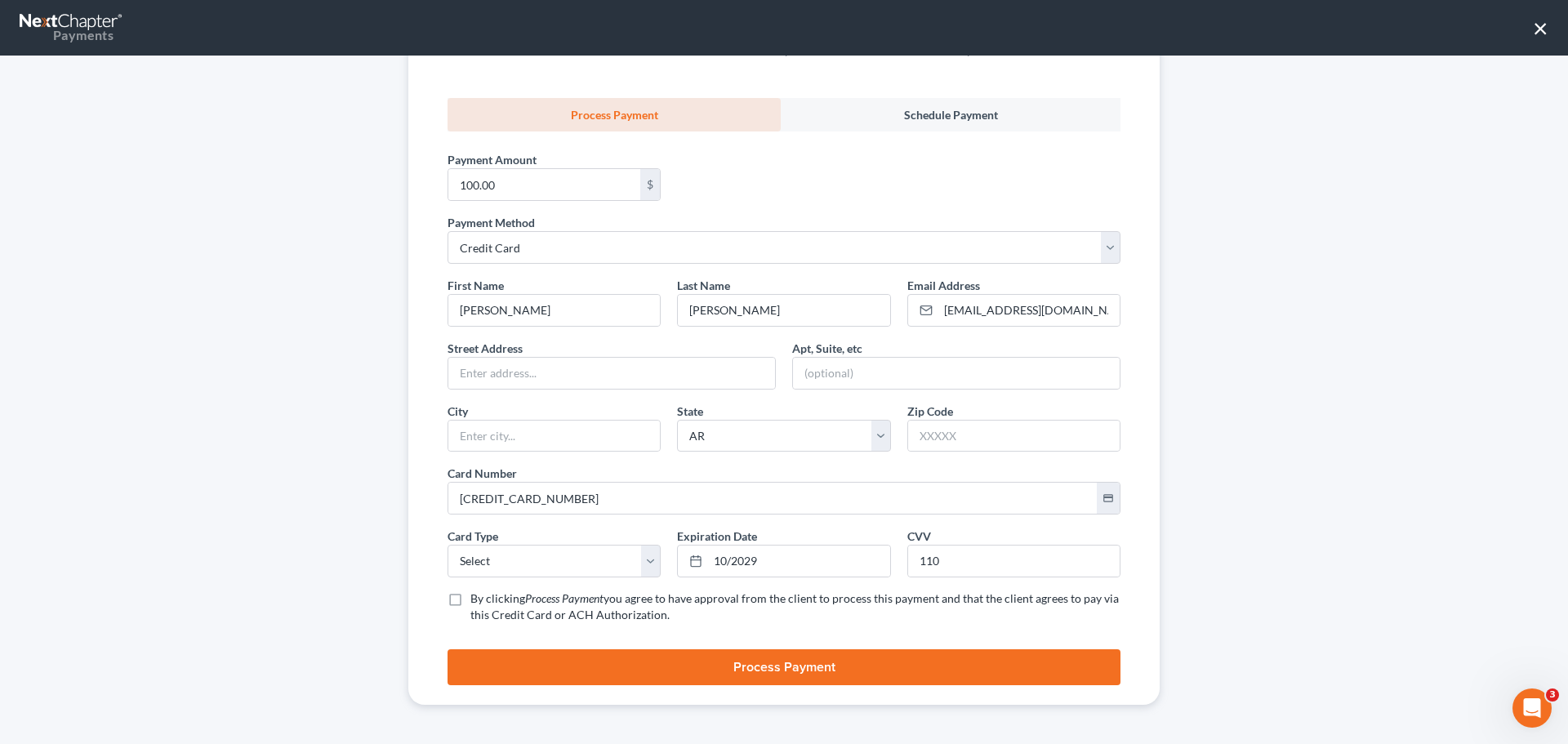
click at [470, 601] on label "By clicking Process Payment you agree to have approval from the client to proce…" at bounding box center [795, 607] width 650 height 33
click at [477, 601] on input "By clicking Process Payment you agree to have approval from the client to proce…" at bounding box center [483, 596] width 11 height 11
checkbox input "true"
click at [471, 567] on select "Select Visa MasterCard Discover American Express" at bounding box center [554, 561] width 213 height 33
select select "0"
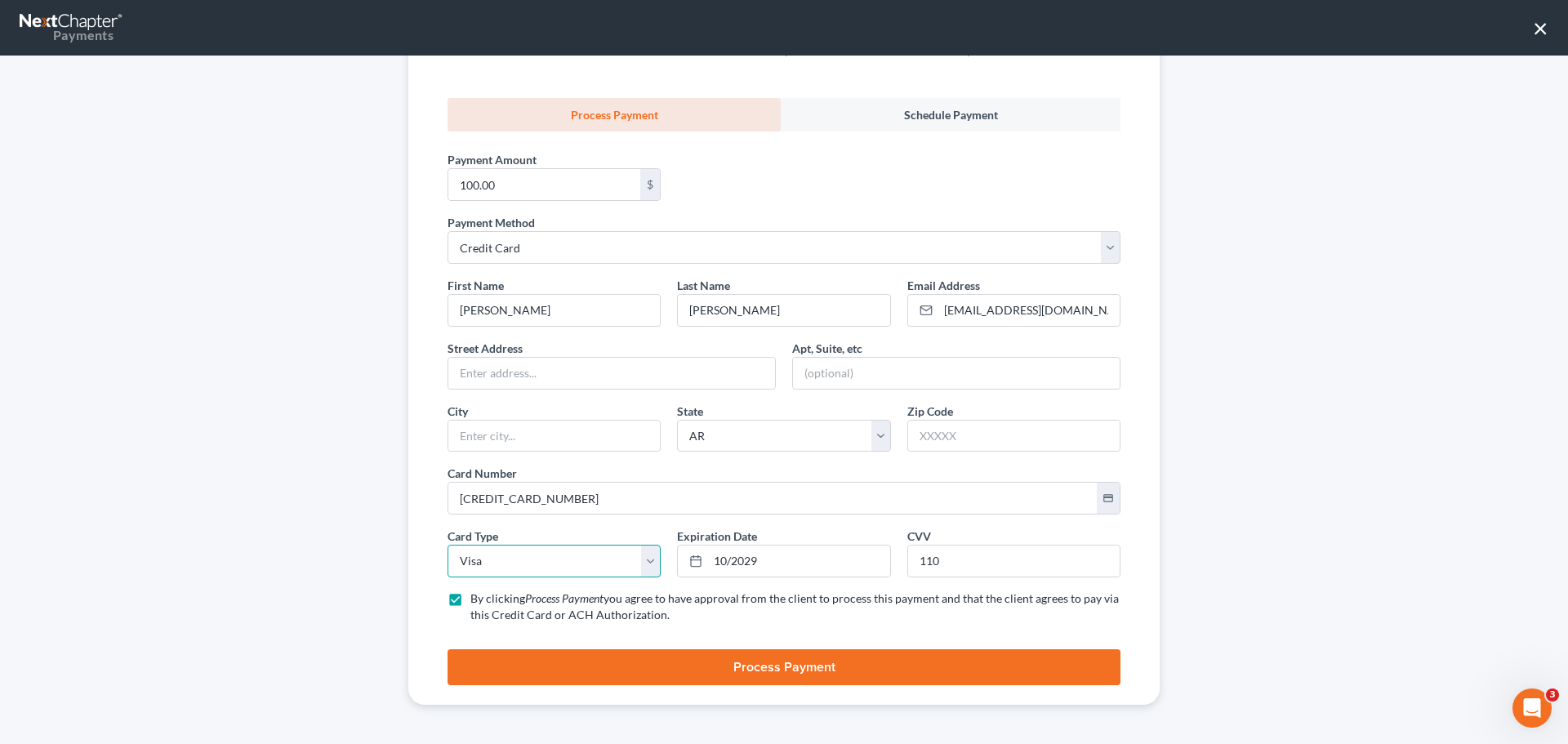
click at [447, 545] on select "Select Visa MasterCard Discover American Express" at bounding box center [554, 561] width 213 height 33
drag, startPoint x: 579, startPoint y: 501, endPoint x: 445, endPoint y: 505, distance: 134.1
click at [448, 505] on input "[CREDIT_CARD_NUMBER]" at bounding box center [772, 498] width 648 height 31
click at [642, 468] on div "Card Number * [CREDIT_CARD_NUMBER] credit_card" at bounding box center [784, 489] width 689 height 50
click at [560, 559] on select "Select Visa MasterCard Discover American Express" at bounding box center [554, 561] width 213 height 33
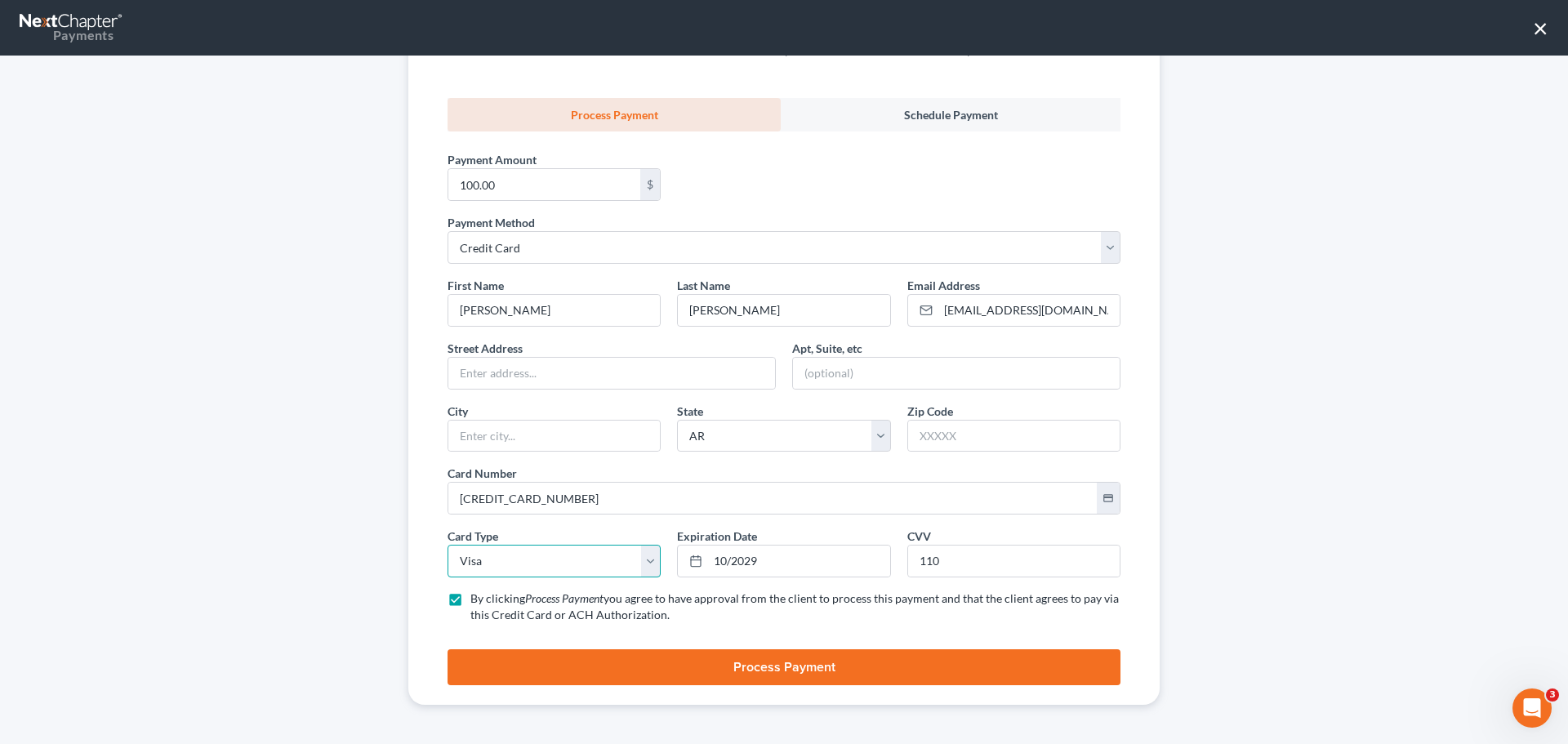
click at [560, 559] on select "Select Visa MasterCard Discover American Express" at bounding box center [554, 561] width 213 height 33
click at [646, 651] on button "Process Payment" at bounding box center [784, 668] width 673 height 36
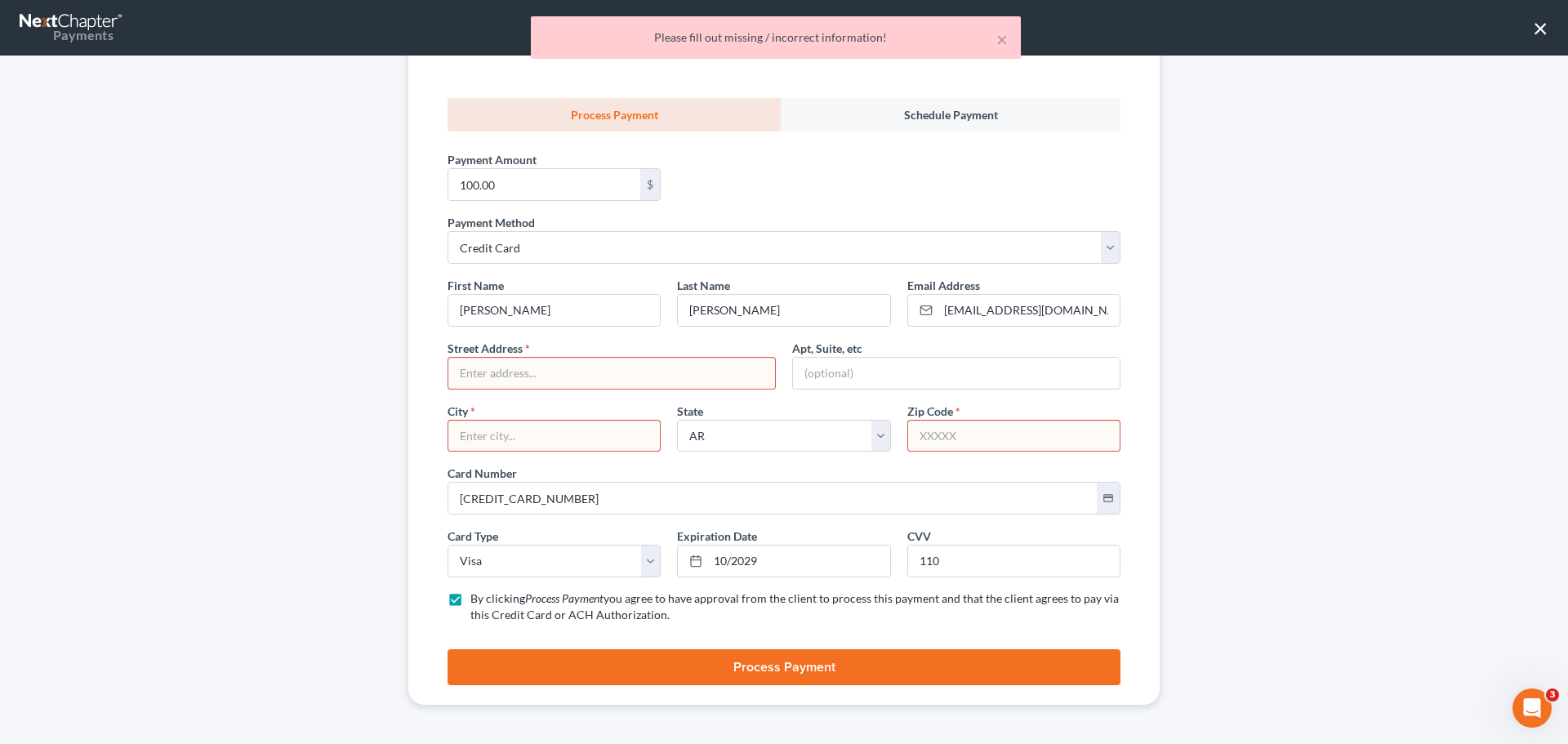
click at [535, 380] on input "text" at bounding box center [611, 373] width 327 height 31
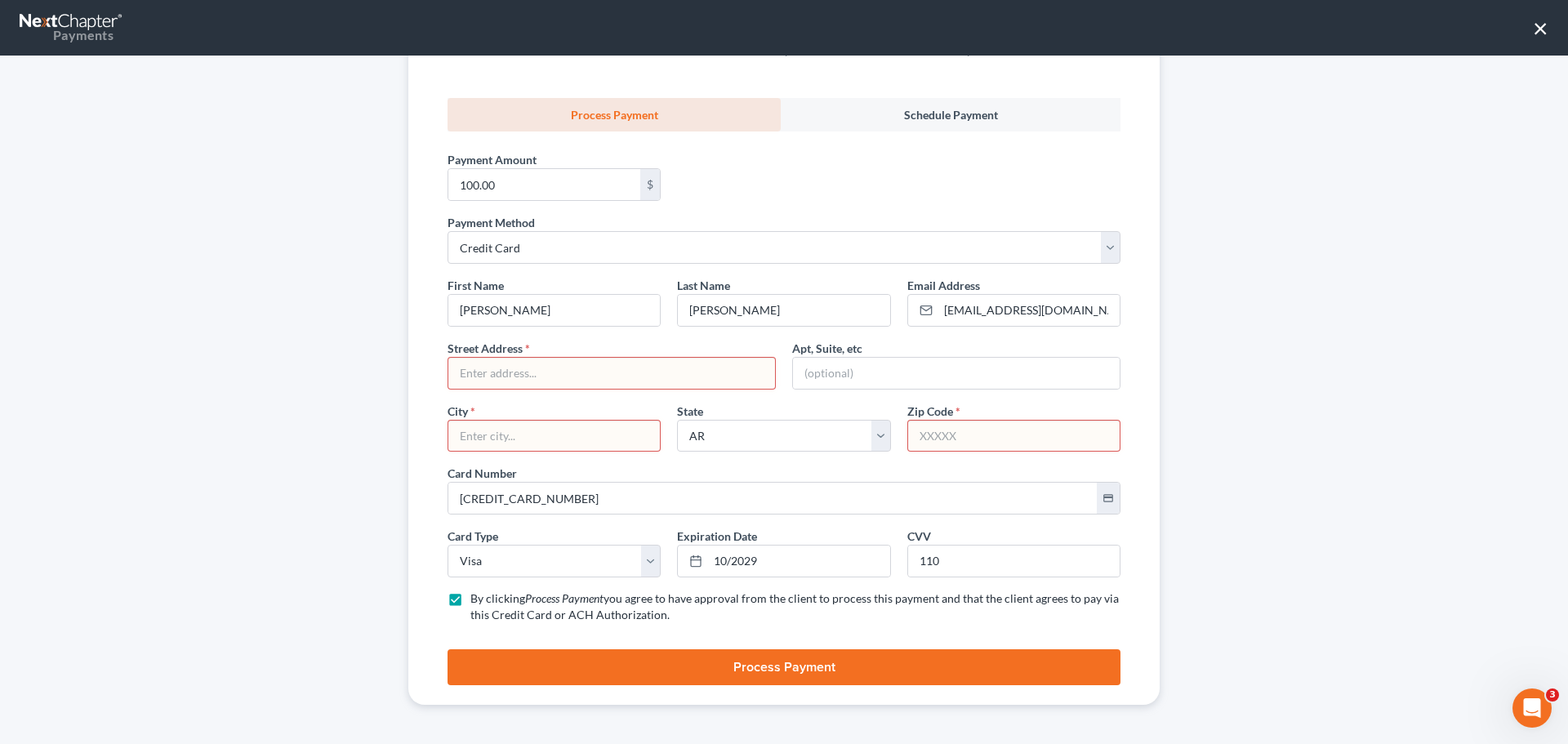
click at [593, 368] on input "text" at bounding box center [611, 373] width 327 height 31
type input "2606 [PERSON_NAME]"
click at [883, 371] on input "text" at bounding box center [956, 373] width 327 height 31
type input "Apt 2"
click at [617, 371] on input "2606 [PERSON_NAME]" at bounding box center [611, 373] width 327 height 31
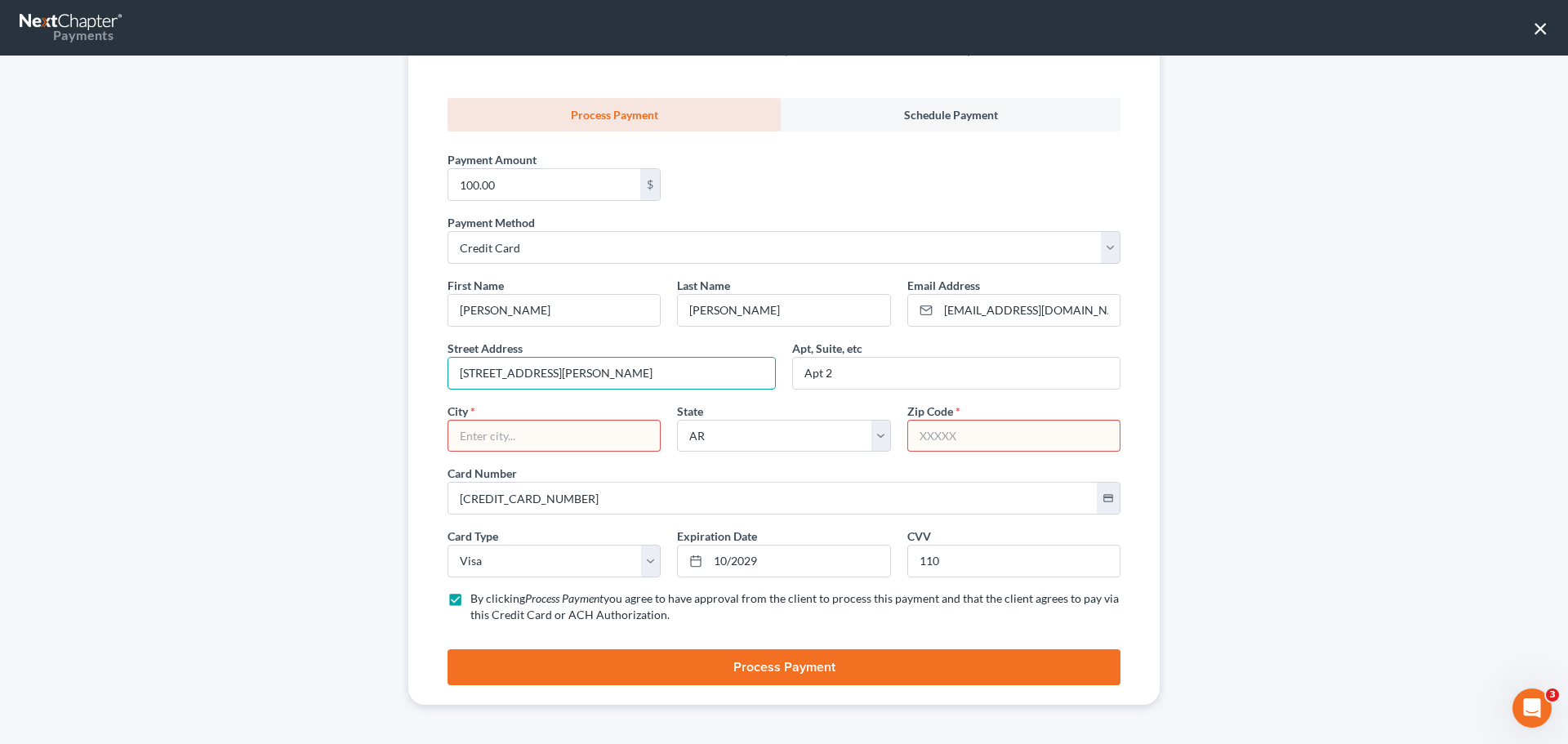
type input "[STREET_ADDRESS][PERSON_NAME]"
click at [556, 441] on input "text" at bounding box center [554, 437] width 212 height 31
type input "[PERSON_NAME]"
click at [970, 434] on input "text" at bounding box center [1014, 437] width 212 height 31
type input "72022"
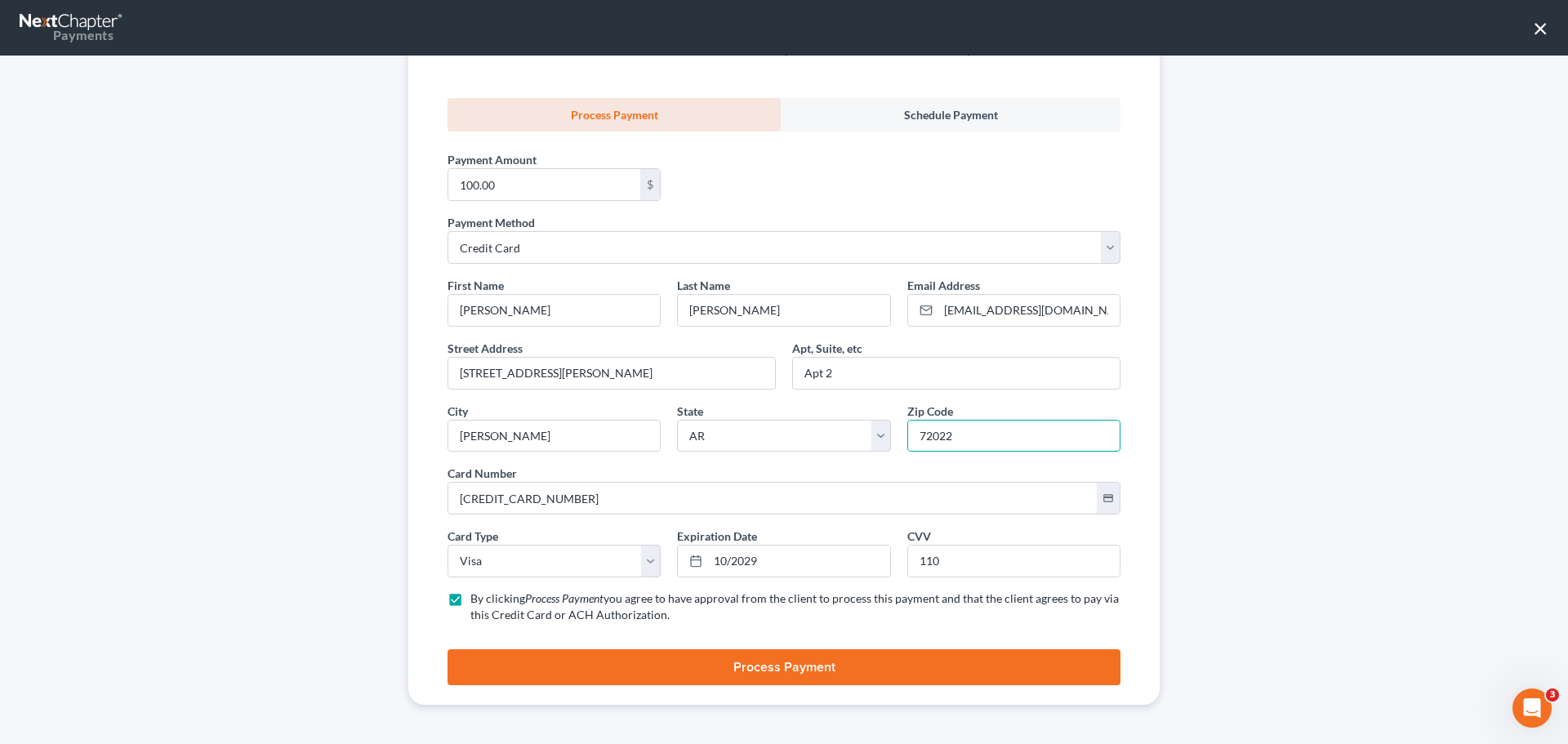
click at [609, 662] on button "Process Payment" at bounding box center [784, 668] width 673 height 36
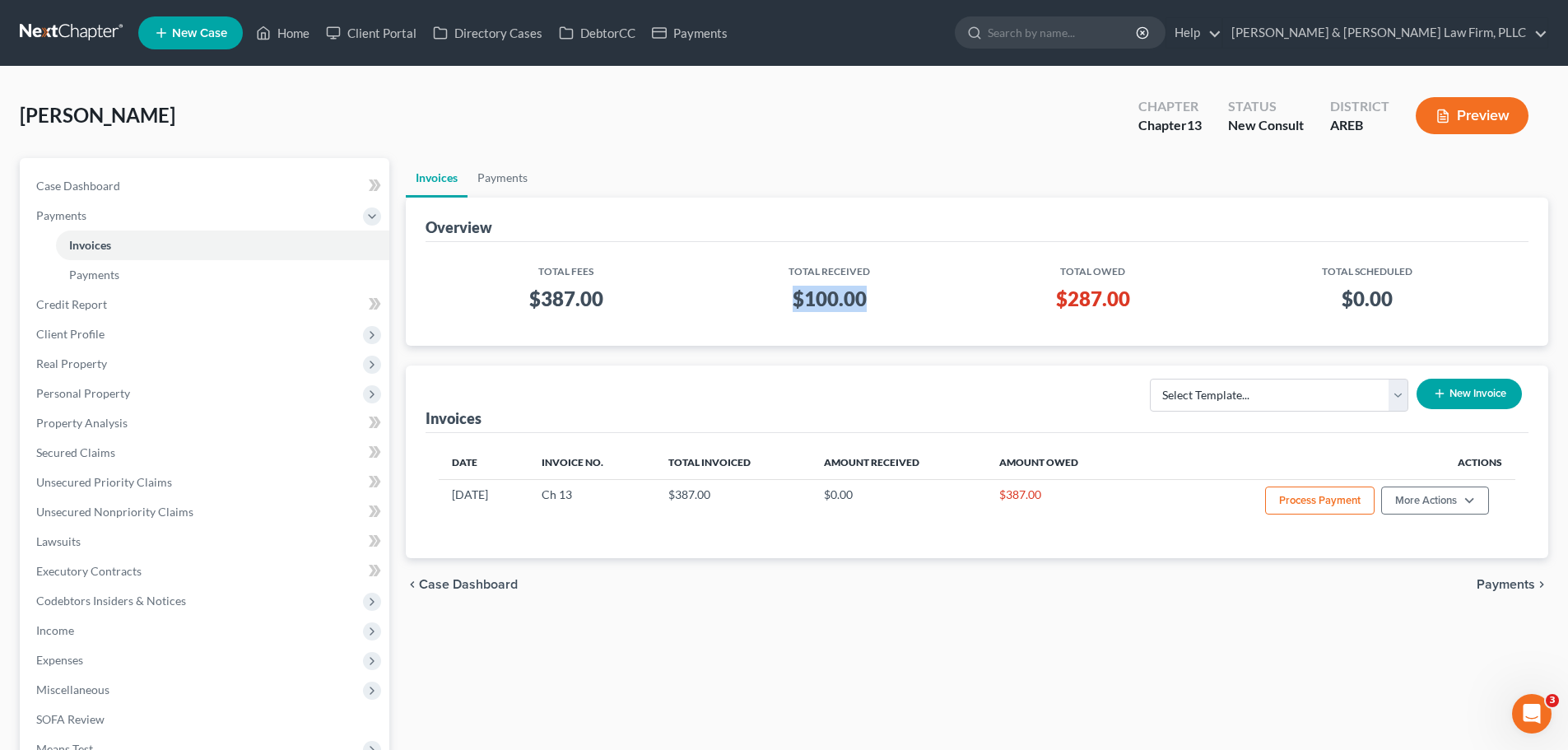
drag, startPoint x: 864, startPoint y: 295, endPoint x: 790, endPoint y: 300, distance: 74.2
click at [790, 300] on h3 "$100.00" at bounding box center [829, 299] width 247 height 27
click at [819, 304] on h3 "$100.00" at bounding box center [829, 299] width 247 height 27
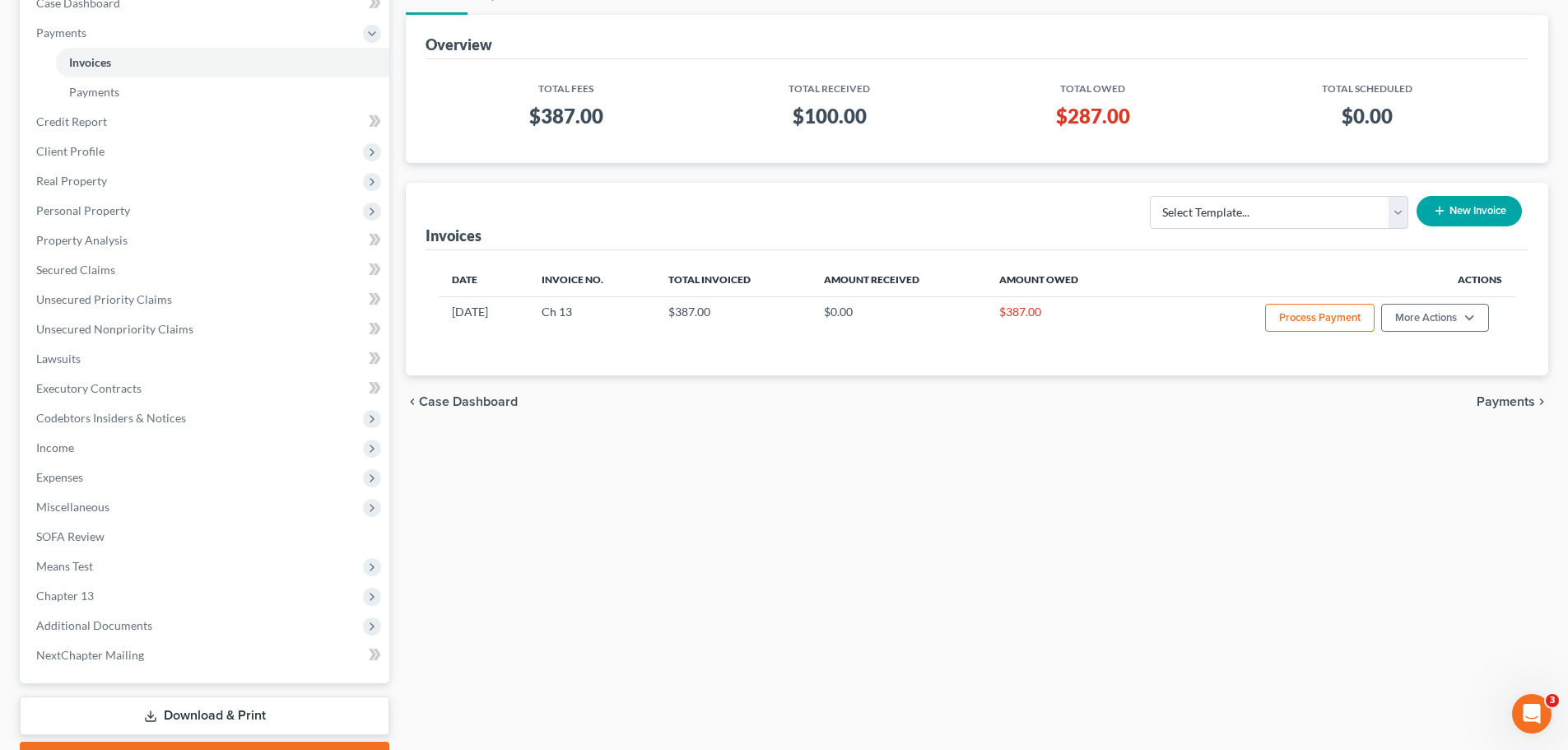
scroll to position [0, 0]
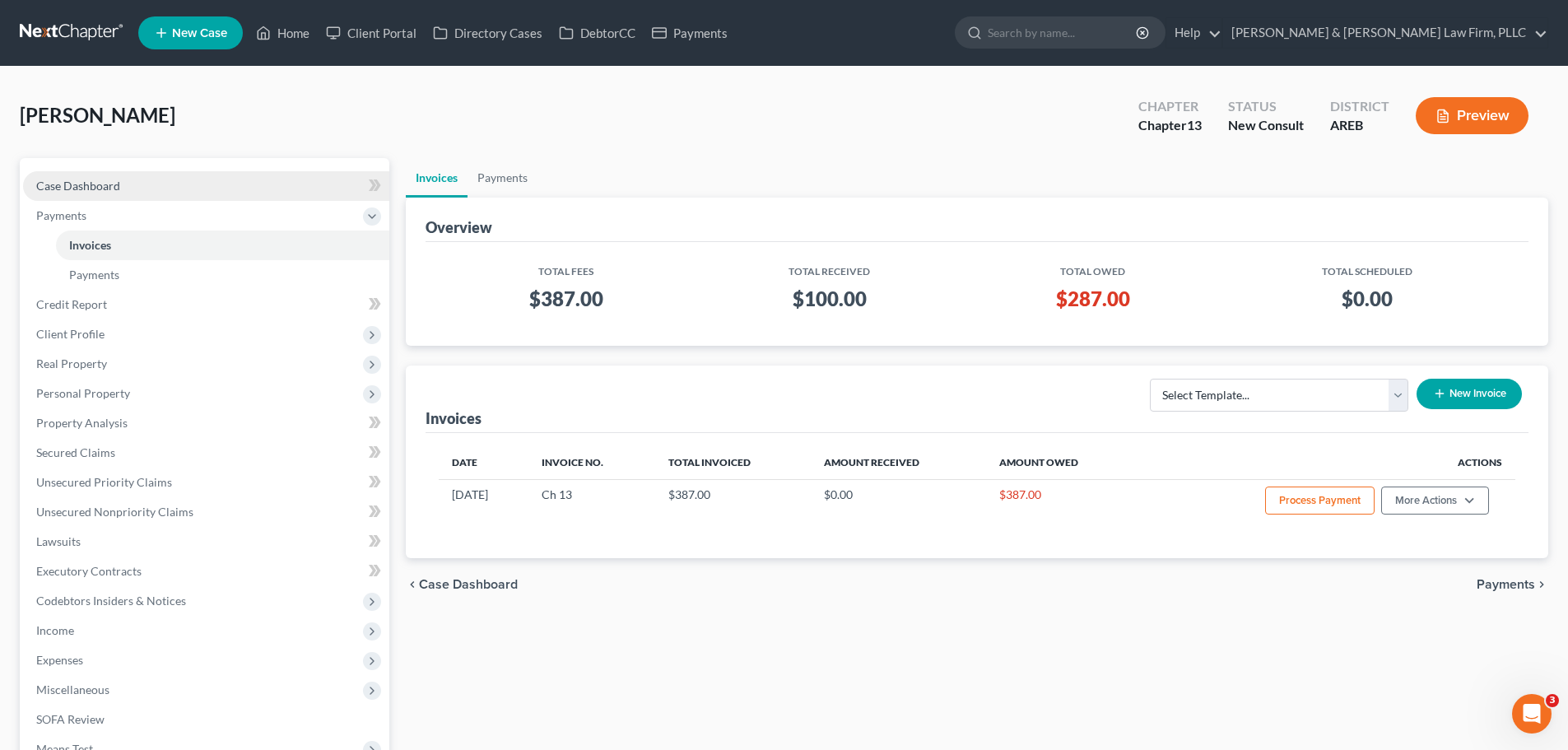
click at [167, 188] on link "Case Dashboard" at bounding box center [206, 186] width 367 height 29
select select "6"
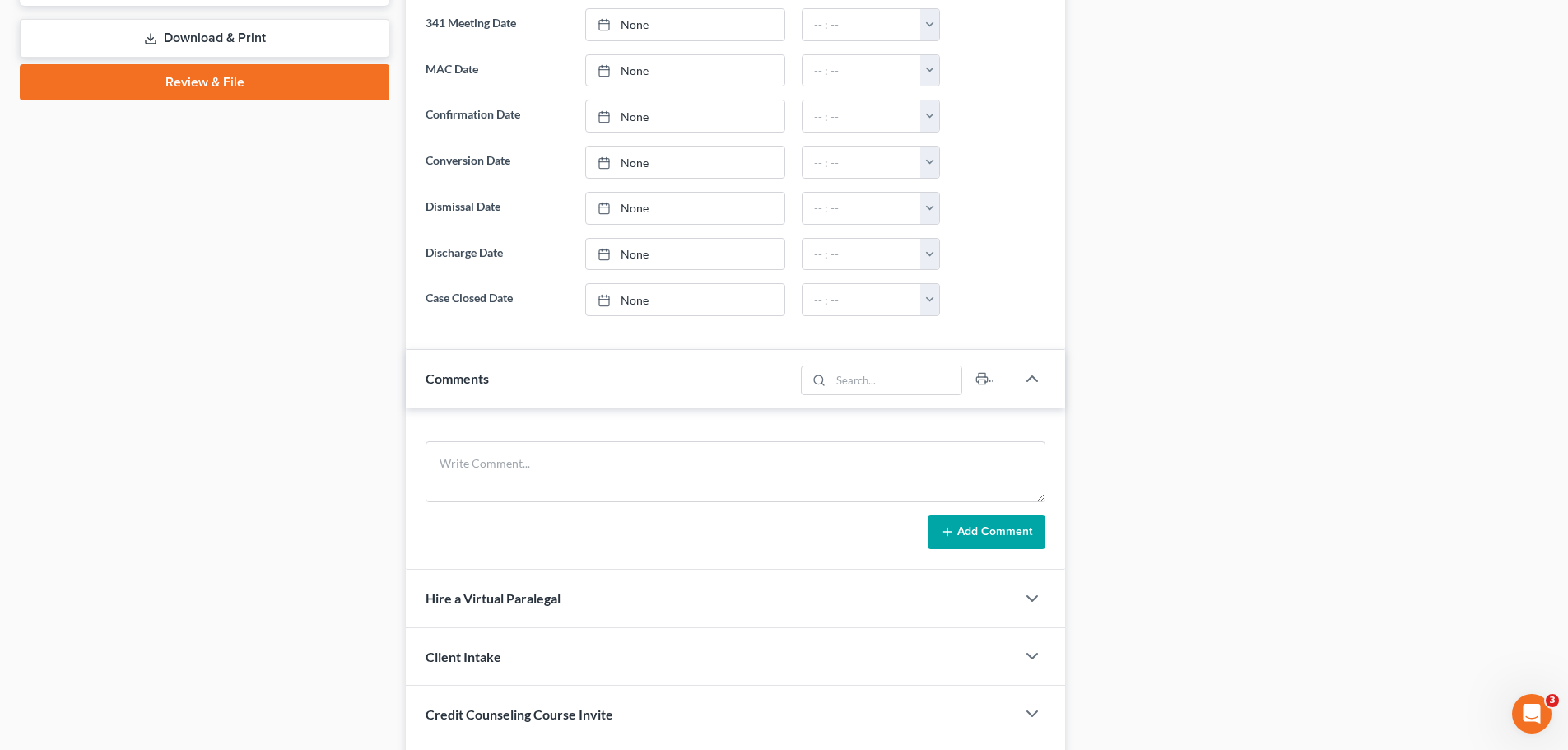
scroll to position [823, 0]
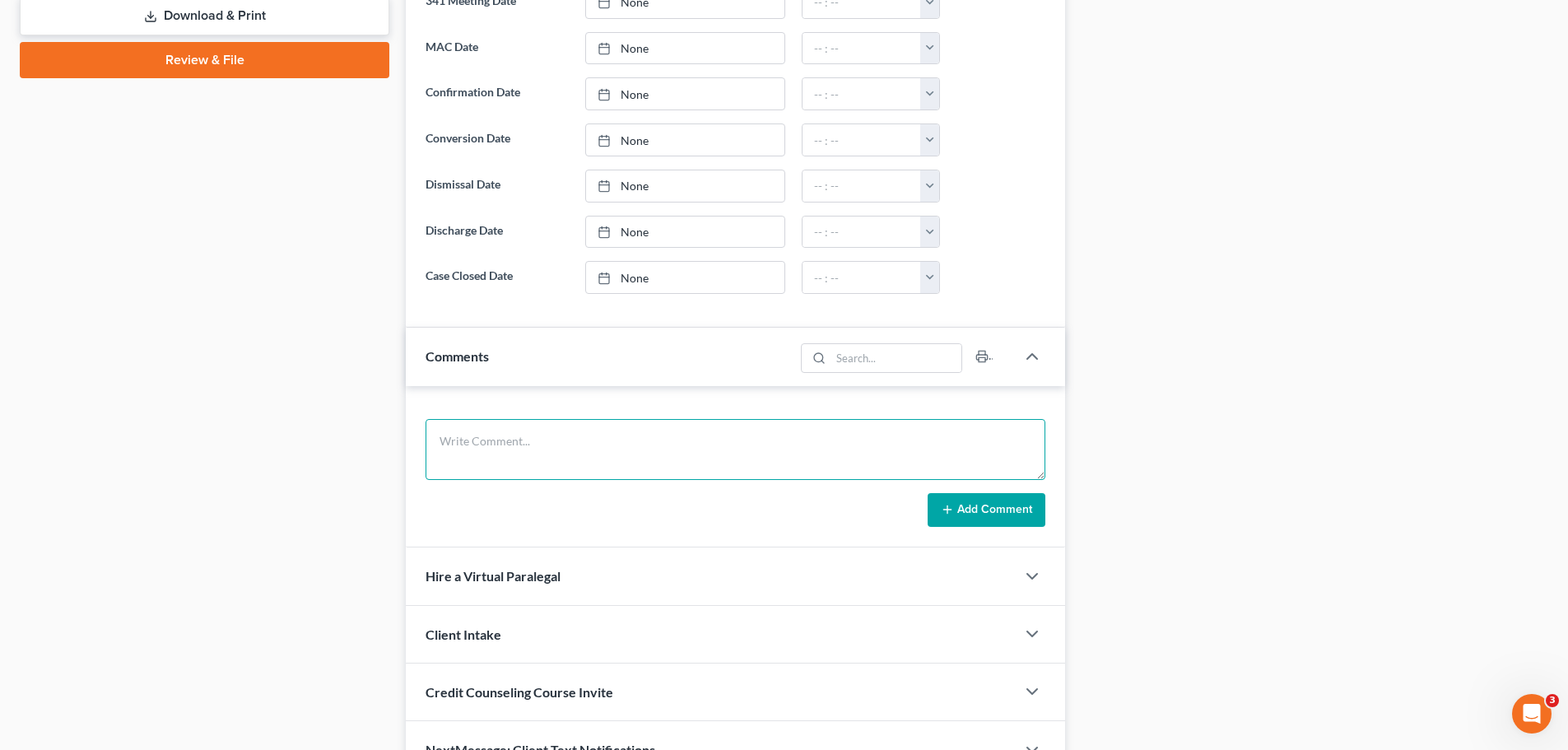
click at [522, 431] on textarea at bounding box center [735, 449] width 620 height 61
click at [518, 441] on textarea "SSN: DOB:" at bounding box center [735, 449] width 620 height 61
click at [507, 477] on textarea "SSN: 421-06-4167 DOB:" at bounding box center [735, 449] width 620 height 61
click at [536, 440] on textarea "SSN: 421-06-4167 DOB: [DEMOGRAPHIC_DATA]" at bounding box center [735, 449] width 620 height 61
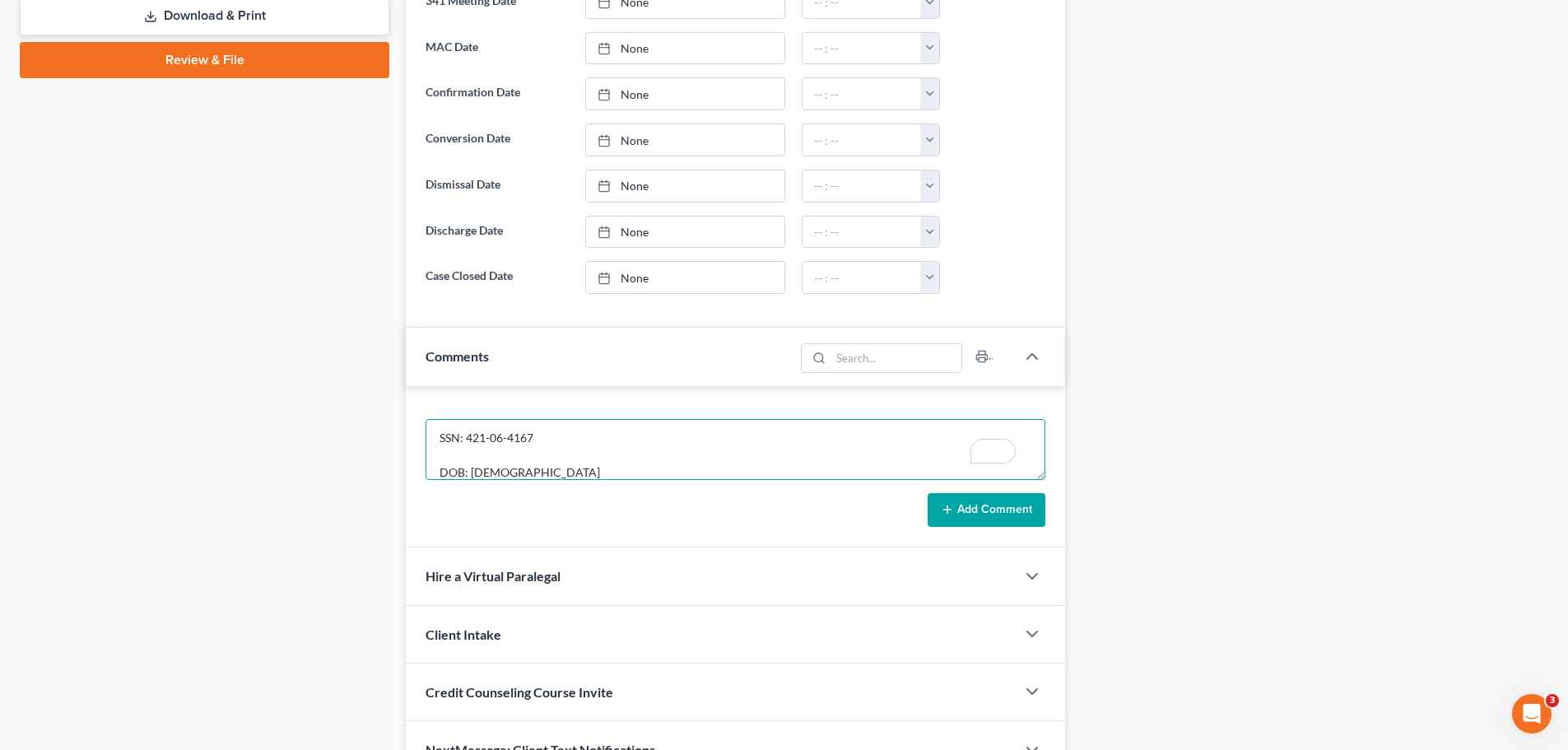
type textarea "SSN: 421-06-4167 DOB: [DEMOGRAPHIC_DATA]"
click at [958, 507] on button "Add Comment" at bounding box center [986, 511] width 117 height 35
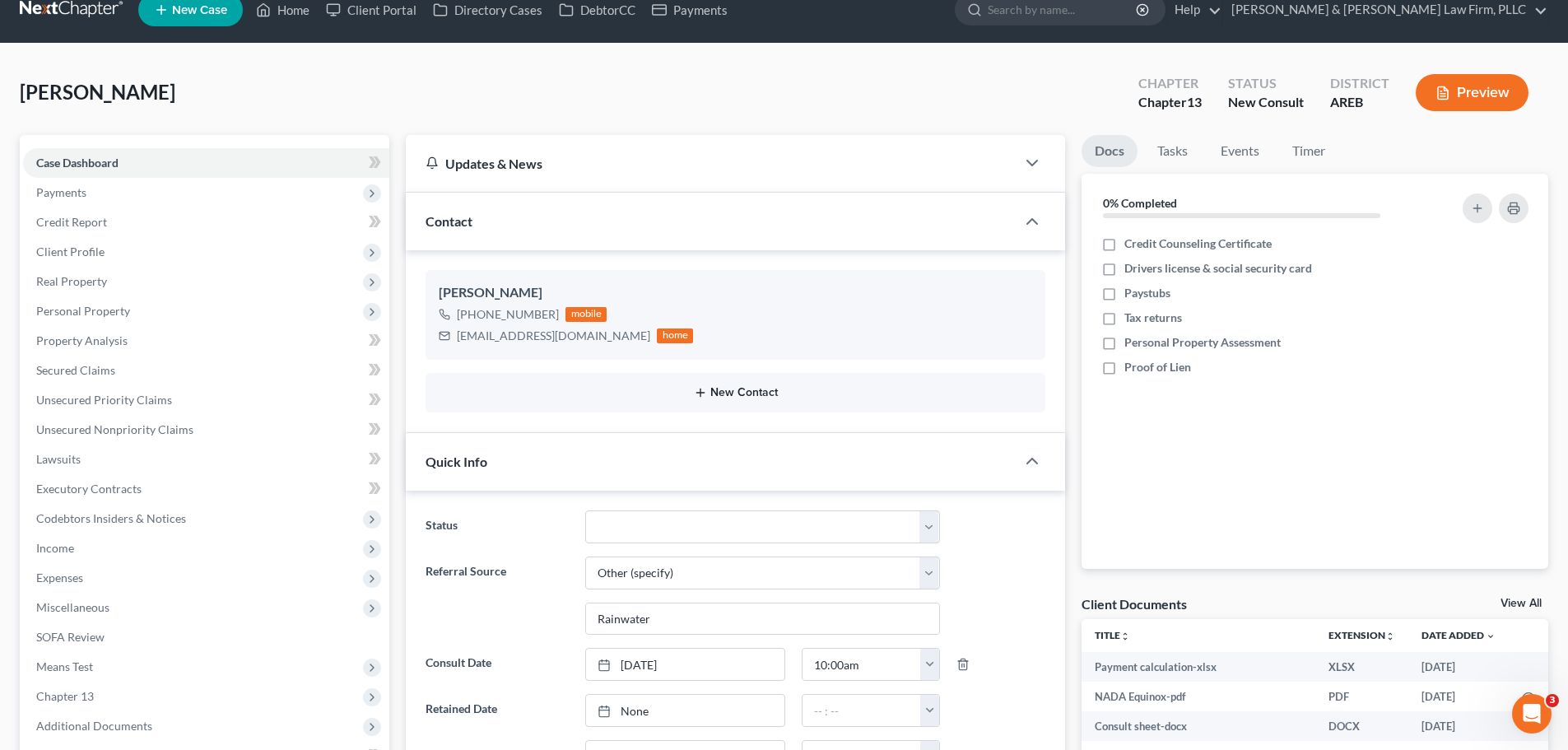
scroll to position [0, 0]
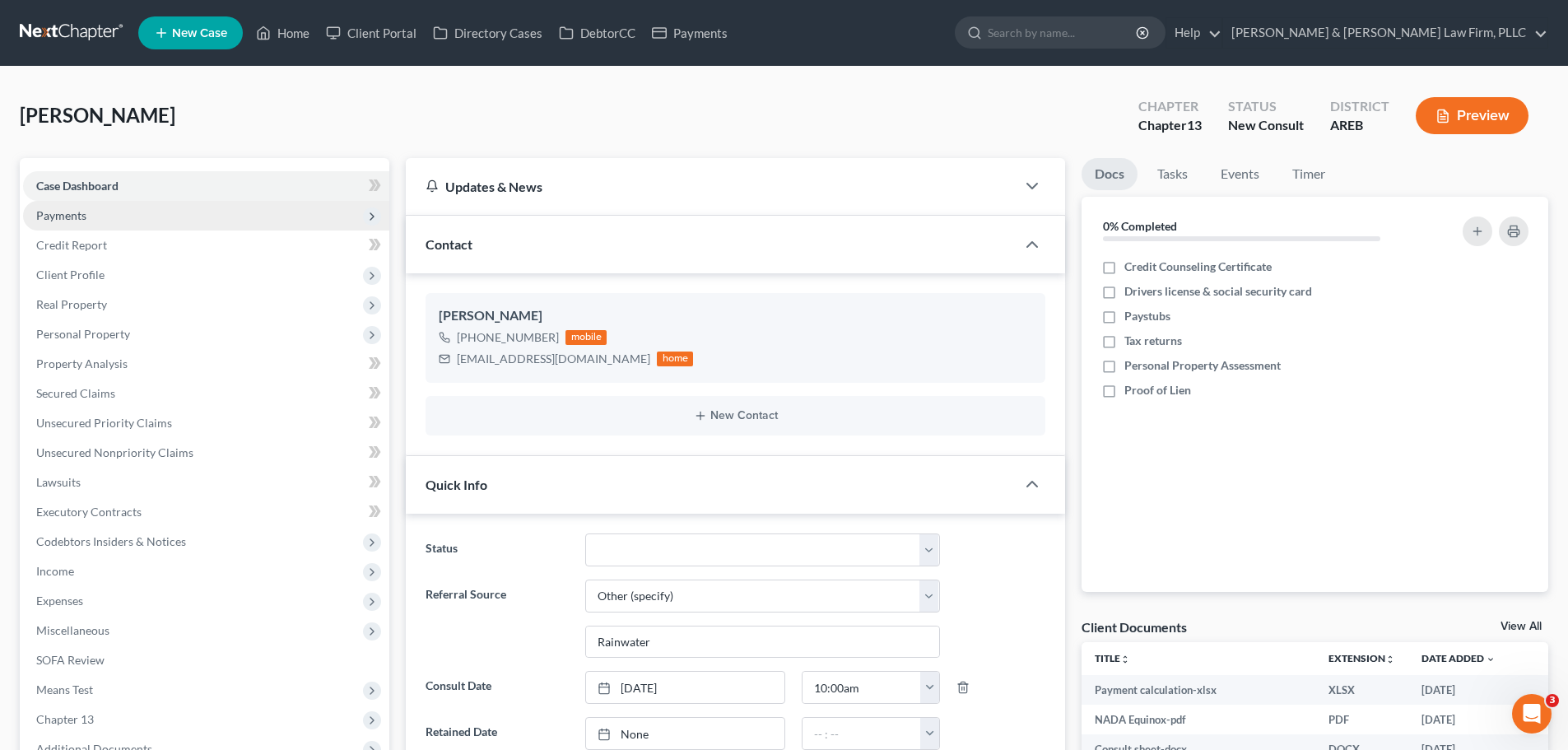
click at [133, 215] on span "Payments" at bounding box center [206, 215] width 367 height 29
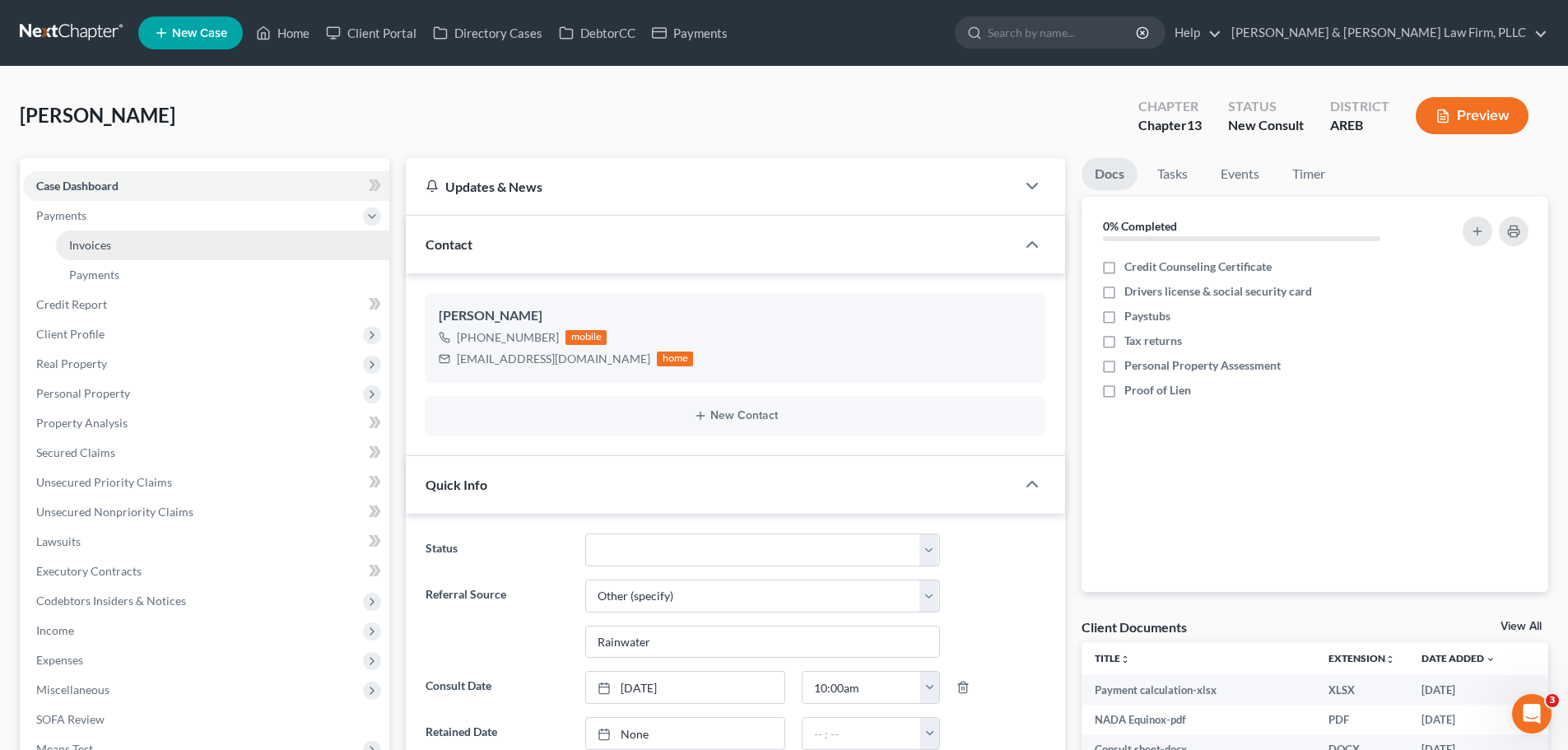
click at [158, 242] on link "Invoices" at bounding box center [223, 245] width 334 height 29
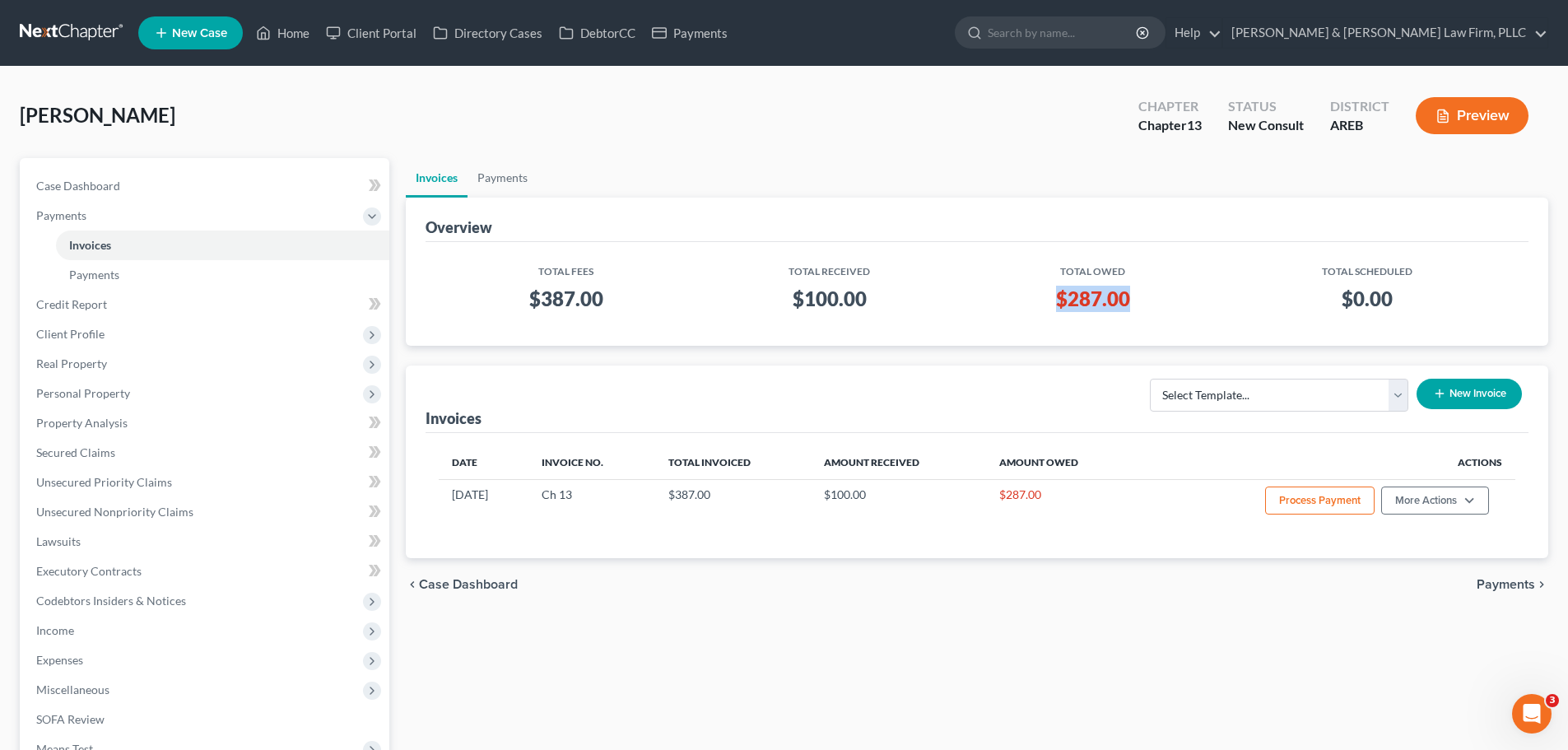
drag, startPoint x: 1129, startPoint y: 303, endPoint x: 1055, endPoint y: 306, distance: 74.1
click at [1055, 306] on h3 "$287.00" at bounding box center [1092, 299] width 228 height 27
drag, startPoint x: 877, startPoint y: 301, endPoint x: 772, endPoint y: 296, distance: 105.1
click at [772, 296] on h3 "$100.00" at bounding box center [829, 299] width 247 height 27
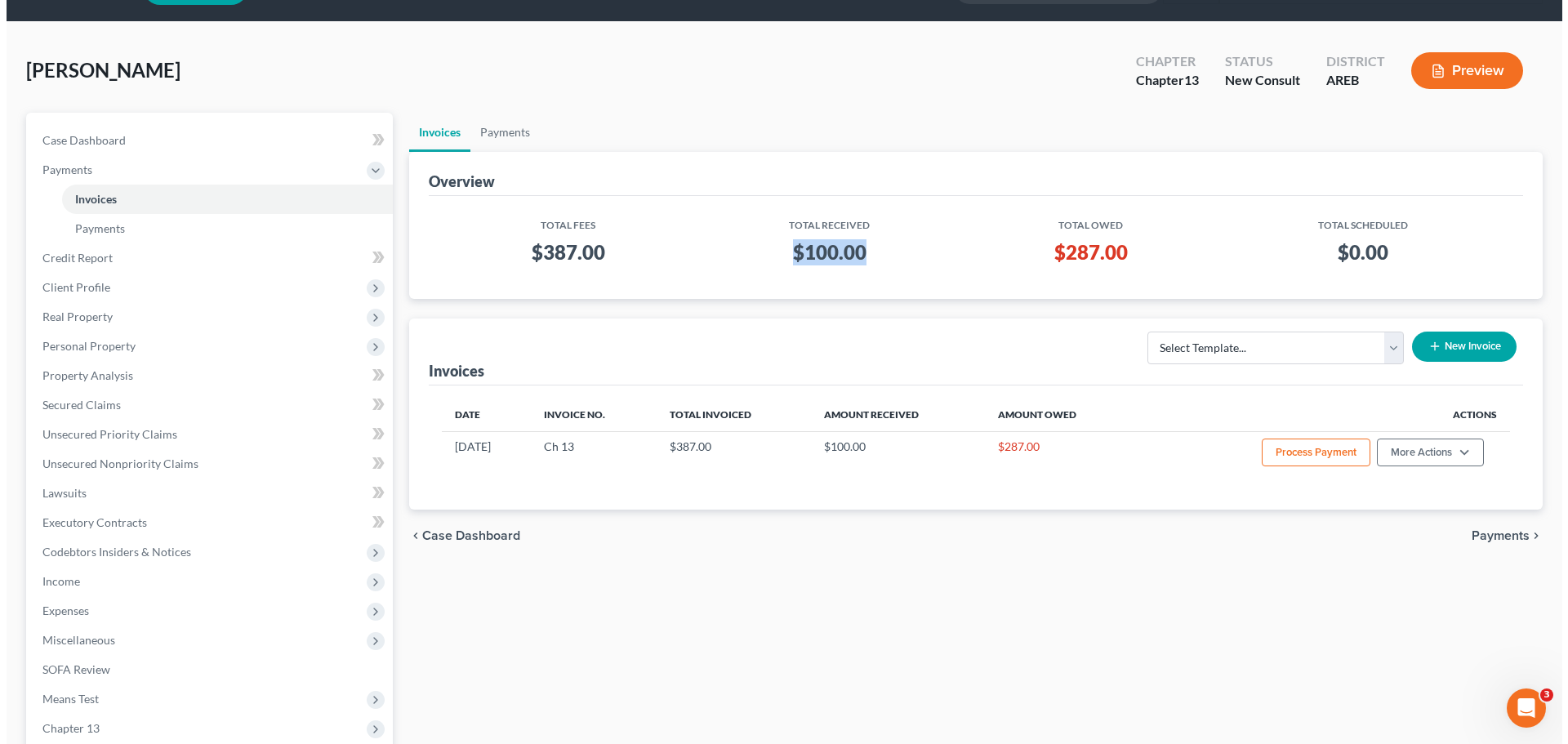
scroll to position [82, 0]
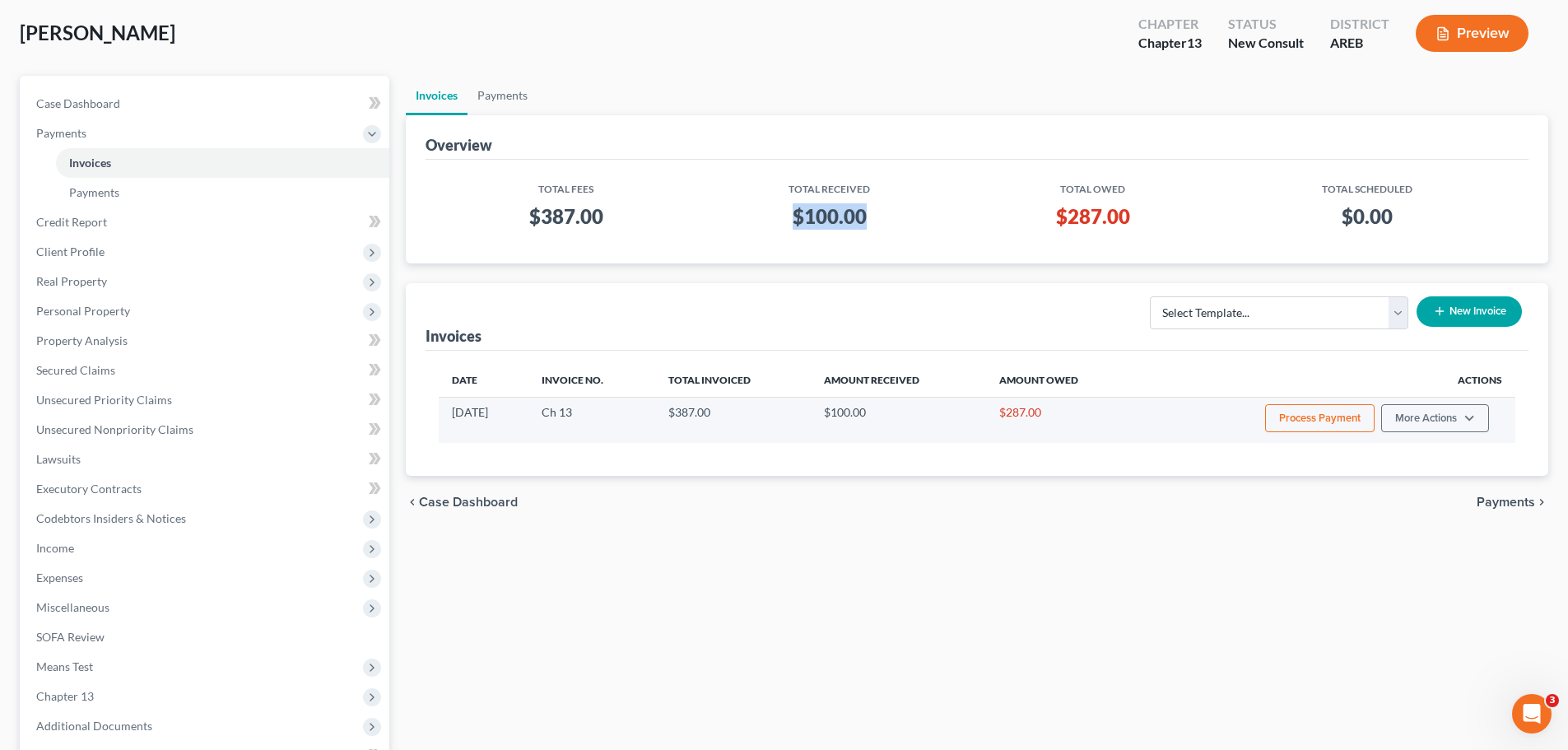
click at [1333, 422] on button "Process Payment" at bounding box center [1319, 418] width 109 height 28
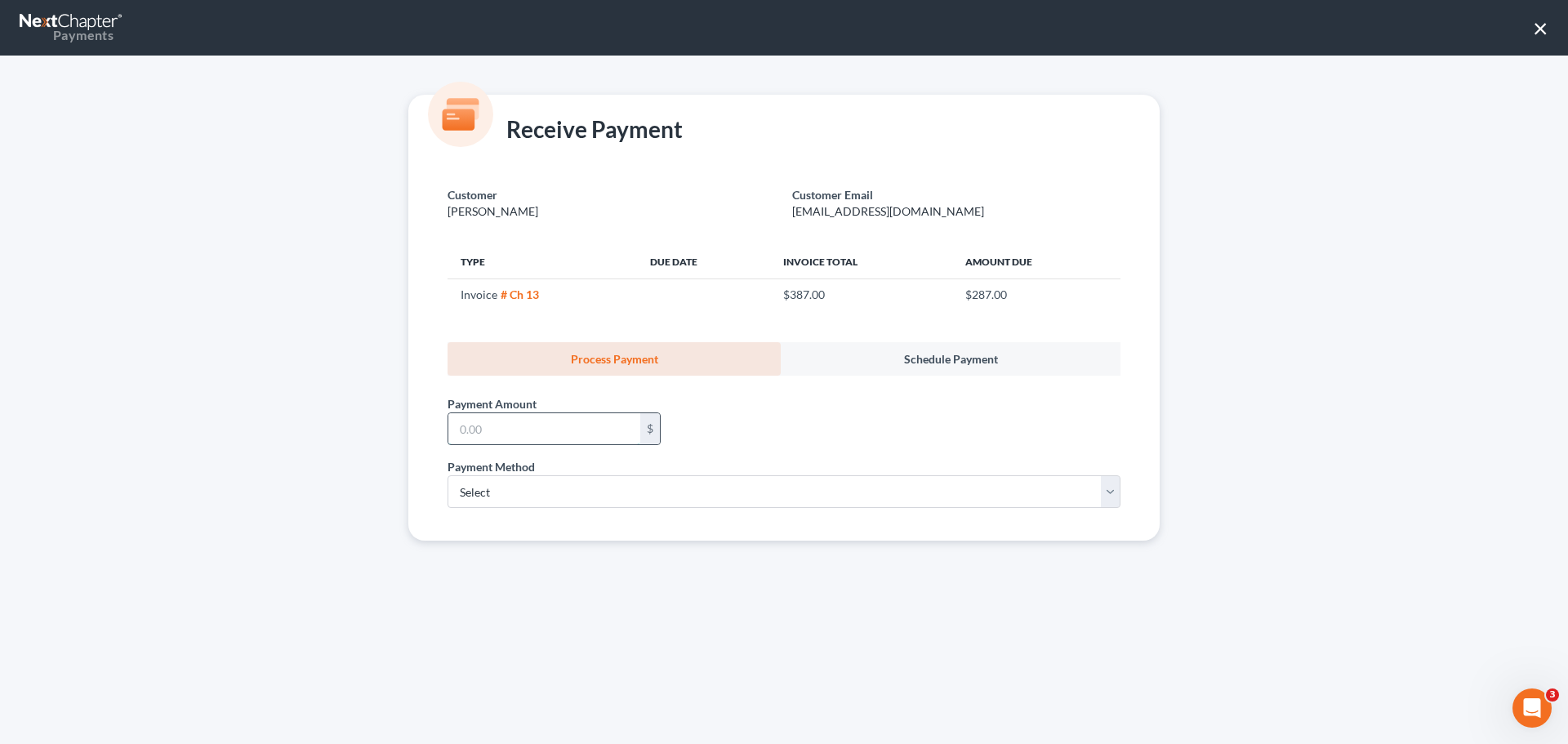
click at [469, 439] on input "text" at bounding box center [544, 428] width 192 height 31
click at [771, 427] on div "Payment Amount * $" at bounding box center [784, 417] width 689 height 83
click at [537, 433] on input "text" at bounding box center [544, 428] width 192 height 31
click at [494, 492] on select "Select ACH Credit Card" at bounding box center [784, 492] width 673 height 33
select select "1"
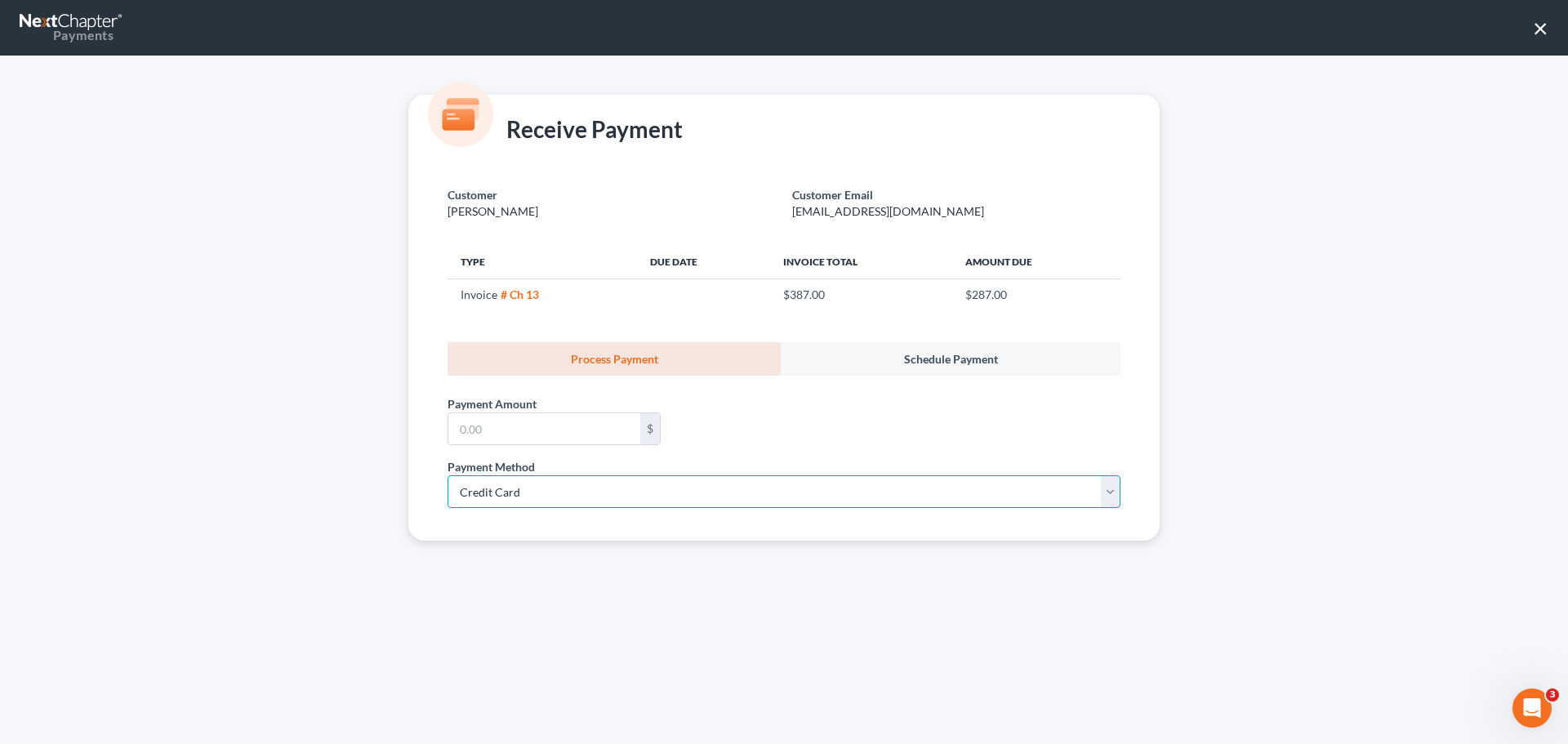
click at [447, 476] on select "Select ACH Credit Card" at bounding box center [784, 492] width 673 height 33
select select "2"
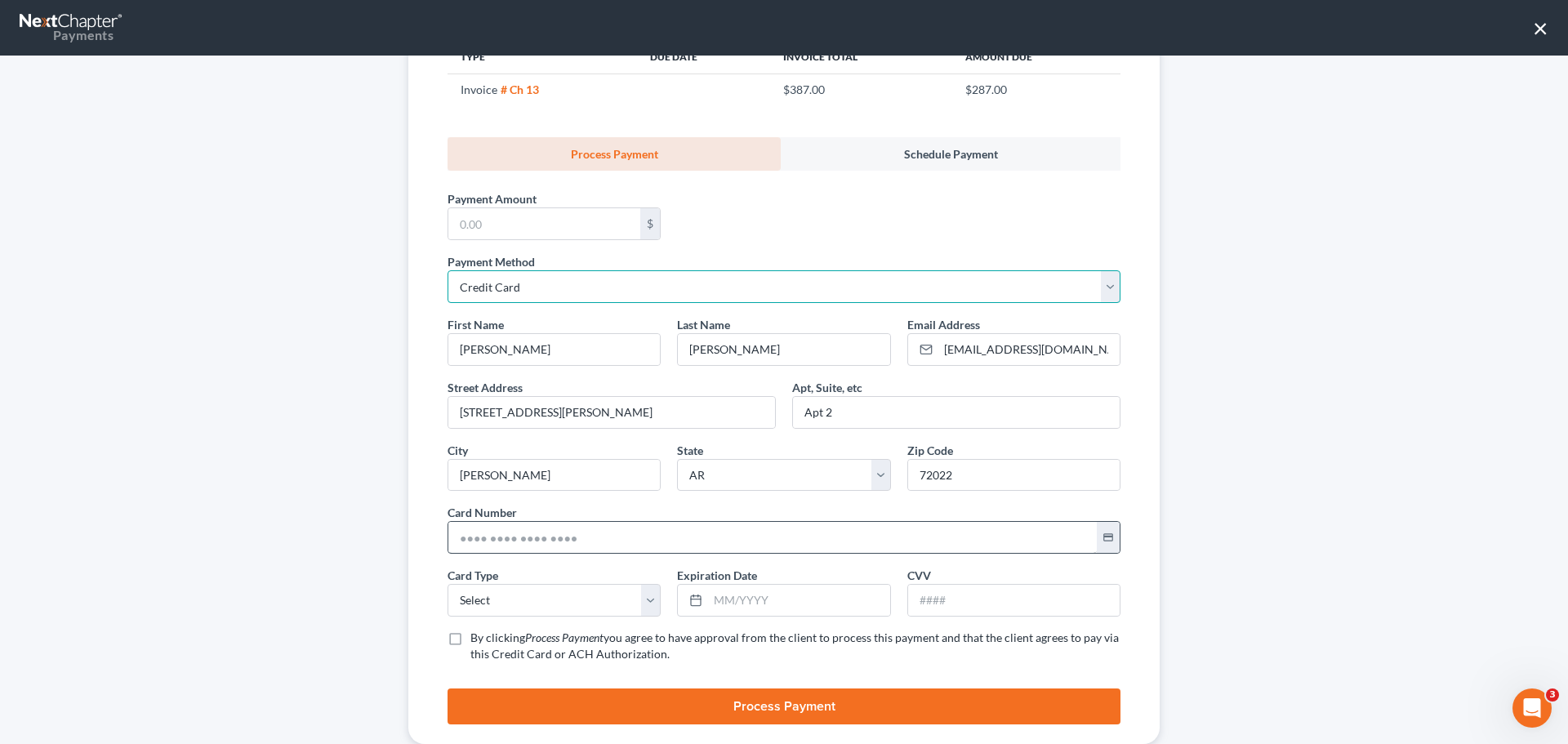
scroll to position [245, 0]
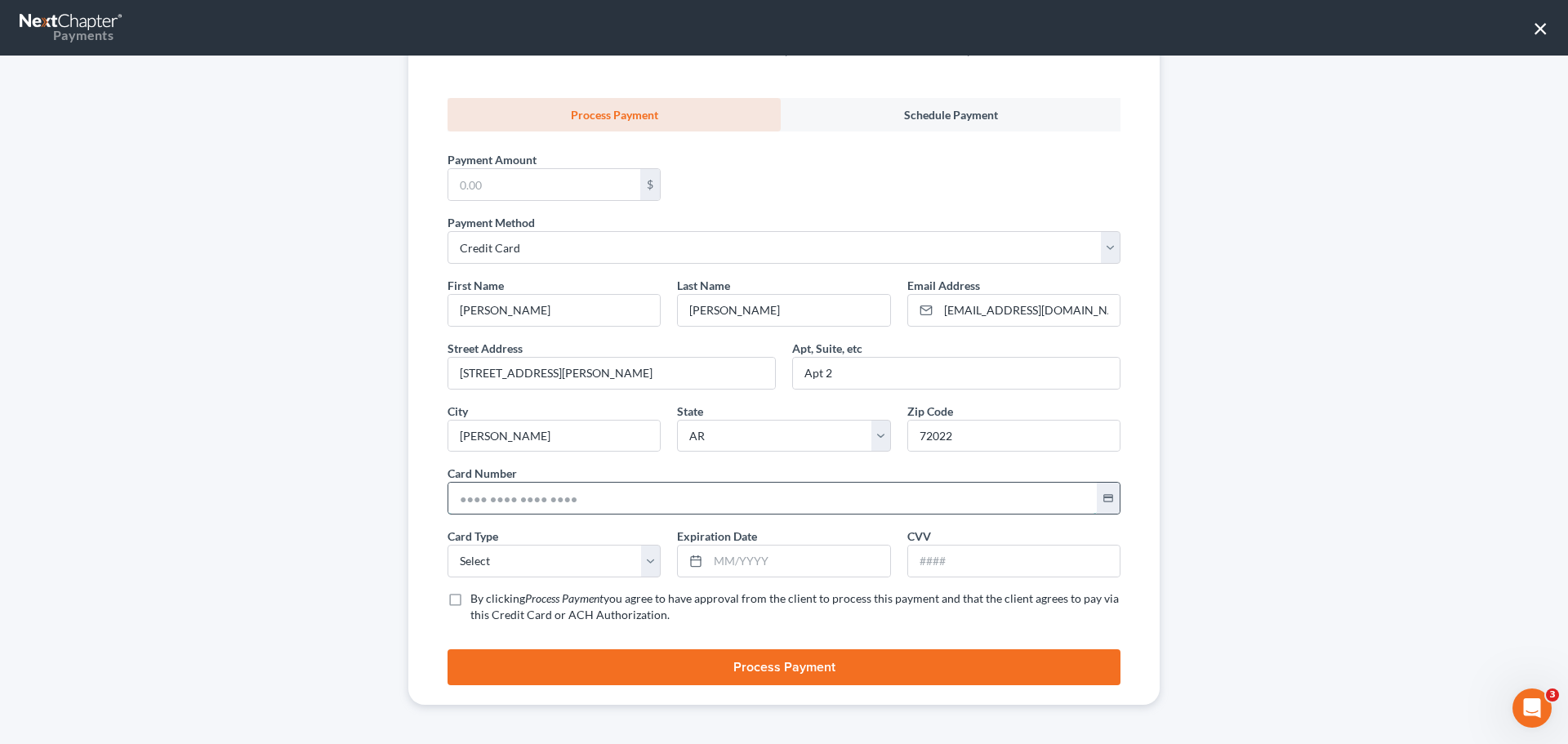
click at [484, 500] on input "text" at bounding box center [772, 498] width 648 height 31
click at [505, 499] on input "text" at bounding box center [772, 498] width 648 height 31
click at [506, 504] on input "text" at bounding box center [772, 498] width 648 height 31
click at [477, 564] on select "Select Visa MasterCard Discover American Express" at bounding box center [554, 561] width 213 height 33
click at [739, 553] on input "text" at bounding box center [799, 561] width 181 height 31
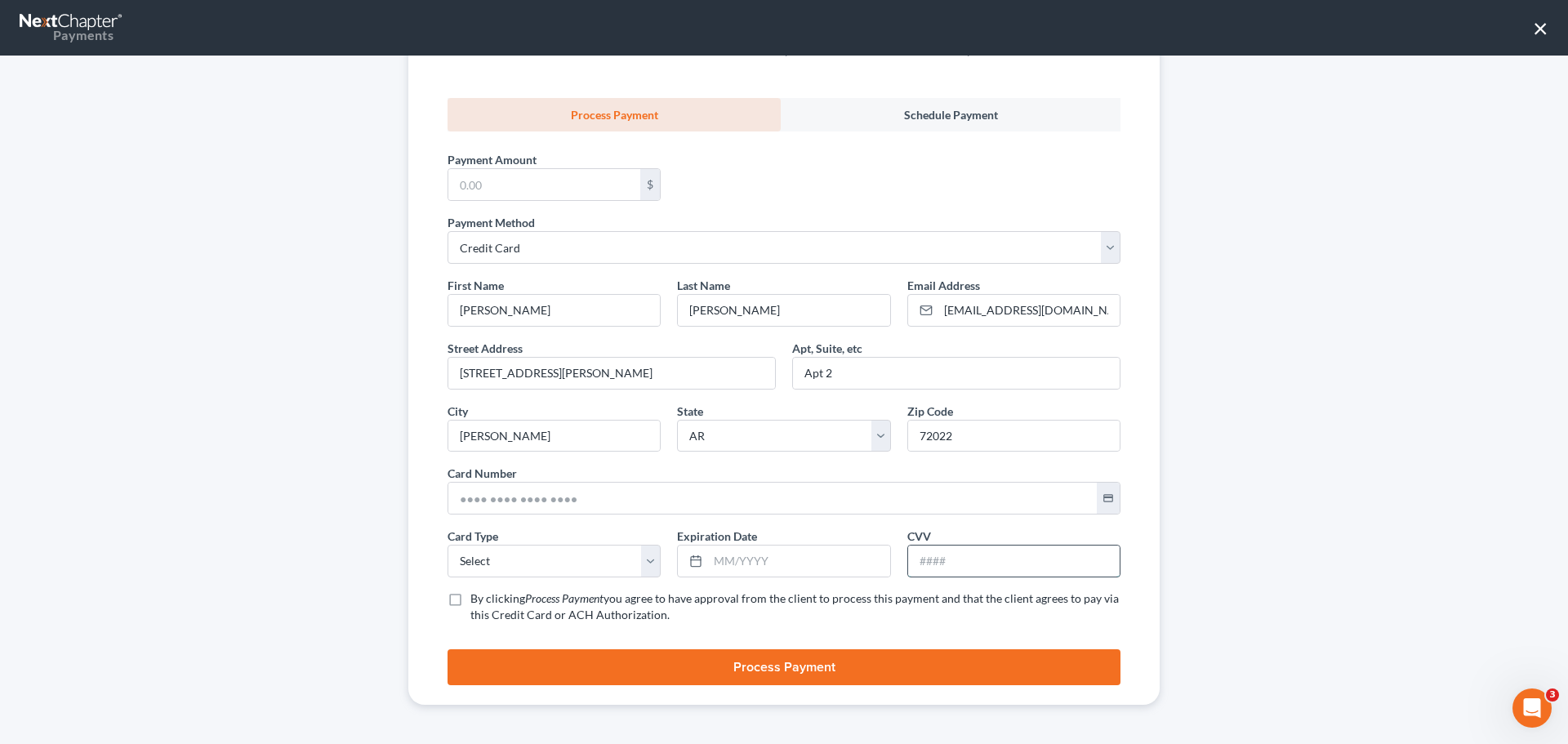
click at [940, 568] on input "text" at bounding box center [1014, 561] width 212 height 31
click at [470, 599] on label "By clicking Process Payment you agree to have approval from the client to proce…" at bounding box center [795, 607] width 650 height 33
click at [477, 599] on input "By clicking Process Payment you agree to have approval from the client to proce…" at bounding box center [483, 596] width 11 height 11
checkbox input "true"
click at [1535, 32] on button "×" at bounding box center [1541, 27] width 15 height 26
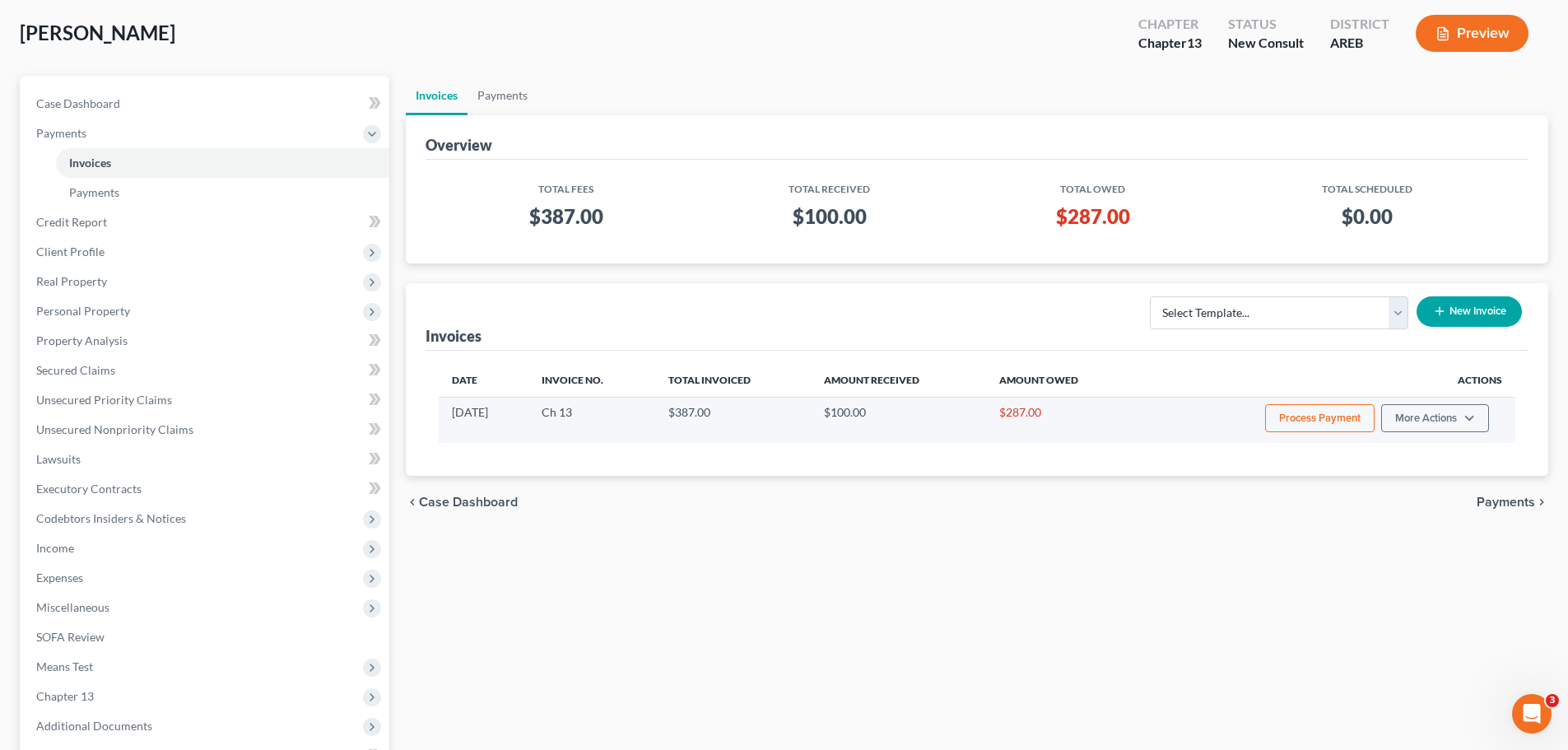
click at [1295, 417] on button "Process Payment" at bounding box center [1319, 418] width 109 height 28
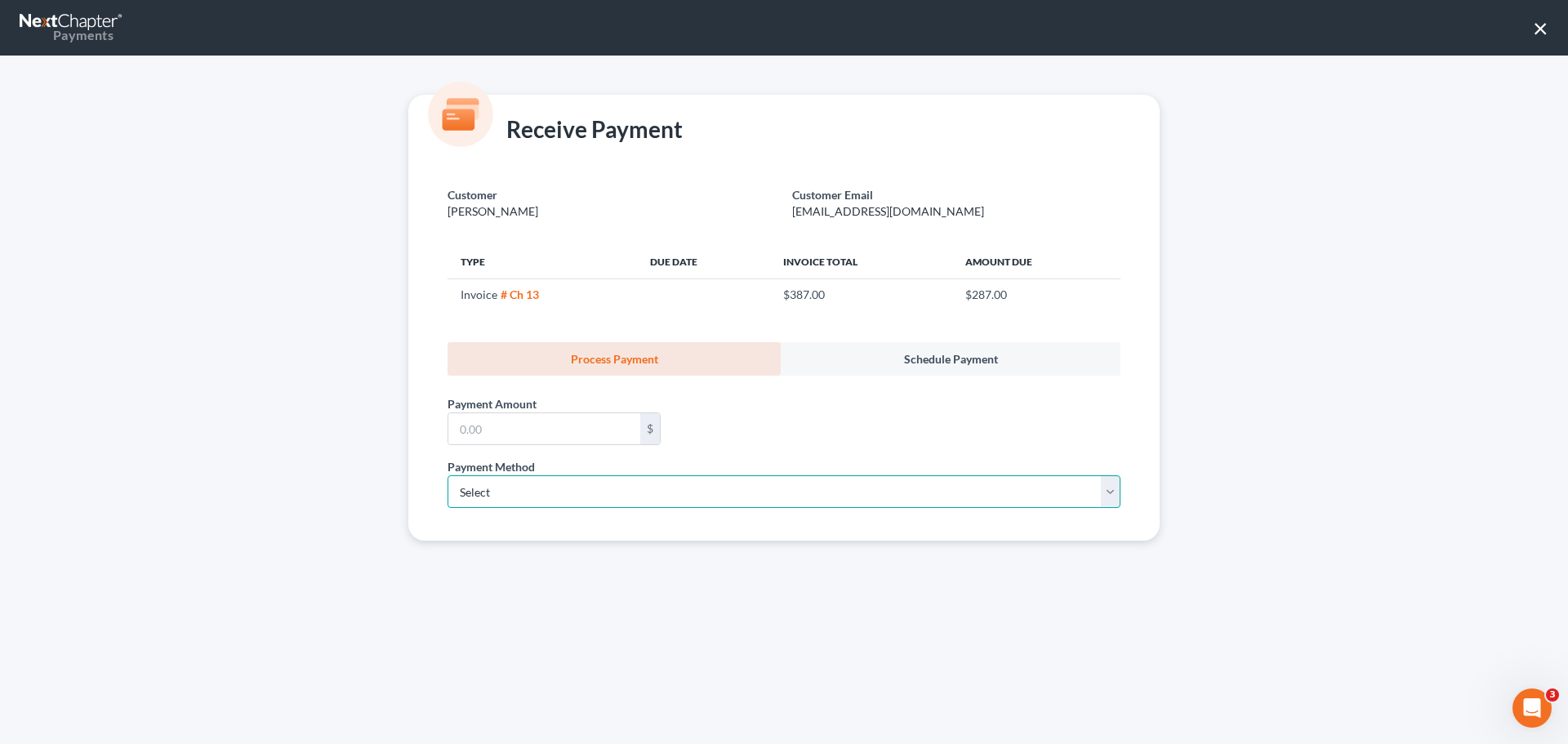
click at [532, 486] on select "Select ACH Credit Card" at bounding box center [784, 492] width 673 height 33
select select "1"
click at [447, 476] on select "Select ACH Credit Card" at bounding box center [784, 492] width 673 height 33
select select "2"
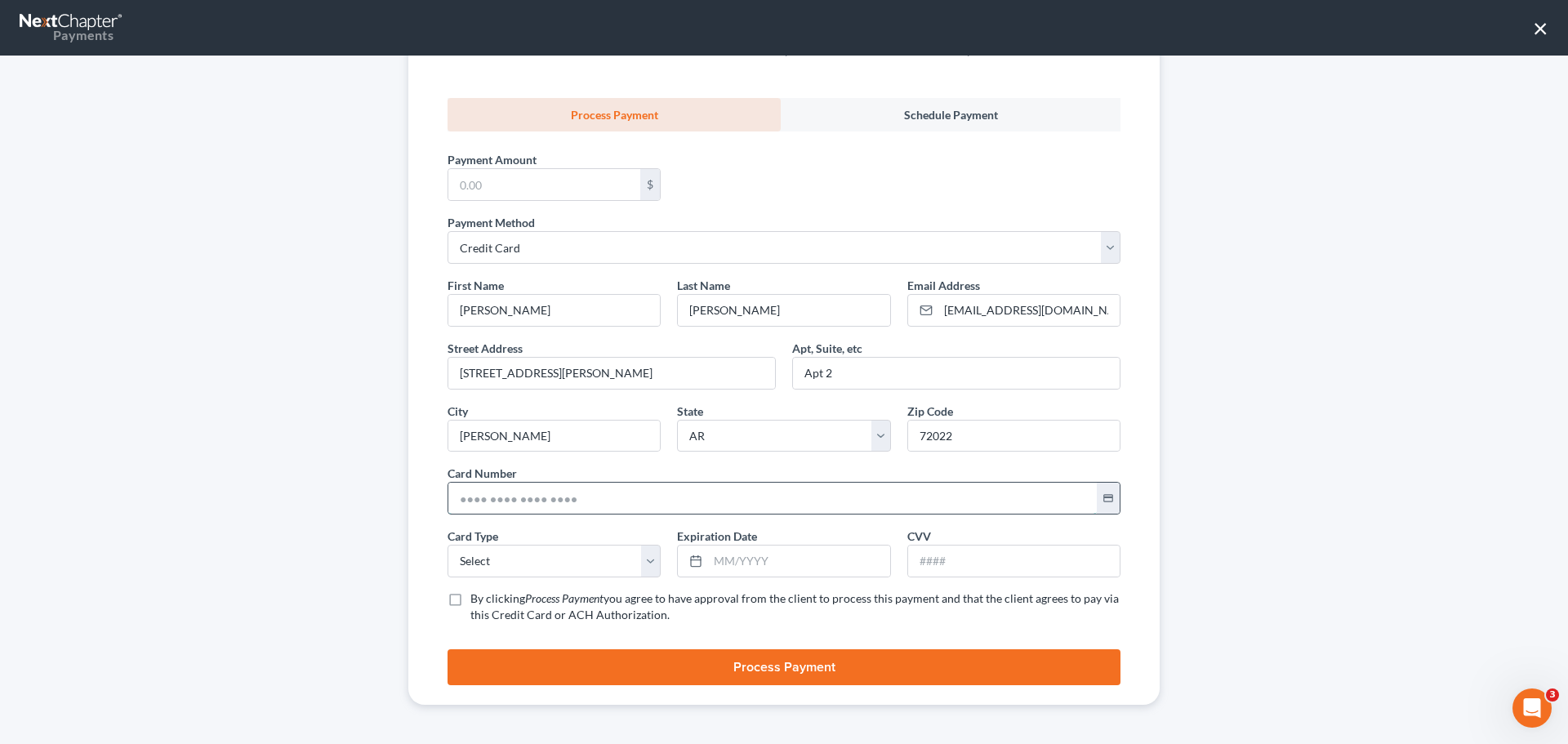
click at [574, 499] on input "text" at bounding box center [772, 498] width 648 height 31
click at [579, 371] on input "[STREET_ADDRESS][PERSON_NAME]" at bounding box center [611, 373] width 327 height 31
drag, startPoint x: 573, startPoint y: 380, endPoint x: 541, endPoint y: 380, distance: 32.0
click at [541, 380] on input "[STREET_ADDRESS][PERSON_NAME]" at bounding box center [611, 373] width 327 height 31
drag, startPoint x: 546, startPoint y: 371, endPoint x: 411, endPoint y: 371, distance: 135.0
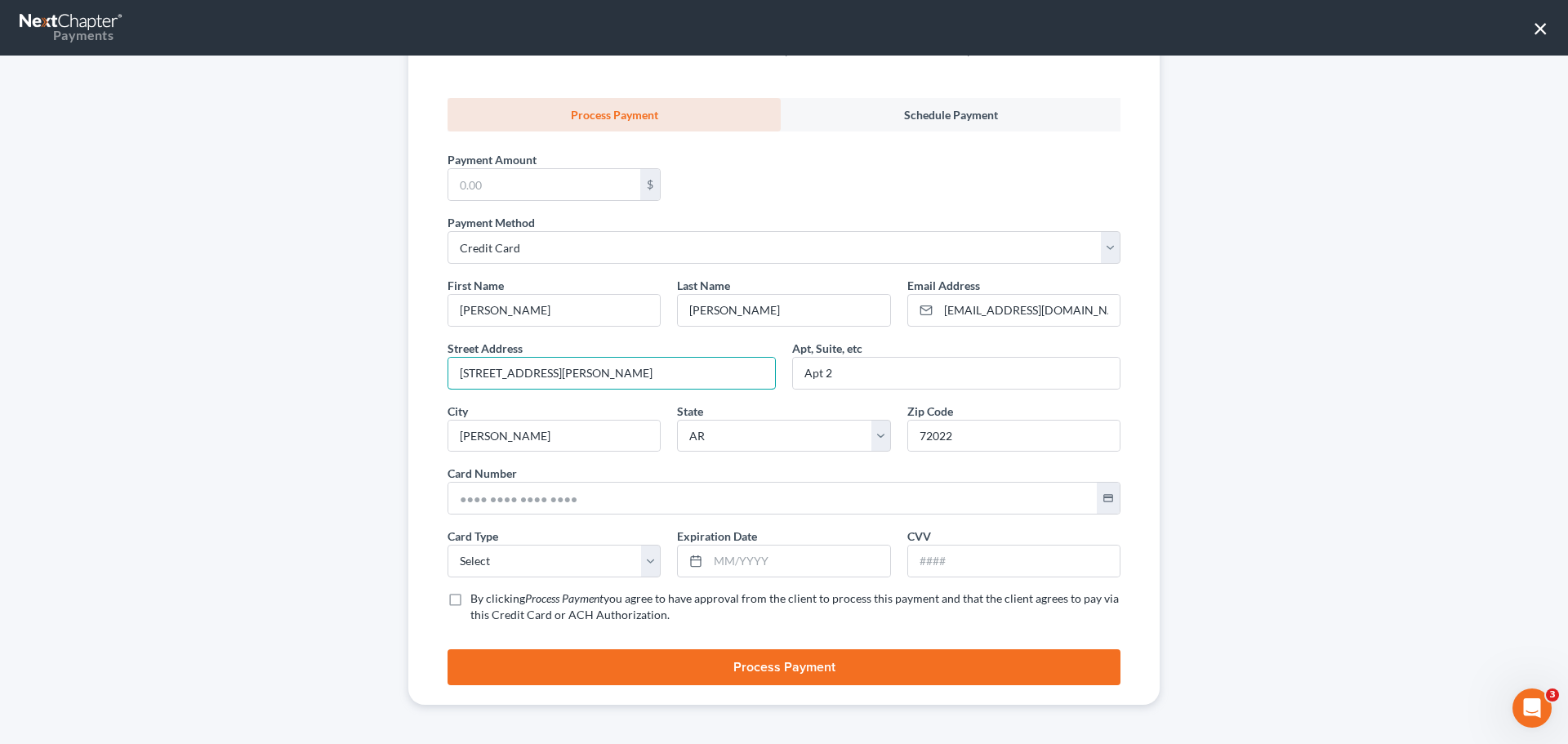
click at [411, 371] on div "Customer [PERSON_NAME] Customer Email [EMAIL_ADDRESS][DOMAIN_NAME] Type Due Dat…" at bounding box center [784, 314] width 751 height 782
click at [1539, 29] on button "×" at bounding box center [1541, 27] width 15 height 26
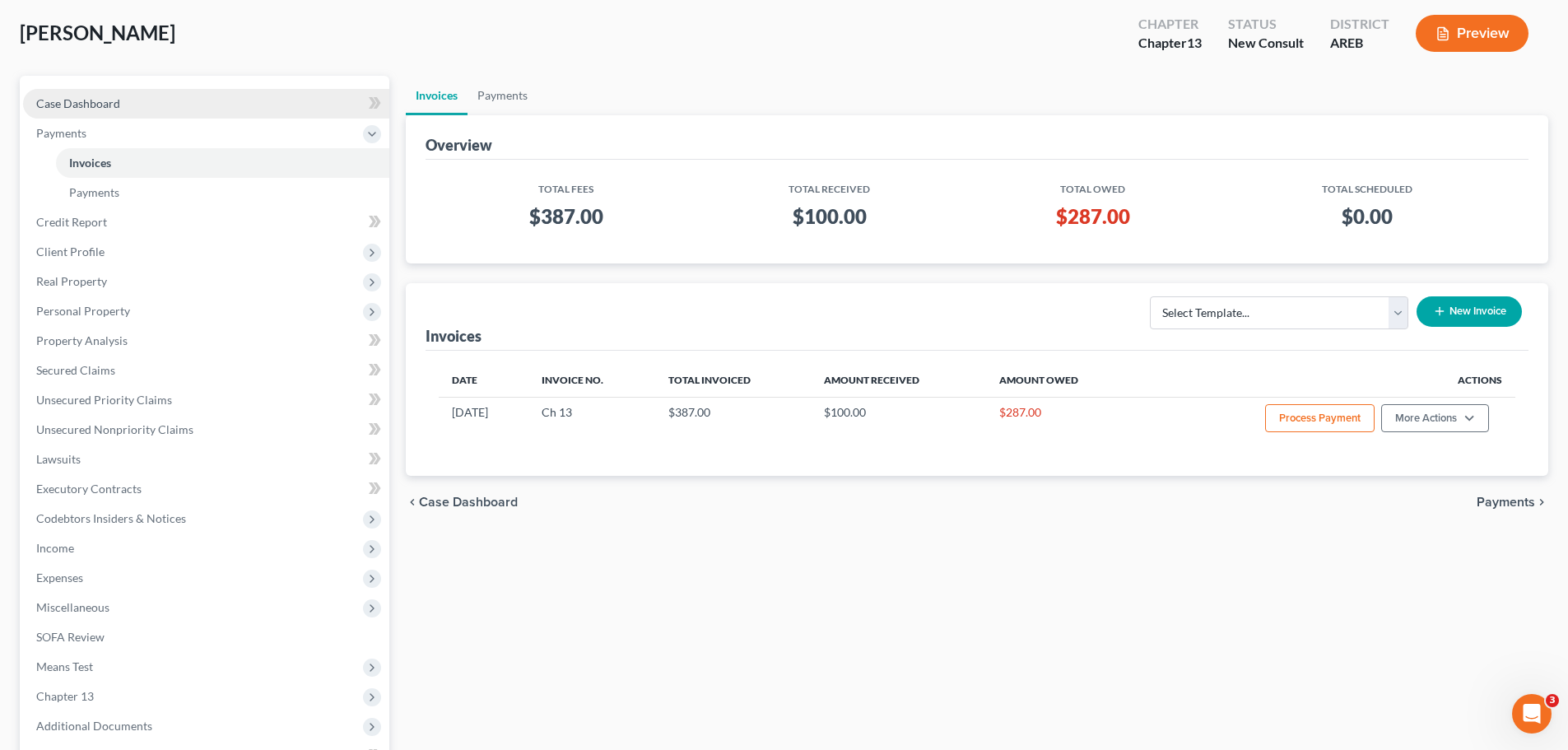
click at [184, 101] on link "Case Dashboard" at bounding box center [206, 104] width 367 height 29
select select "6"
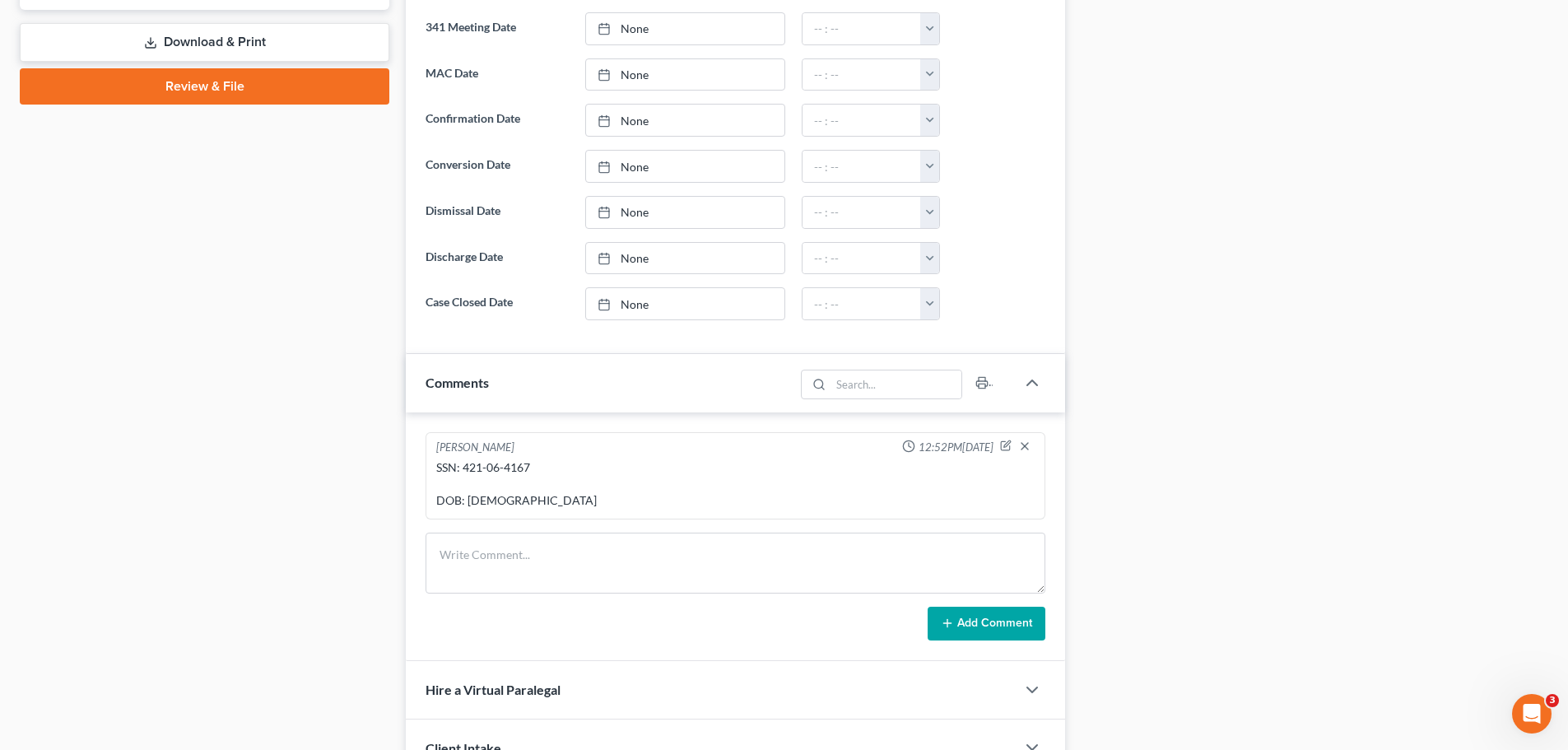
scroll to position [906, 0]
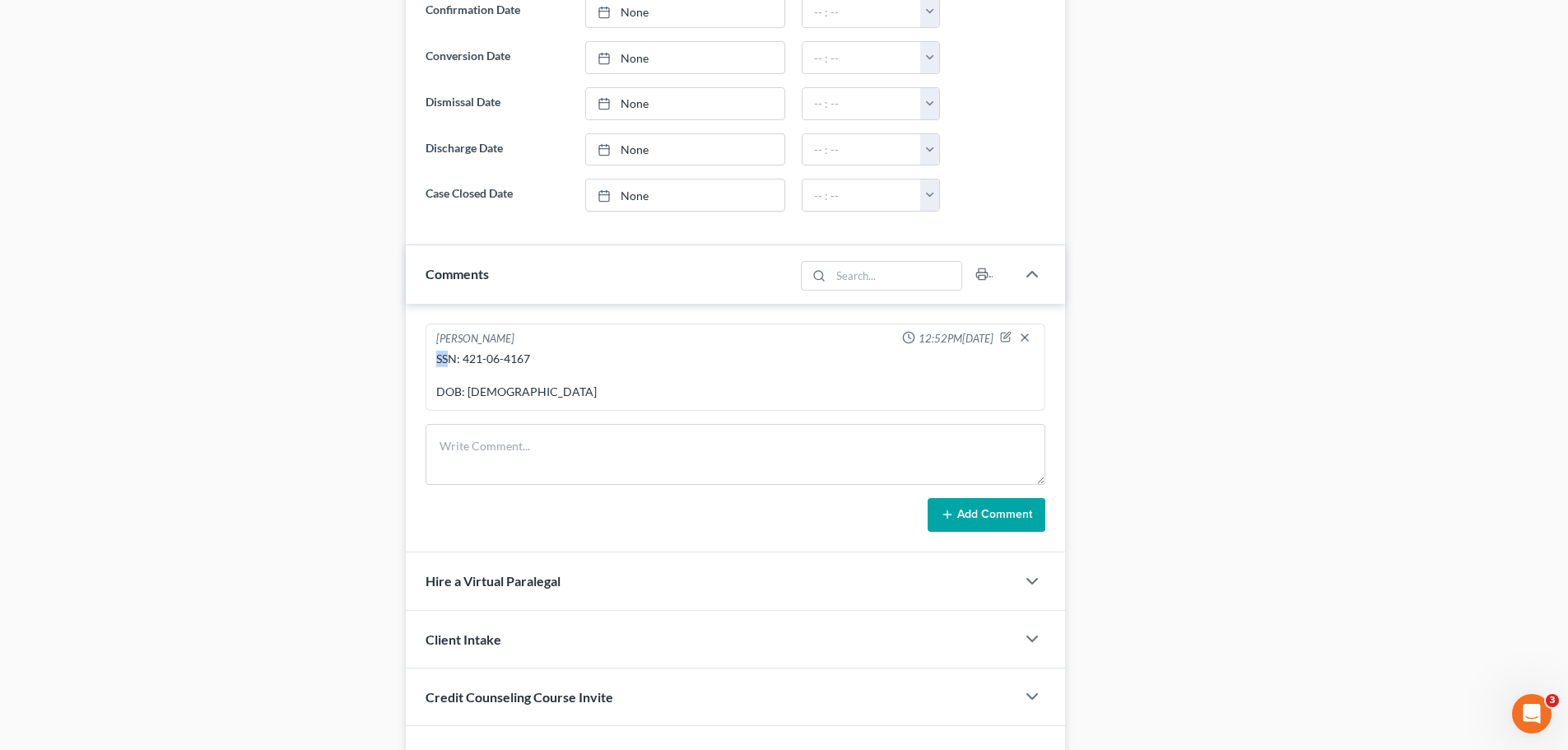
drag, startPoint x: 446, startPoint y: 362, endPoint x: 436, endPoint y: 361, distance: 10.0
click at [436, 361] on div "SSN: 421-06-4167 DOB: [DEMOGRAPHIC_DATA]" at bounding box center [735, 376] width 598 height 50
drag, startPoint x: 456, startPoint y: 364, endPoint x: 437, endPoint y: 362, distance: 19.1
click at [437, 362] on div "SSN: 421-06-4167 DOB: [DEMOGRAPHIC_DATA]" at bounding box center [735, 376] width 598 height 50
click at [478, 445] on textarea "To enrich screen reader interactions, please activate Accessibility in Grammarl…" at bounding box center [735, 455] width 620 height 61
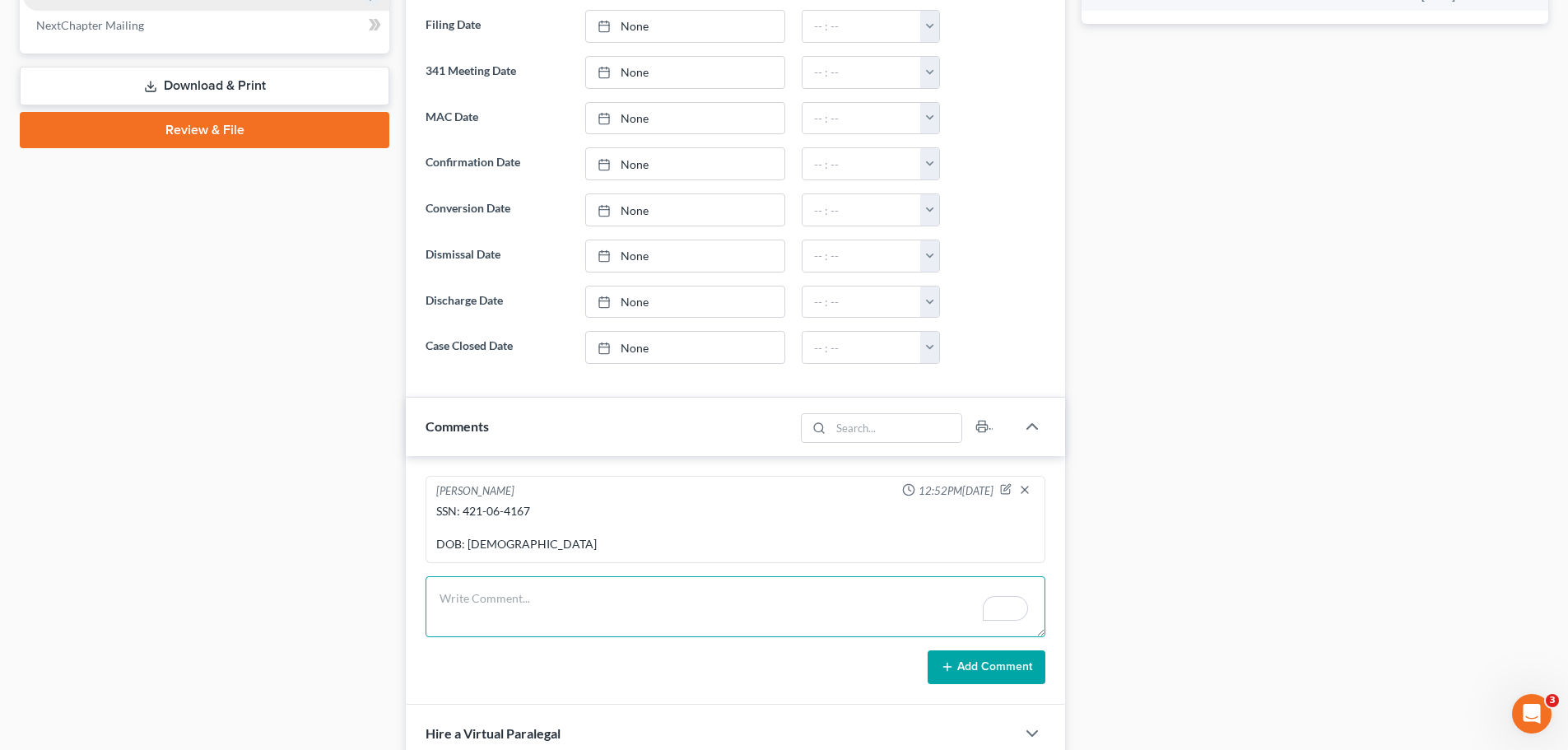
scroll to position [823, 0]
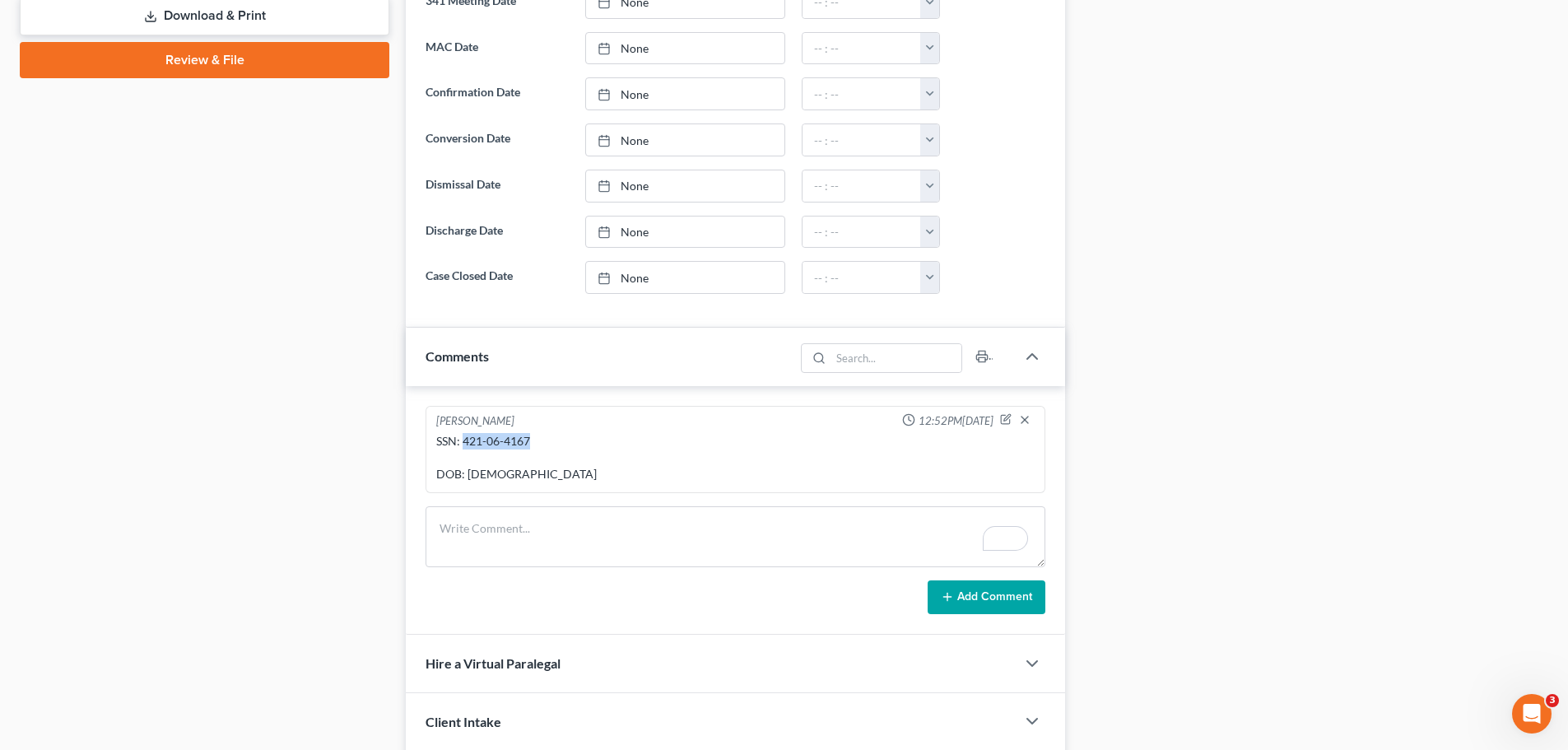
drag, startPoint x: 532, startPoint y: 443, endPoint x: 465, endPoint y: 445, distance: 67.0
click at [465, 445] on div "SSN: 421-06-4167 DOB: [DEMOGRAPHIC_DATA]" at bounding box center [735, 458] width 598 height 50
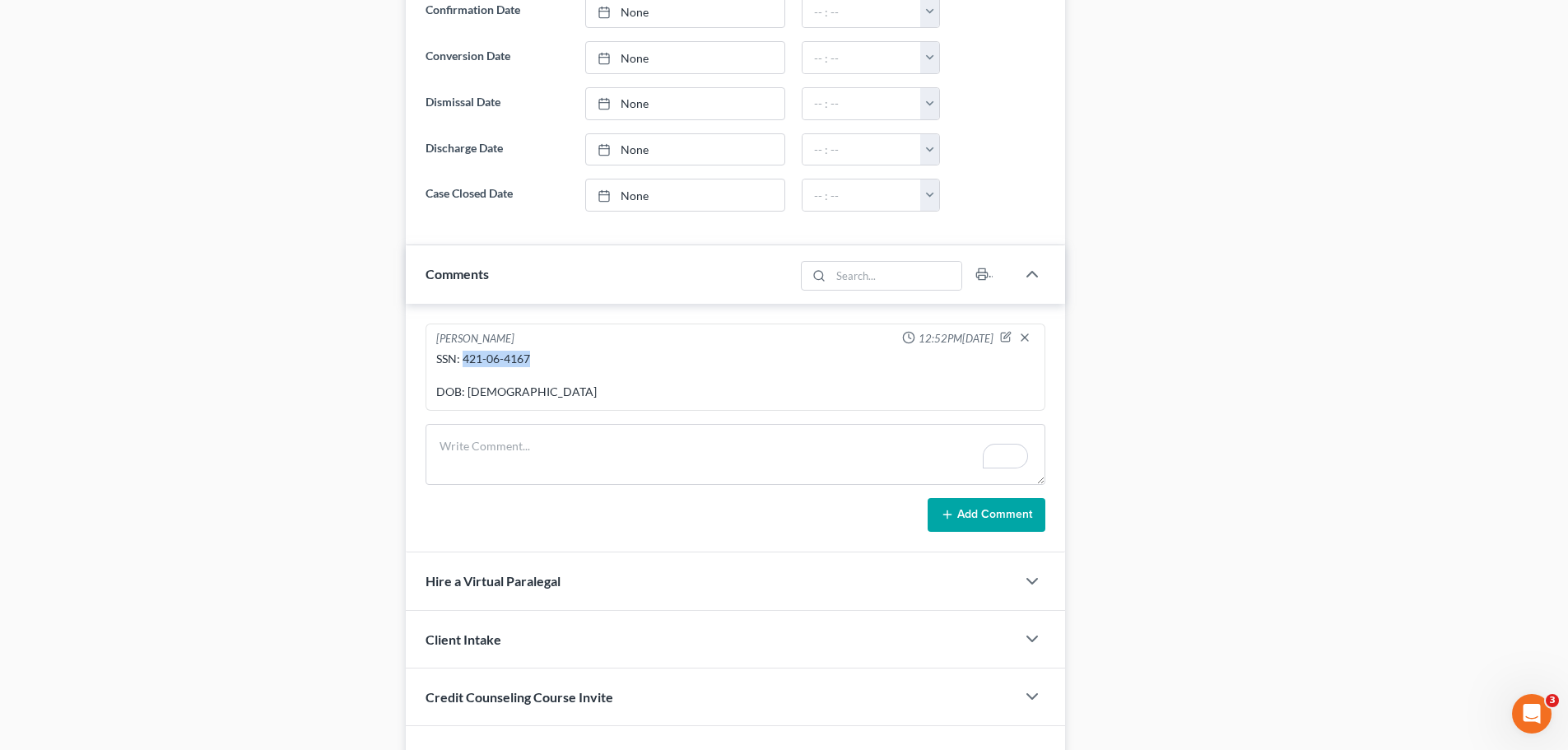
copy div "421-06-4167"
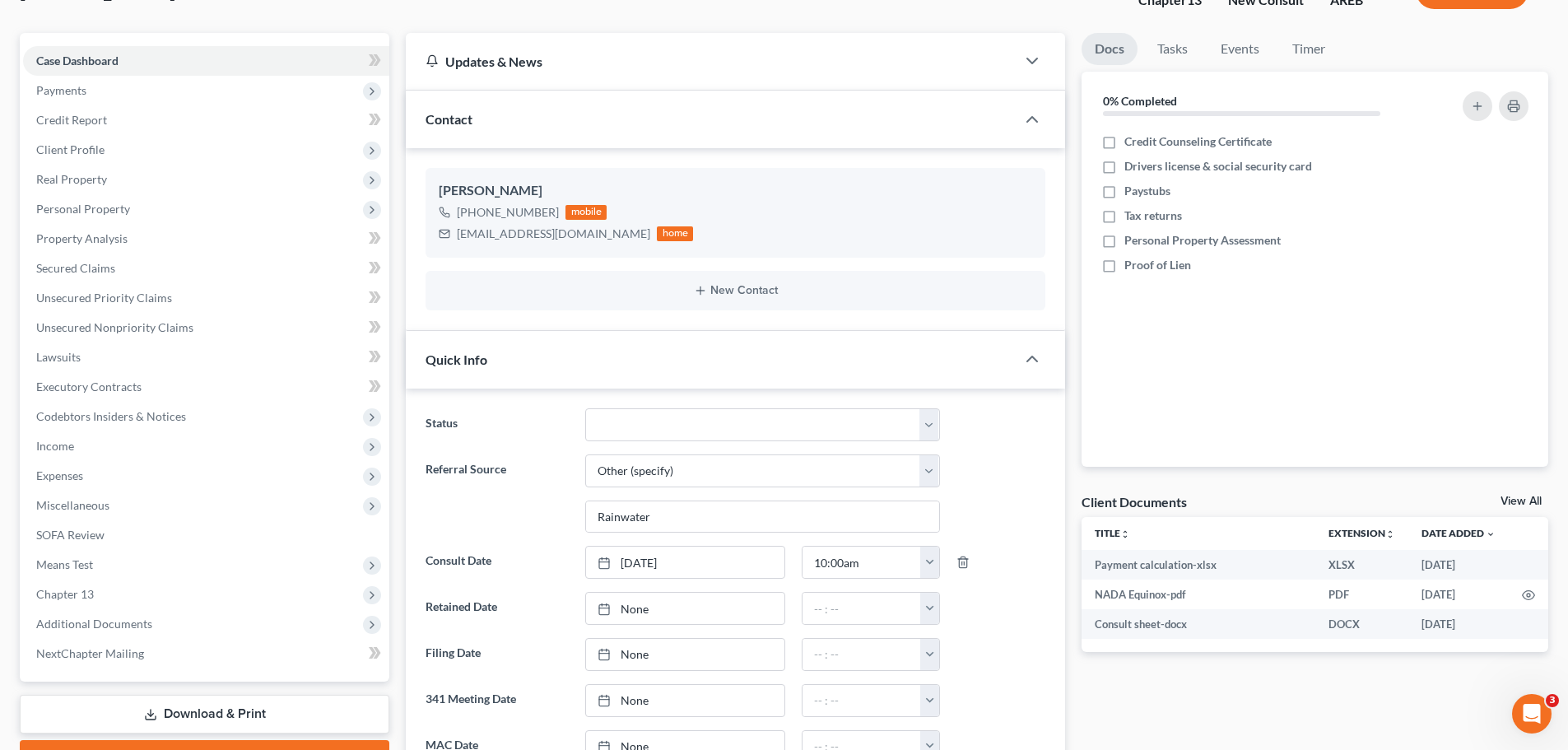
scroll to position [83, 0]
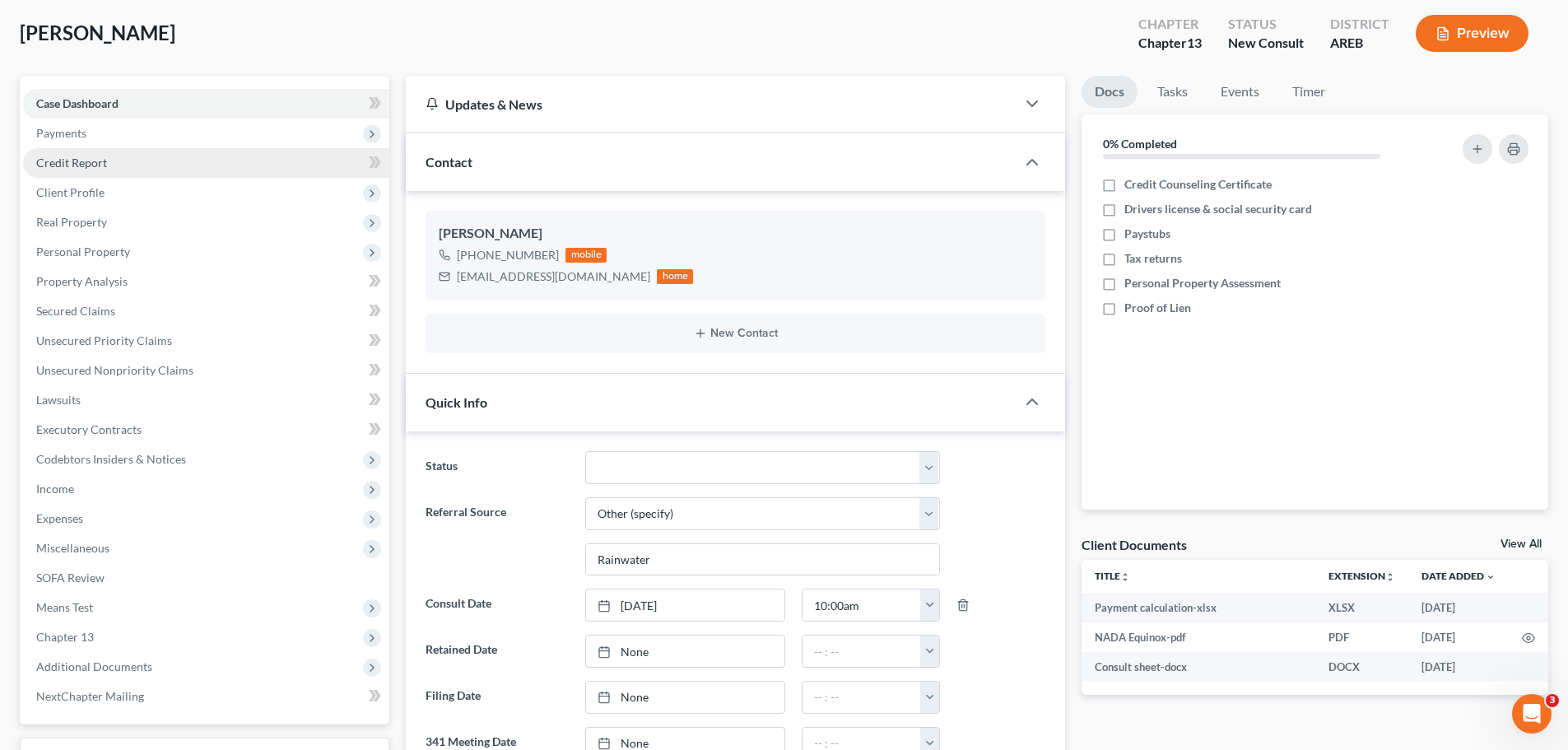
click at [77, 167] on span "Credit Report" at bounding box center [71, 162] width 71 height 14
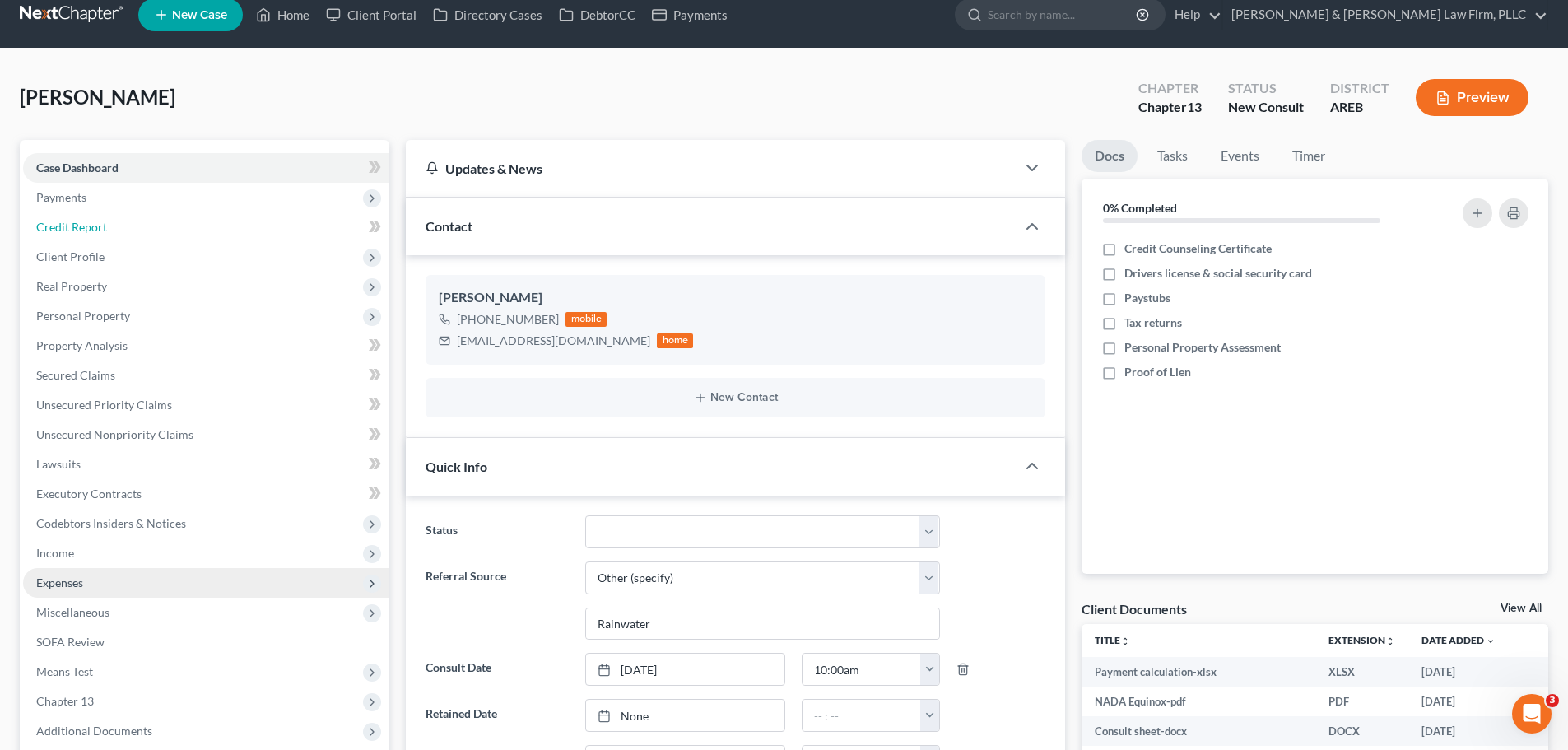
scroll to position [0, 0]
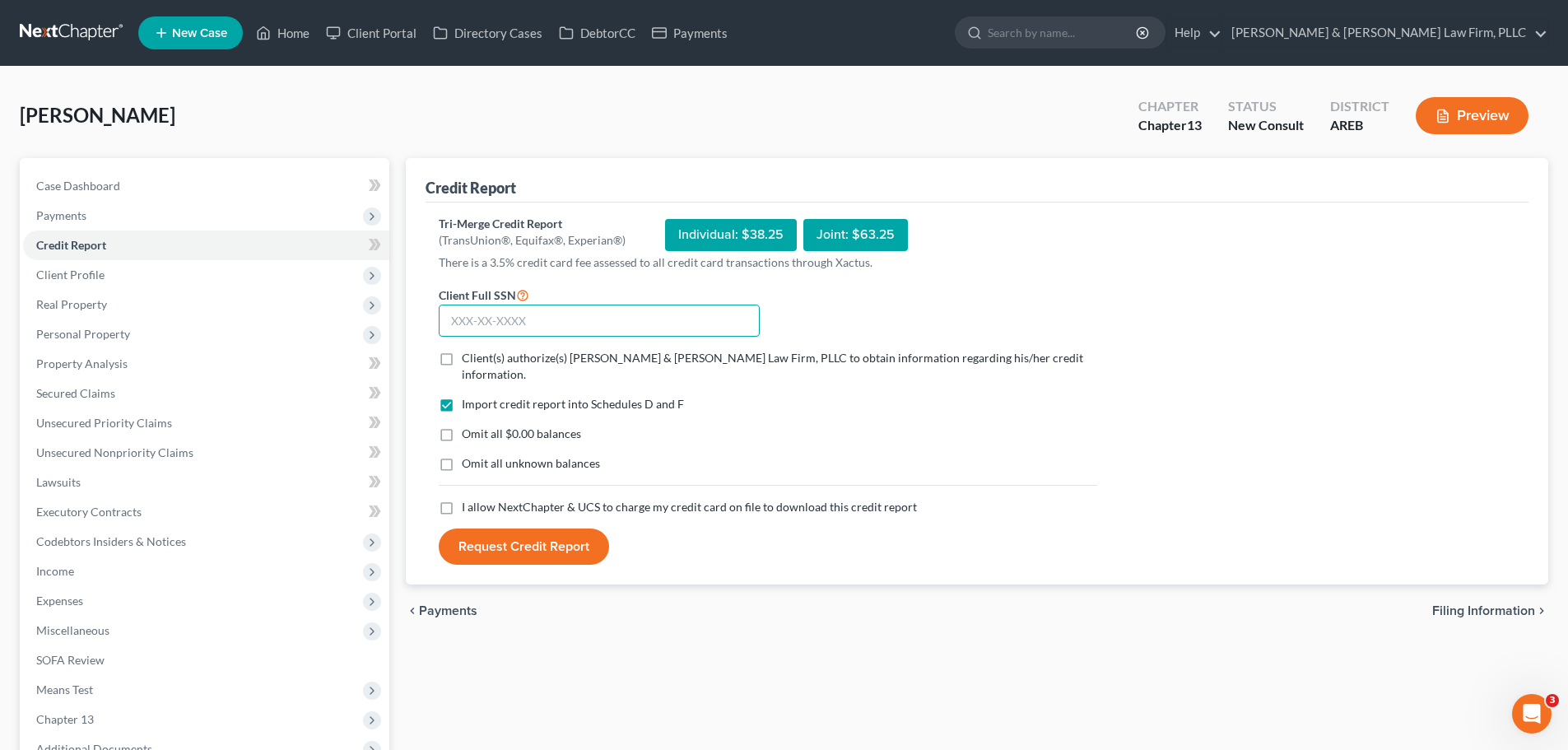
click at [473, 323] on input "text" at bounding box center [599, 321] width 321 height 33
paste input "421-06-4167"
type input "421-06-4167"
drag, startPoint x: 448, startPoint y: 359, endPoint x: 445, endPoint y: 378, distance: 19.2
click at [462, 359] on label "Client(s) authorize(s) [PERSON_NAME] & [PERSON_NAME] Law Firm, PLLC to obtain i…" at bounding box center [779, 367] width 635 height 33
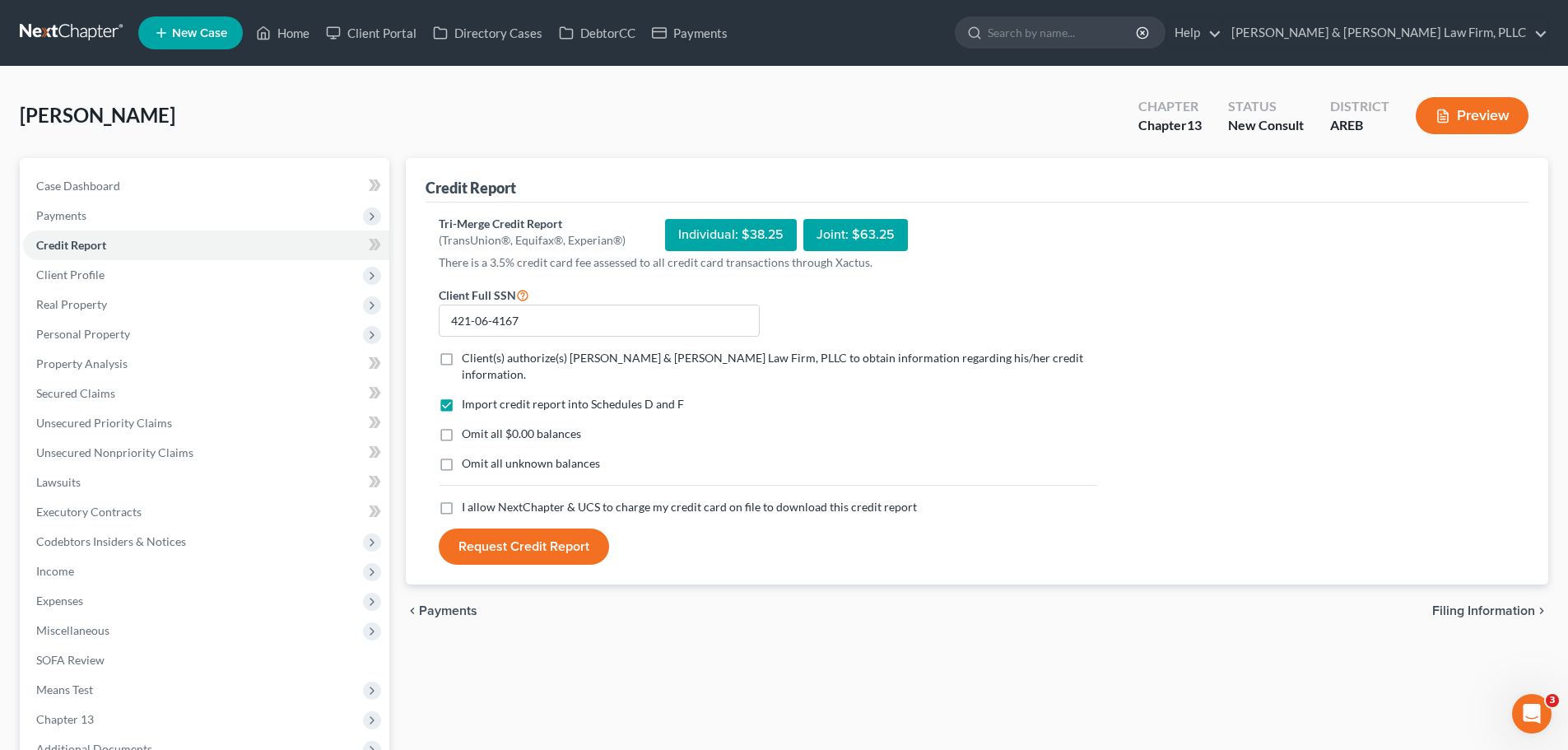
click at [468, 359] on input "Client(s) authorize(s) [PERSON_NAME] & [PERSON_NAME] Law Firm, PLLC to obtain i…" at bounding box center [474, 356] width 11 height 11
checkbox input "true"
click at [462, 499] on label "I allow NextChapter & UCS to charge my credit card on file to download this cre…" at bounding box center [689, 507] width 455 height 17
click at [468, 499] on input "I allow NextChapter & UCS to charge my credit card on file to download this cre…" at bounding box center [474, 504] width 11 height 11
checkbox input "true"
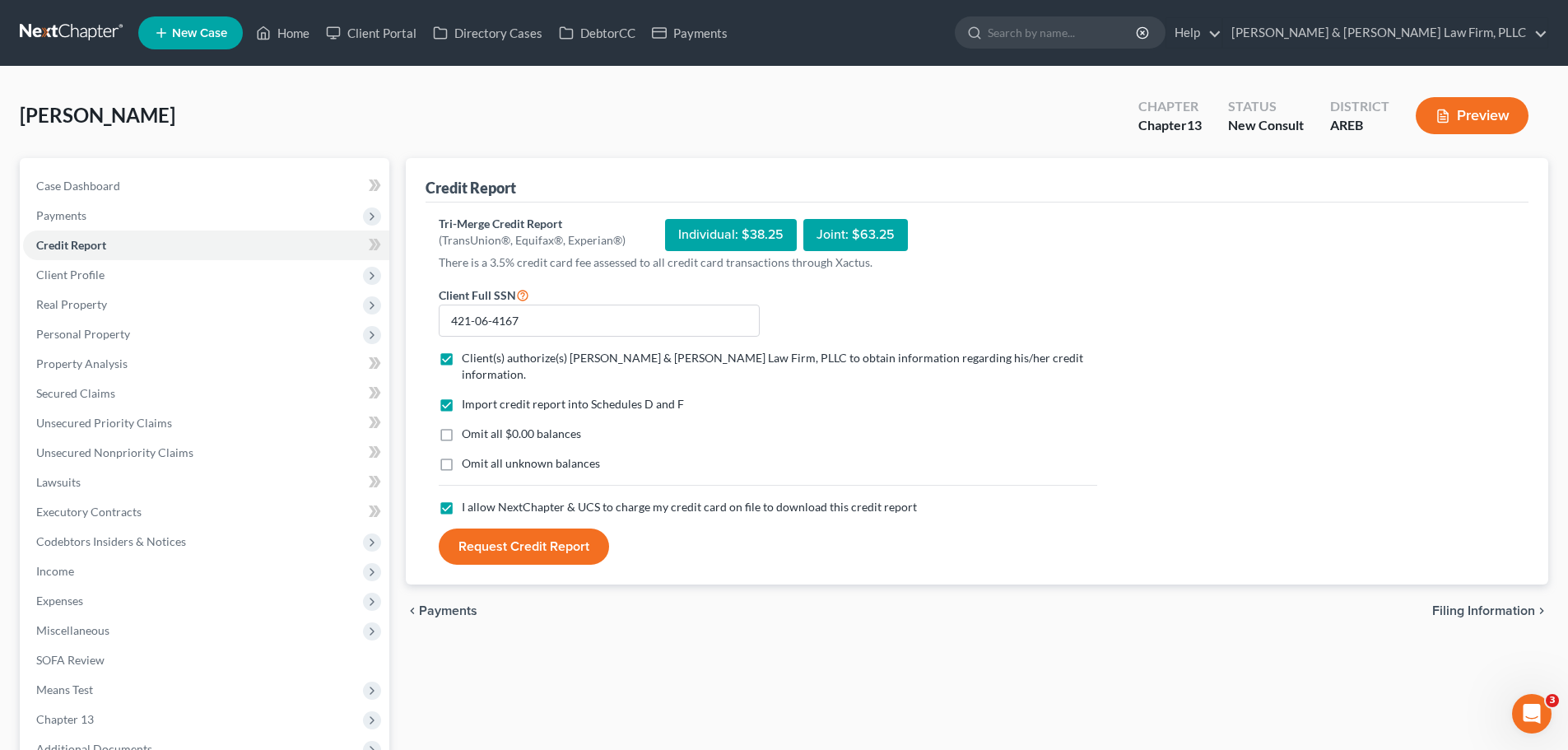
click at [499, 530] on button "Request Credit Report" at bounding box center [524, 547] width 170 height 37
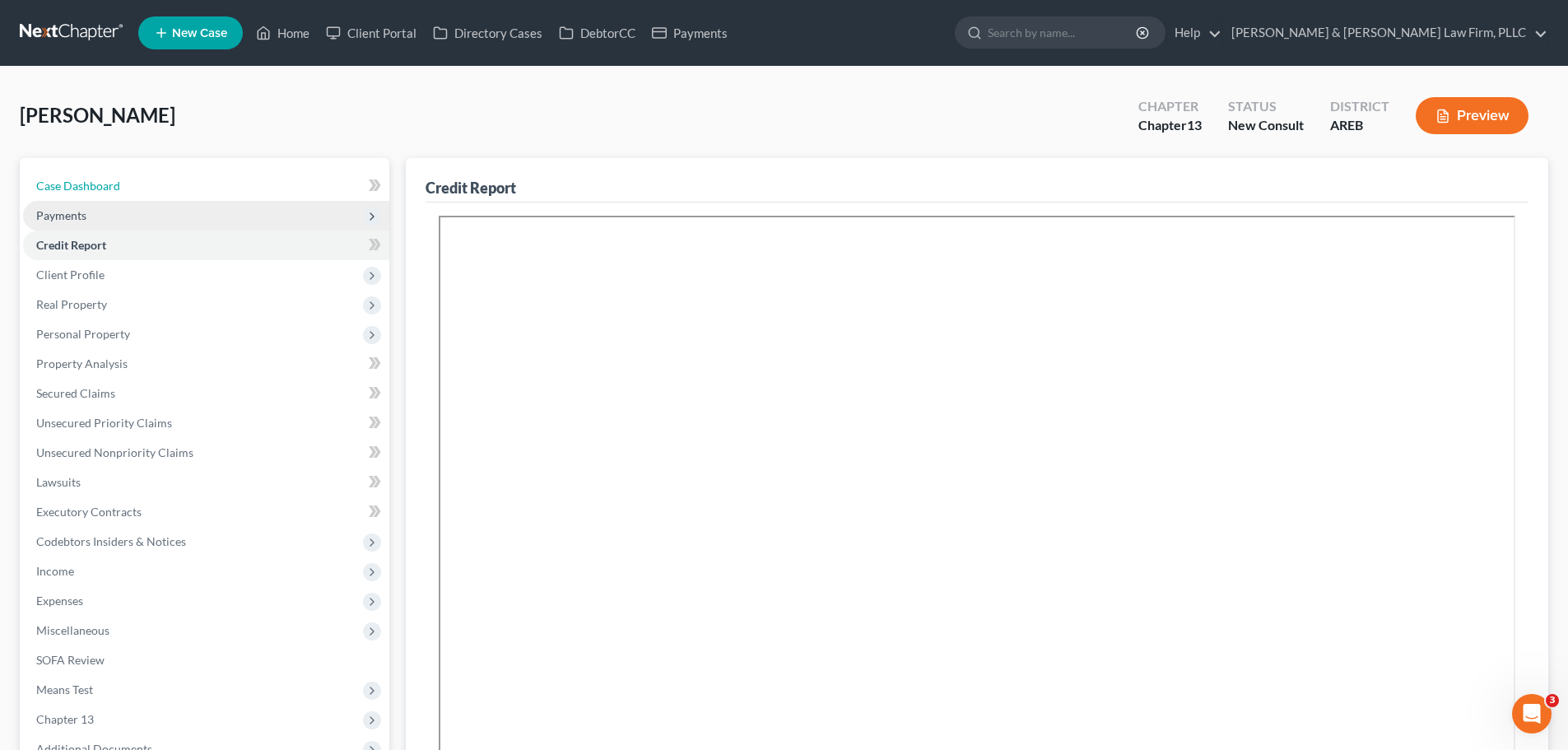
drag, startPoint x: 126, startPoint y: 189, endPoint x: 242, endPoint y: 204, distance: 117.0
click at [126, 189] on link "Case Dashboard" at bounding box center [206, 186] width 367 height 29
select select "6"
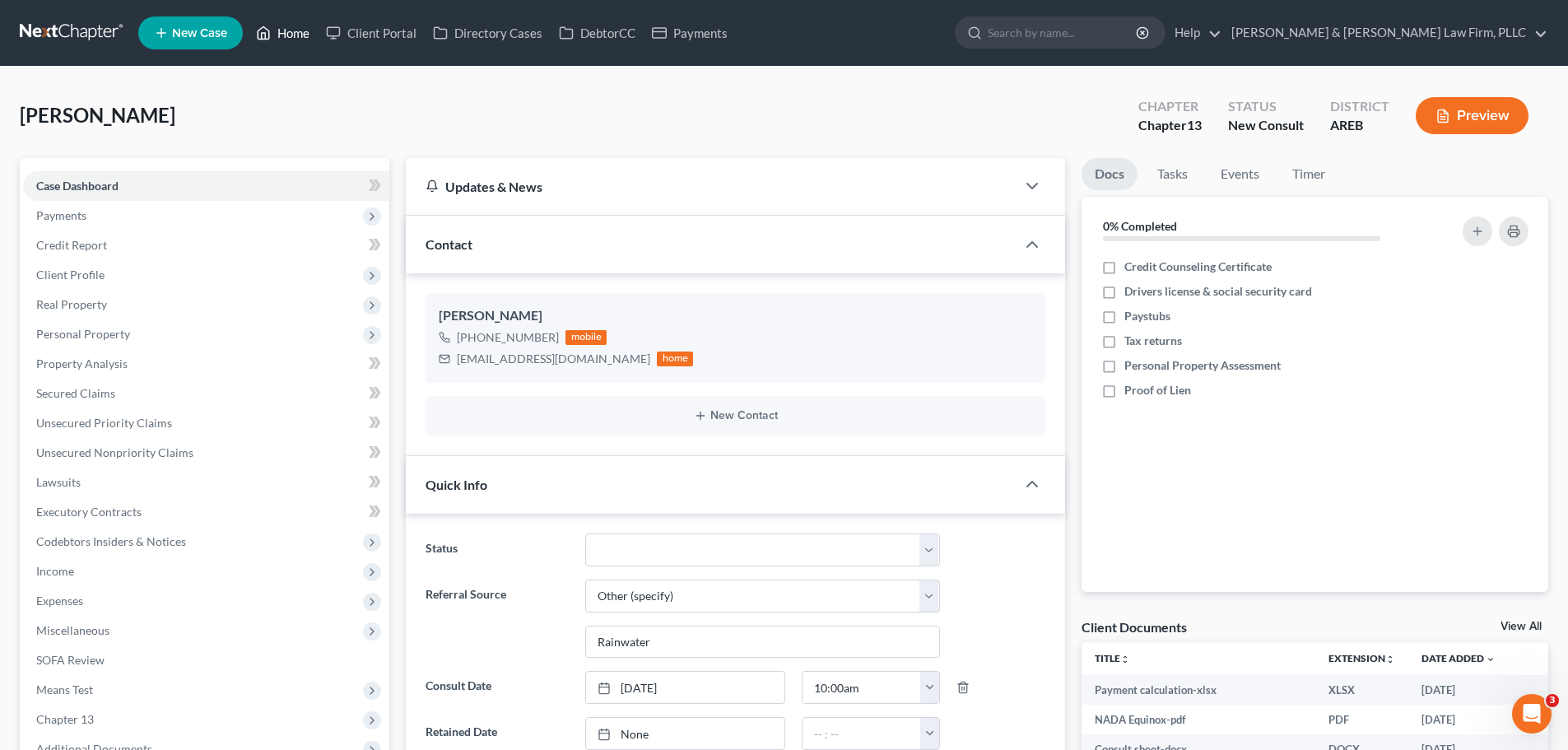
click at [266, 39] on polyline at bounding box center [264, 36] width 4 height 6
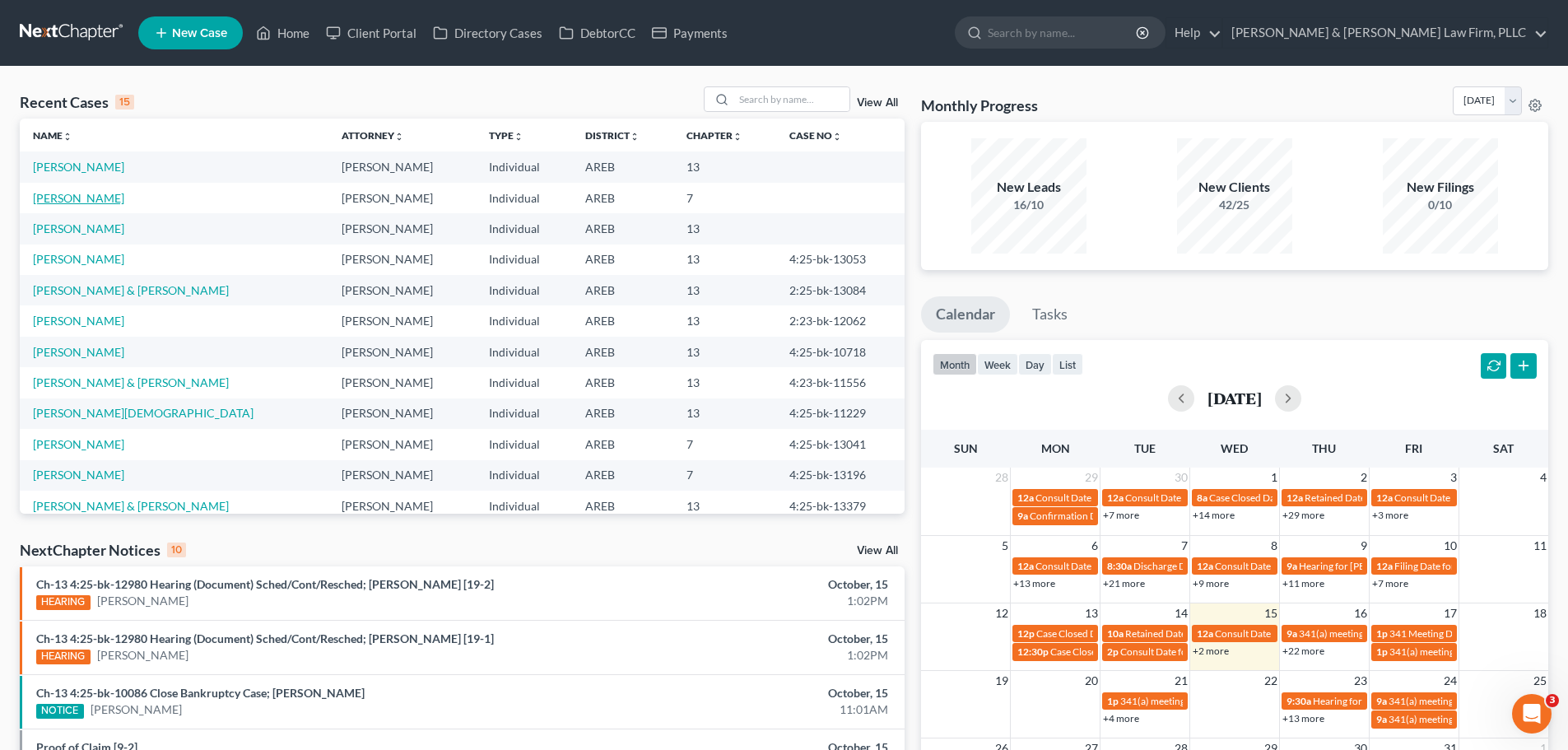
click at [82, 196] on link "[PERSON_NAME]" at bounding box center [79, 197] width 92 height 14
select select "6"
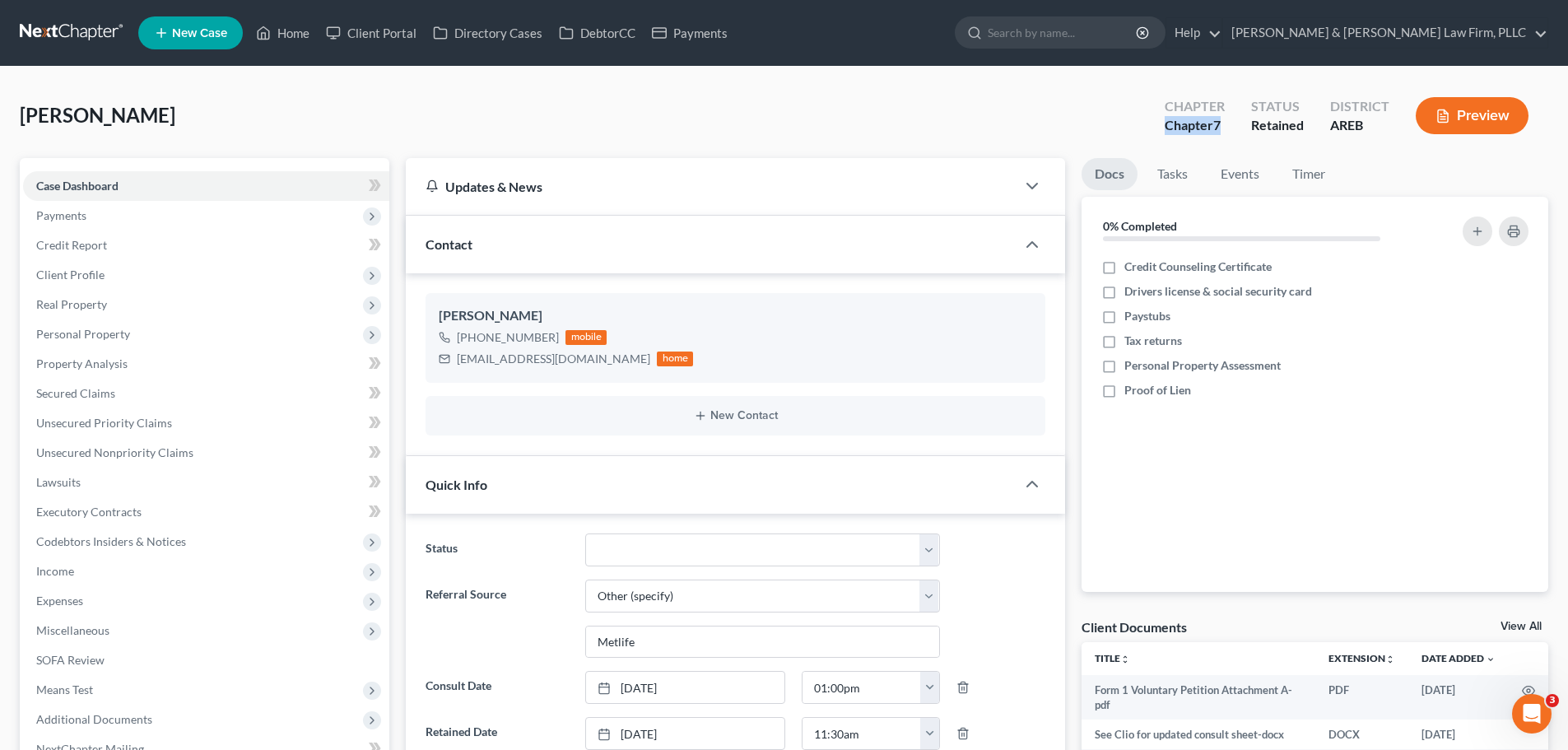
drag, startPoint x: 1229, startPoint y: 120, endPoint x: 971, endPoint y: 166, distance: 262.1
click at [1140, 136] on div "Le, [PERSON_NAME] Upgraded Chapter Chapter 7 Status Retained District AREB Prev…" at bounding box center [784, 122] width 1529 height 72
click at [123, 220] on span "Payments" at bounding box center [206, 215] width 367 height 29
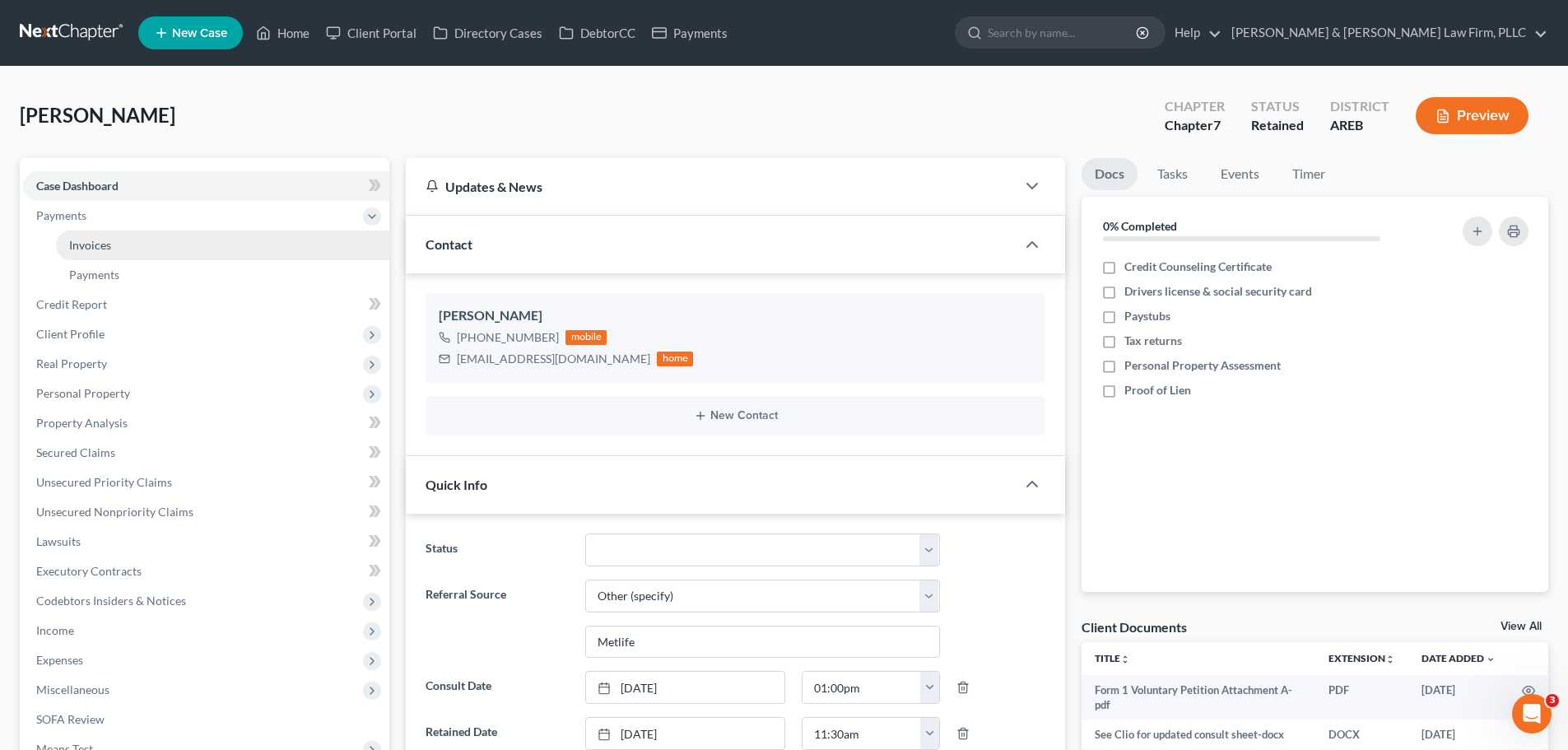
click at [123, 247] on link "Invoices" at bounding box center [223, 245] width 334 height 29
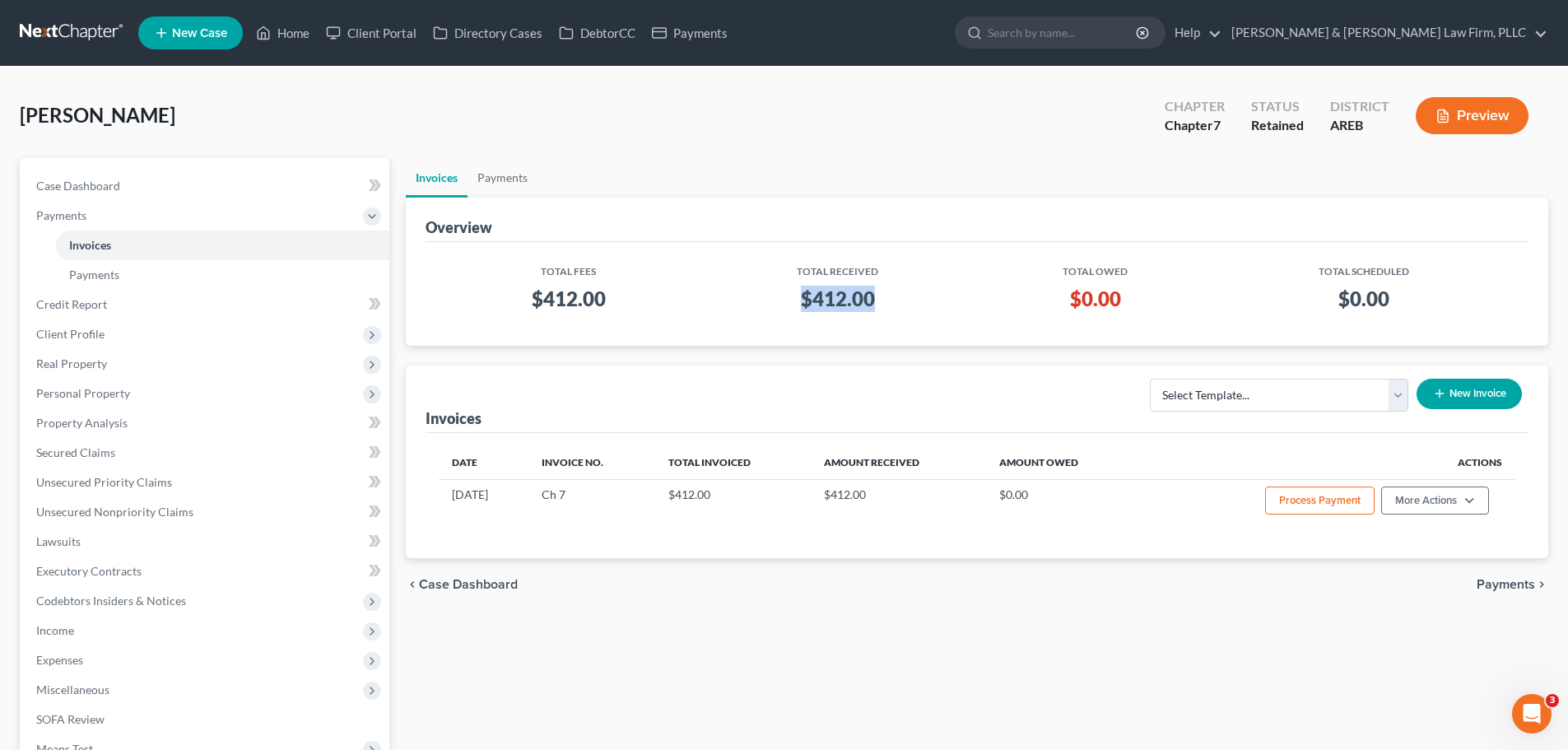
drag, startPoint x: 870, startPoint y: 295, endPoint x: 792, endPoint y: 315, distance: 80.5
click at [792, 315] on td "$412.00" at bounding box center [839, 302] width 279 height 47
drag, startPoint x: 1123, startPoint y: 295, endPoint x: 1060, endPoint y: 303, distance: 63.5
click at [1060, 303] on h3 "$0.00" at bounding box center [1094, 299] width 210 height 27
click at [299, 27] on link "Home" at bounding box center [282, 33] width 70 height 29
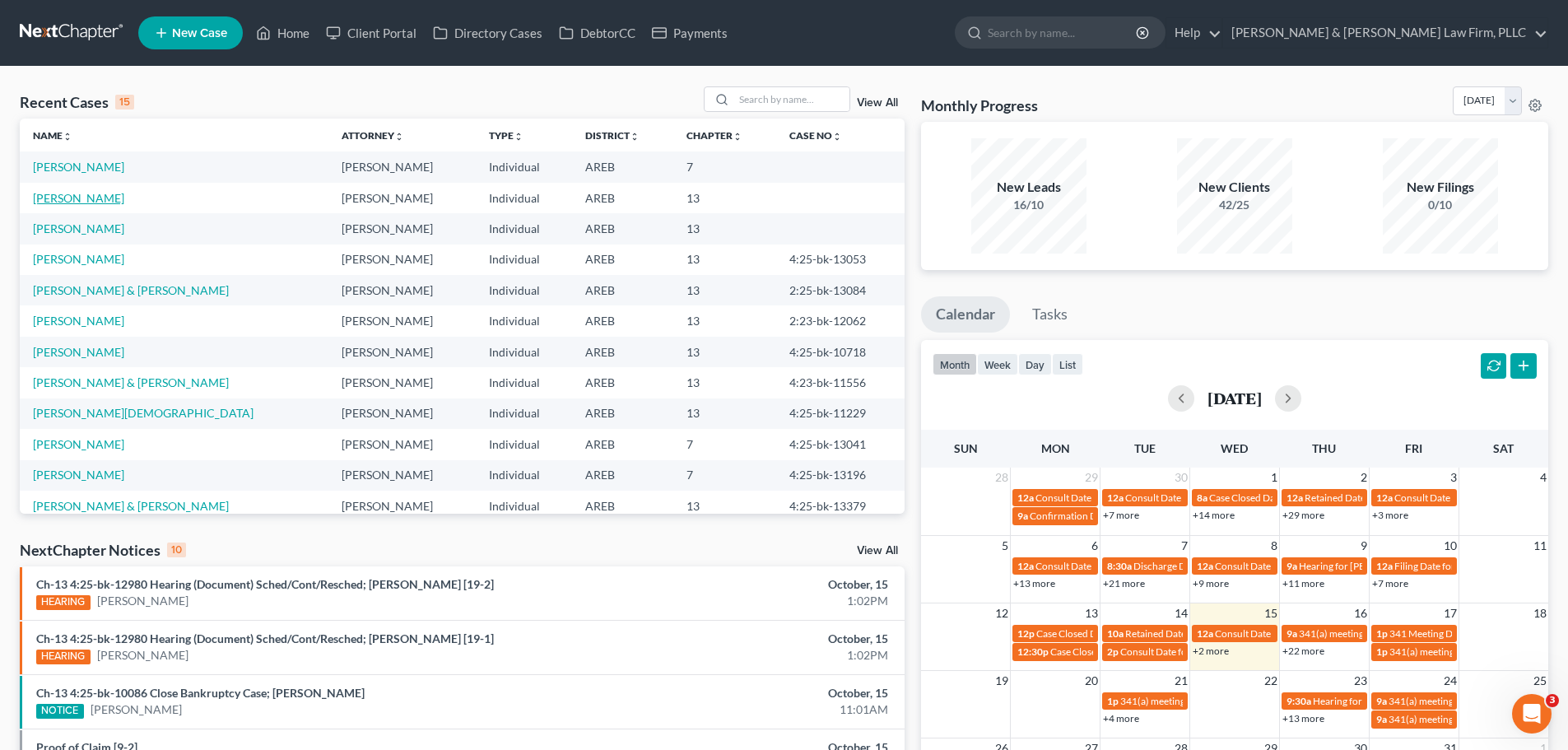
click at [60, 198] on link "[PERSON_NAME]" at bounding box center [79, 197] width 92 height 14
select select "6"
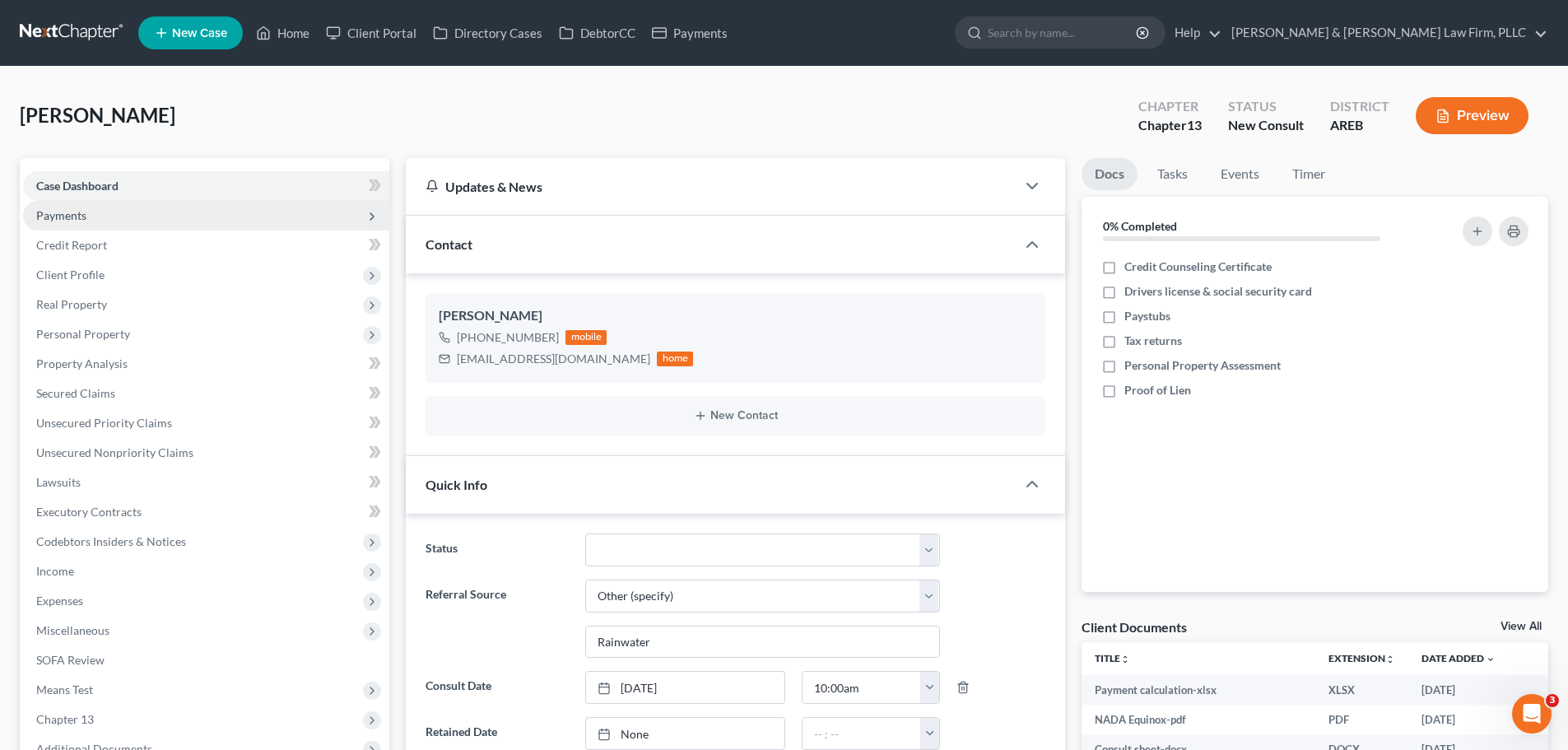
click at [46, 216] on span "Payments" at bounding box center [61, 215] width 50 height 14
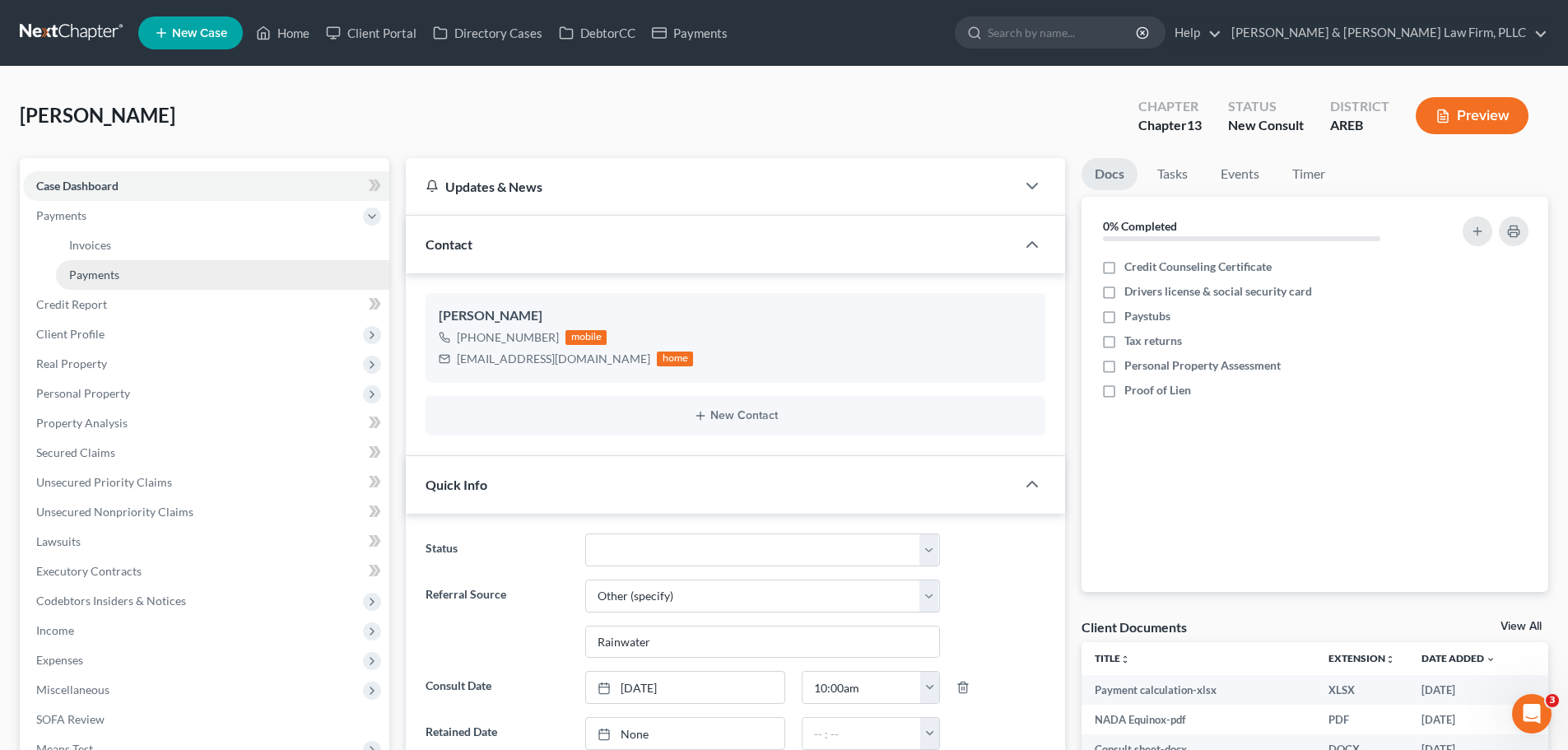
click at [70, 275] on span "Payments" at bounding box center [93, 274] width 50 height 14
